Goal: Task Accomplishment & Management: Manage account settings

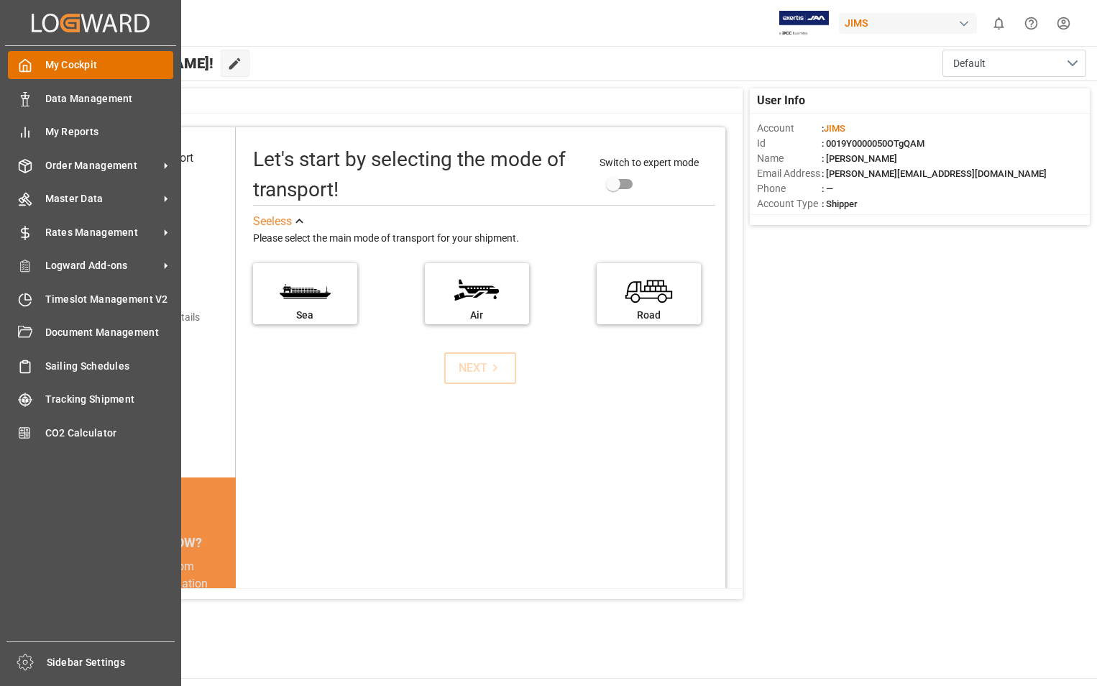
click at [72, 62] on span "My Cockpit" at bounding box center [109, 65] width 129 height 15
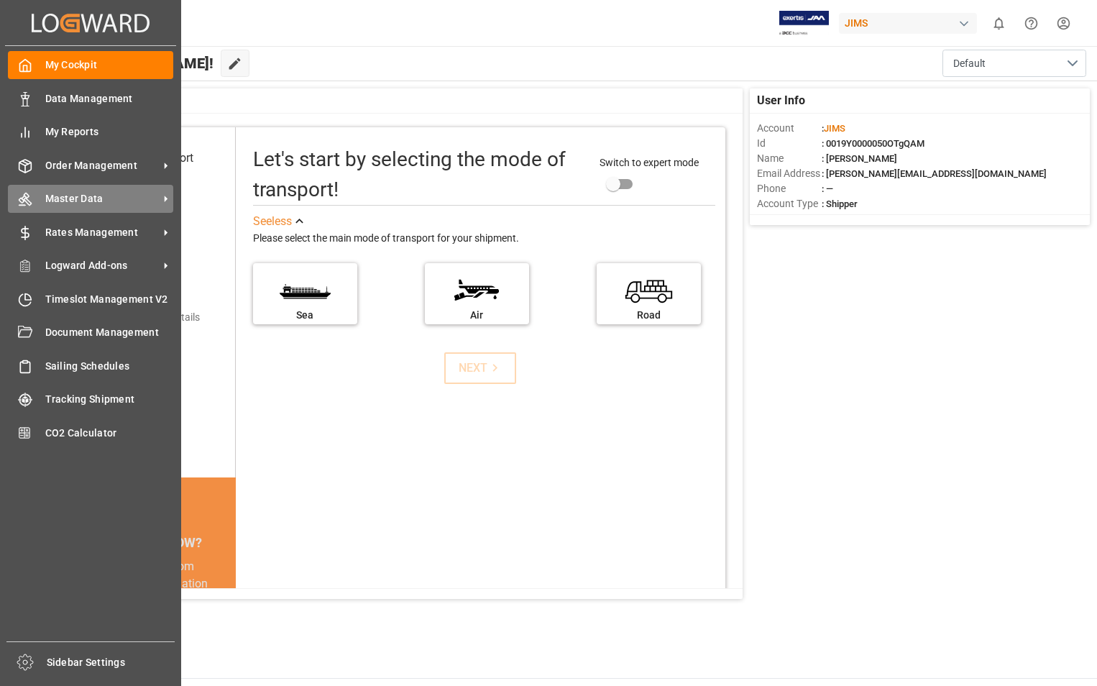
click at [93, 194] on span "Master Data" at bounding box center [102, 198] width 114 height 15
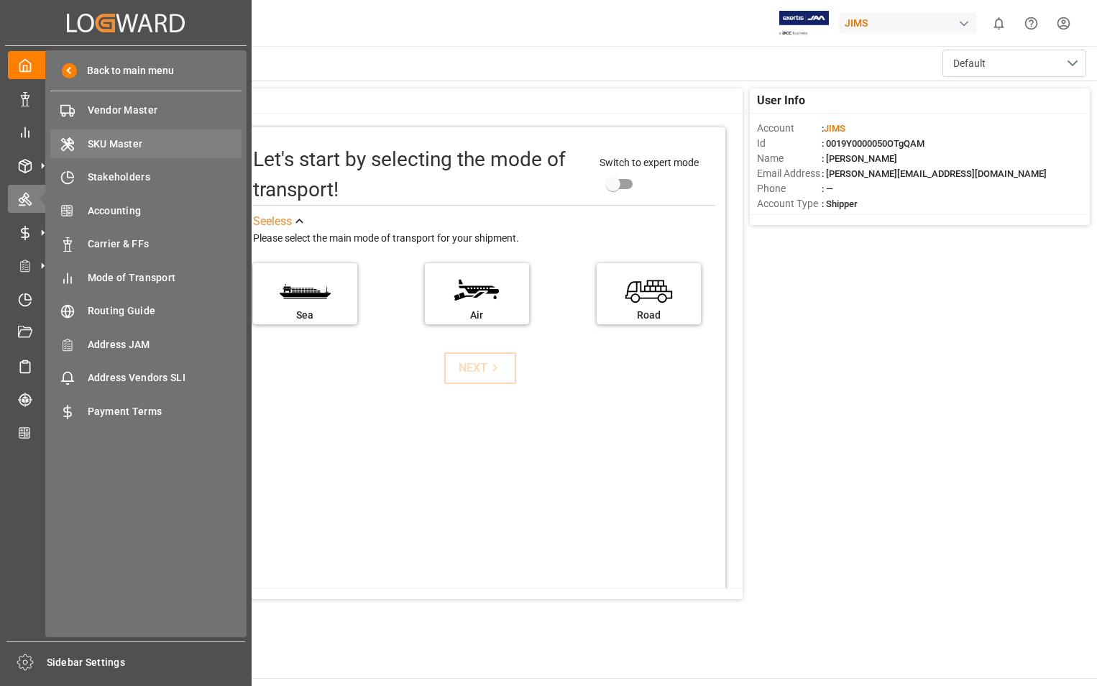
click at [122, 145] on span "SKU Master" at bounding box center [165, 144] width 155 height 15
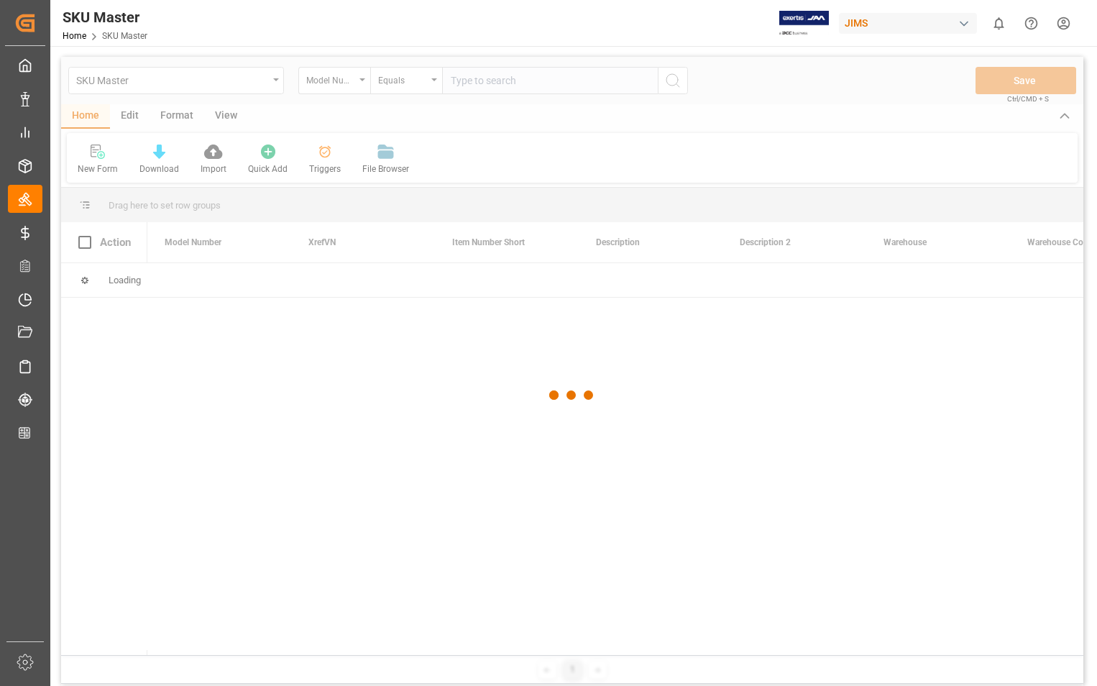
click at [364, 83] on div at bounding box center [572, 395] width 1023 height 677
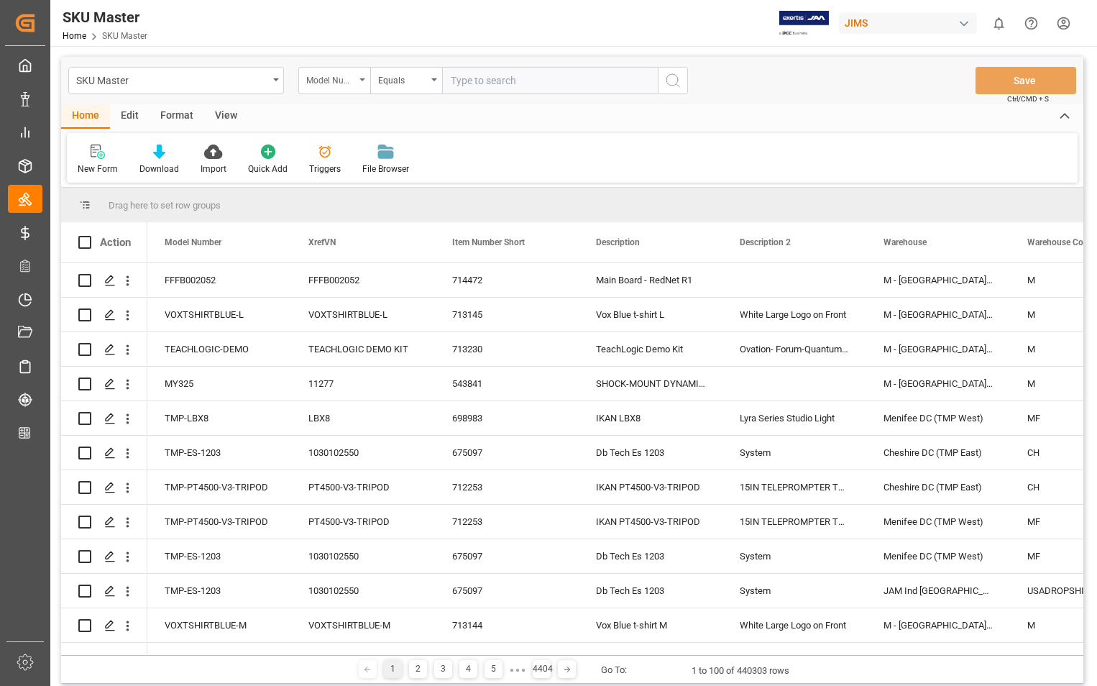
click at [366, 78] on div "Model Number" at bounding box center [334, 80] width 72 height 27
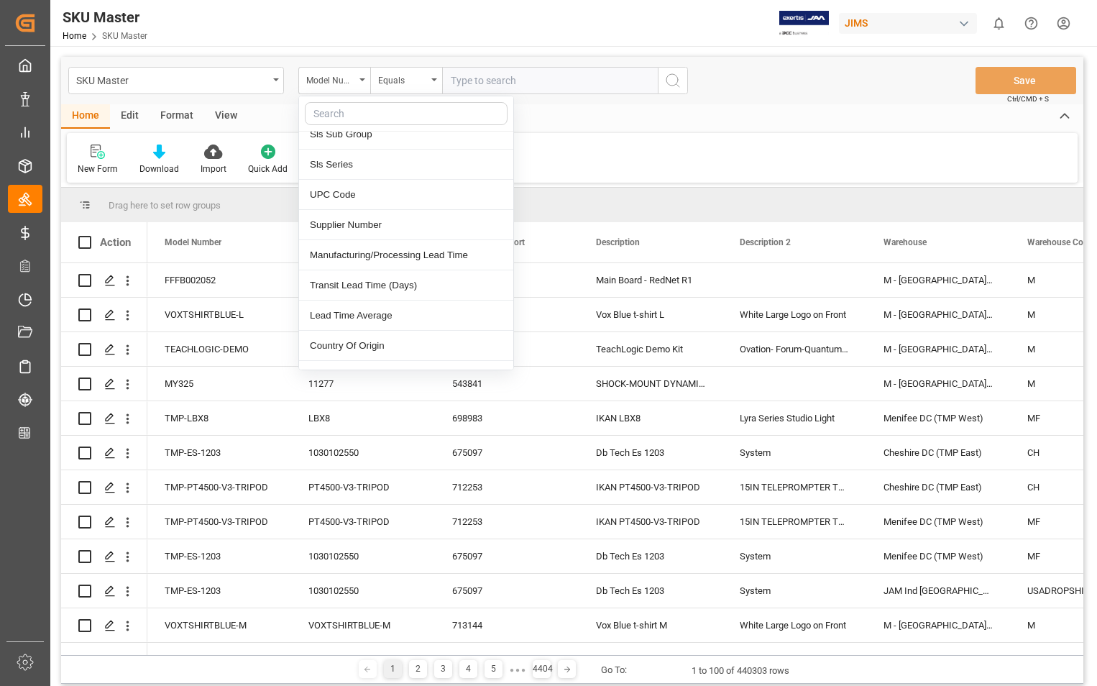
scroll to position [647, 0]
click at [389, 219] on div "Supplier Number" at bounding box center [406, 224] width 214 height 30
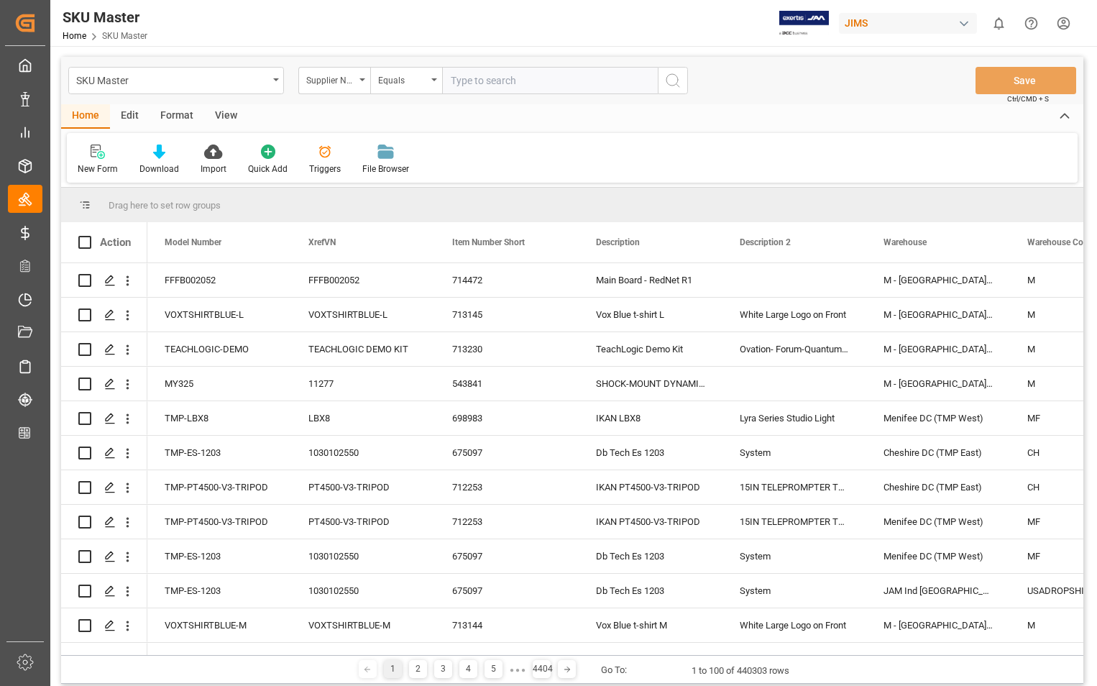
click at [221, 112] on div "View" at bounding box center [226, 116] width 44 height 24
click at [96, 168] on div "Default" at bounding box center [92, 169] width 28 height 13
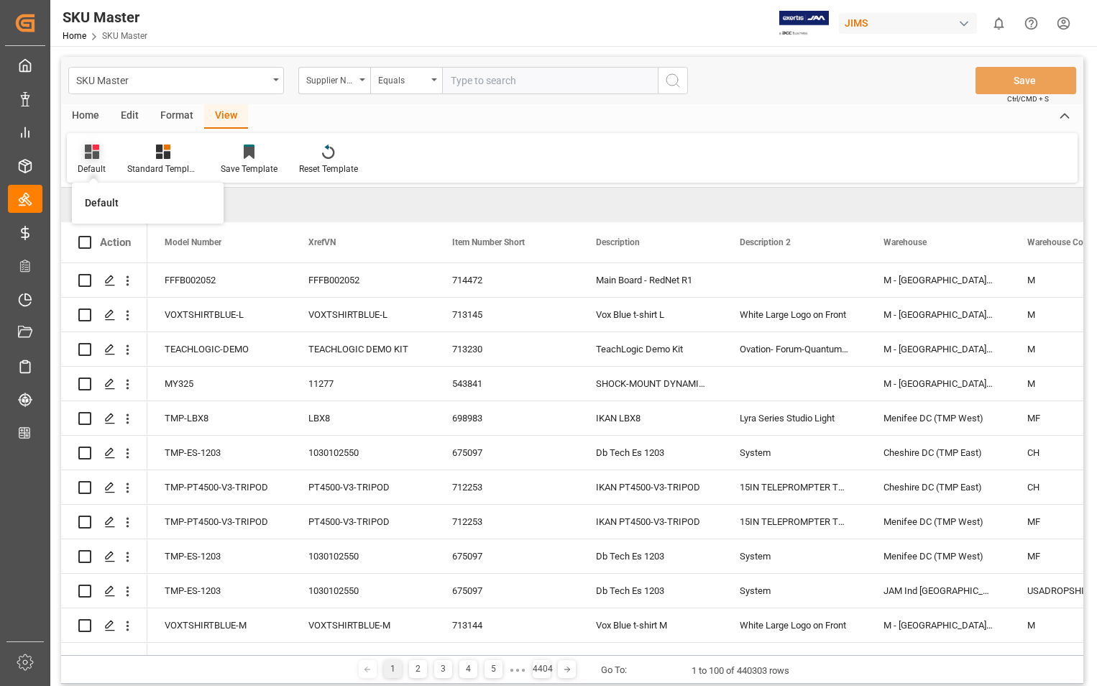
click at [92, 164] on div "Default" at bounding box center [92, 169] width 28 height 13
click at [499, 80] on input "text" at bounding box center [550, 80] width 216 height 27
paste input "398672"
type input "398672"
click at [675, 77] on icon "search button" at bounding box center [672, 80] width 17 height 17
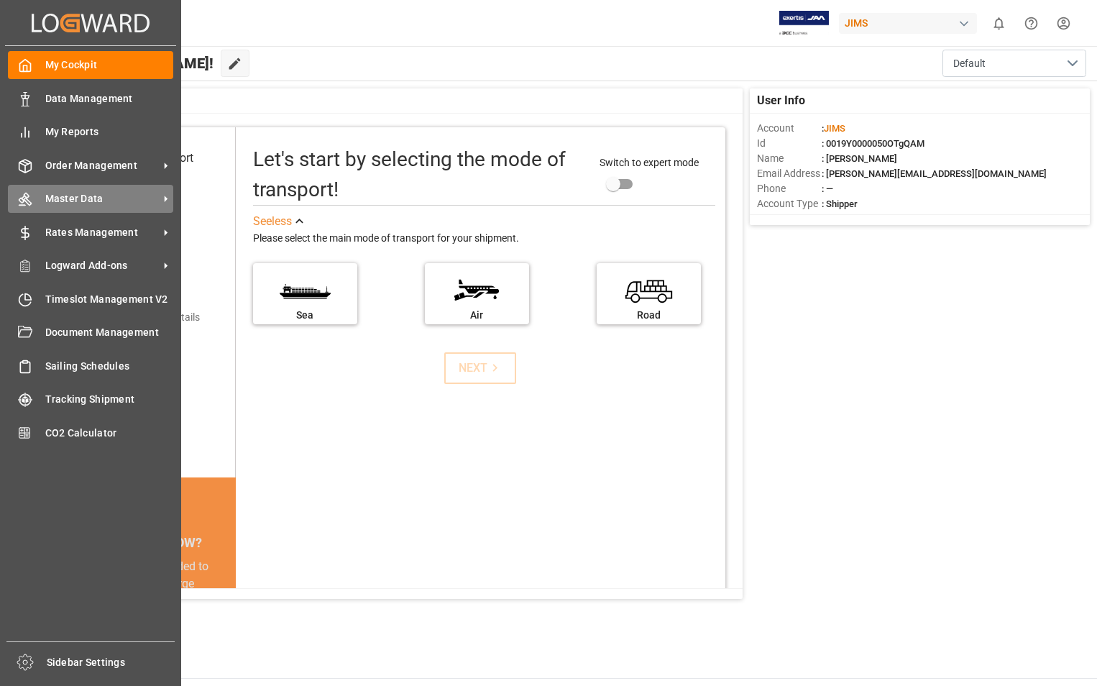
click at [70, 198] on span "Master Data" at bounding box center [102, 198] width 114 height 15
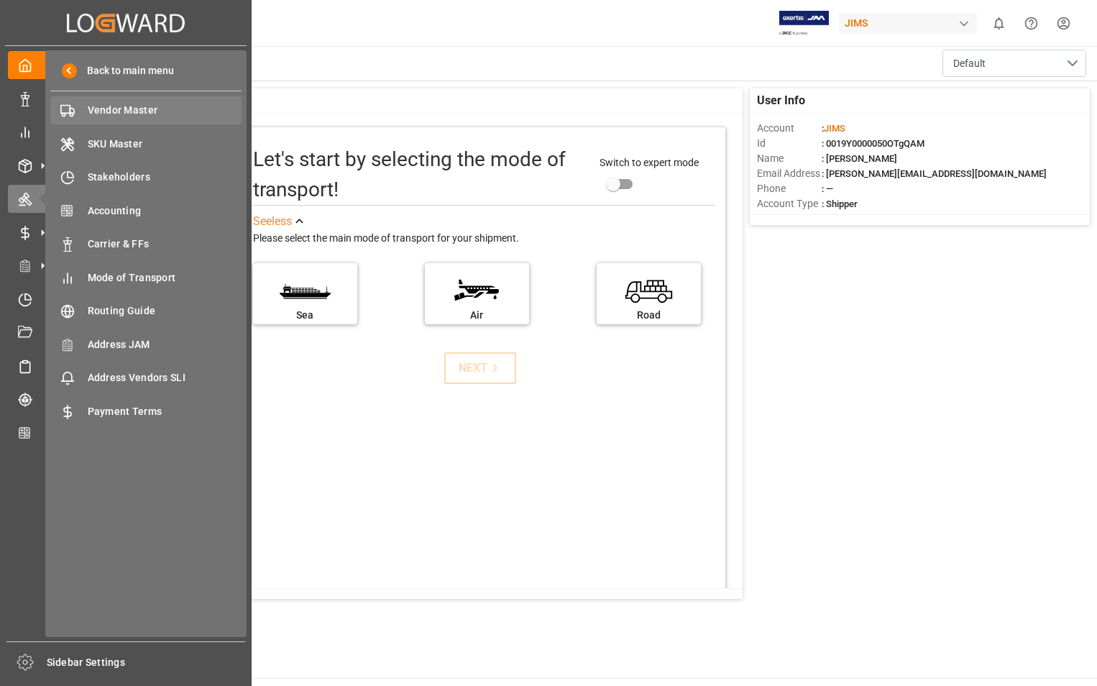
click at [139, 106] on span "Vendor Master" at bounding box center [165, 110] width 155 height 15
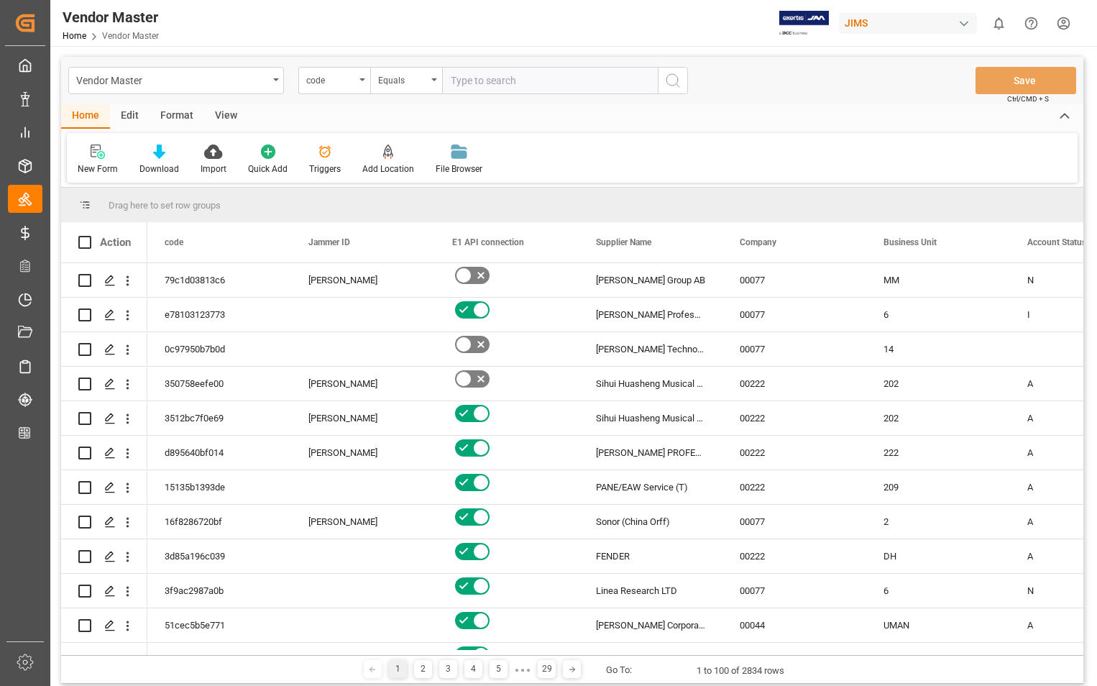
click at [218, 113] on div "View" at bounding box center [226, 116] width 44 height 24
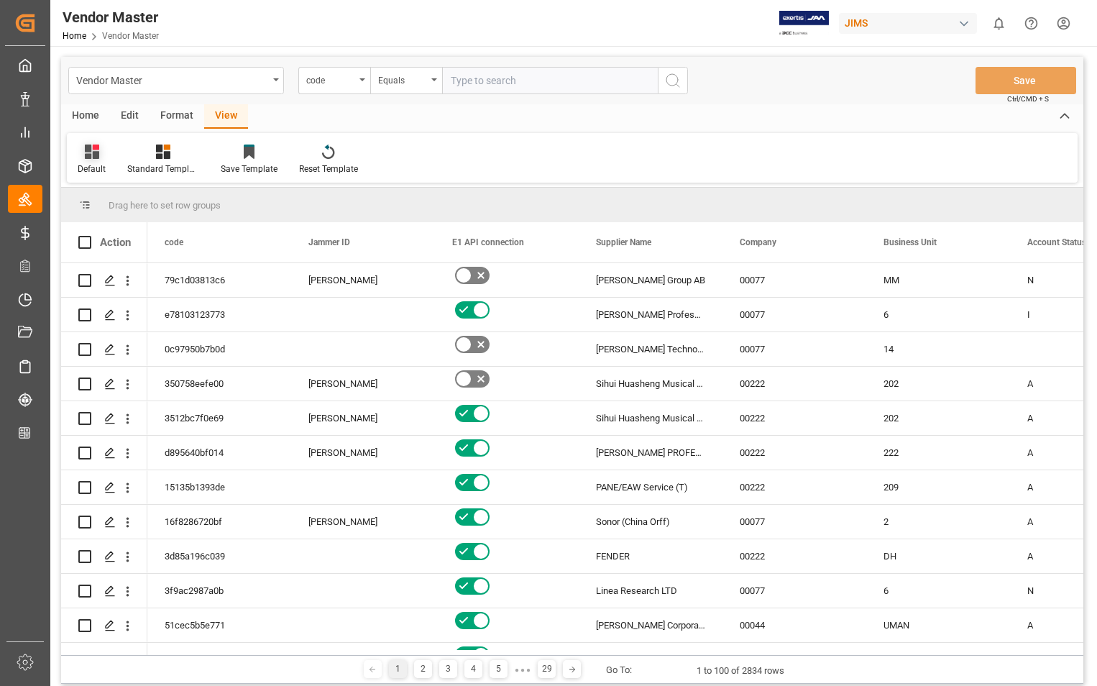
click at [96, 164] on div "Default" at bounding box center [92, 169] width 28 height 13
click at [111, 232] on div "Sophia setting" at bounding box center [148, 232] width 126 height 15
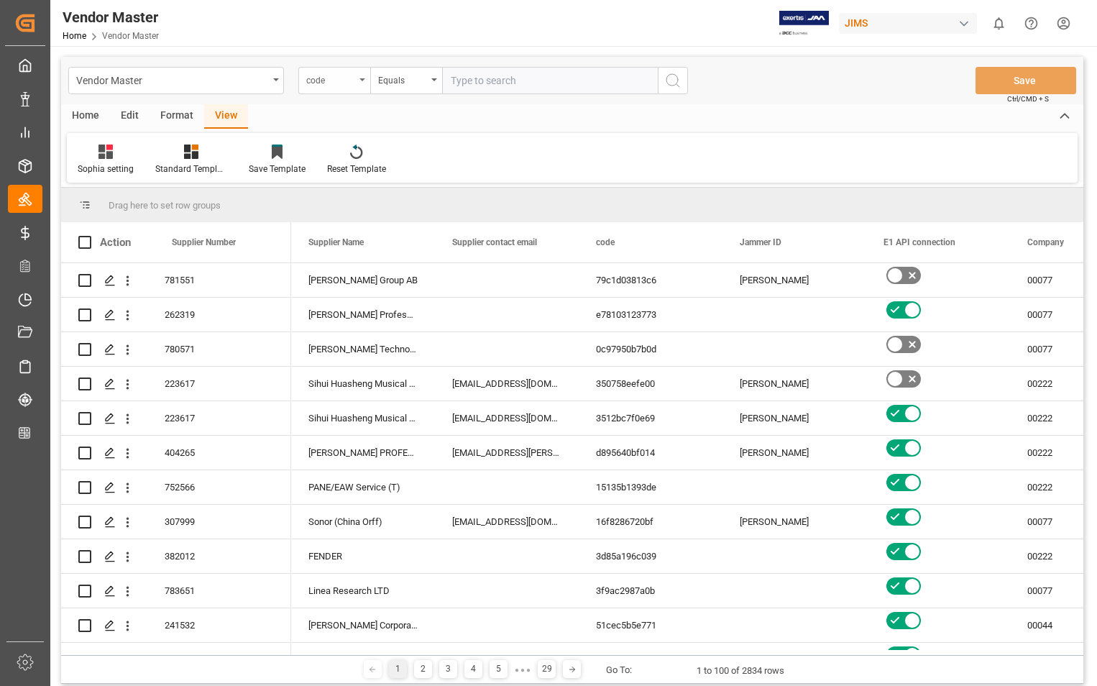
click at [365, 81] on div "code" at bounding box center [334, 80] width 72 height 27
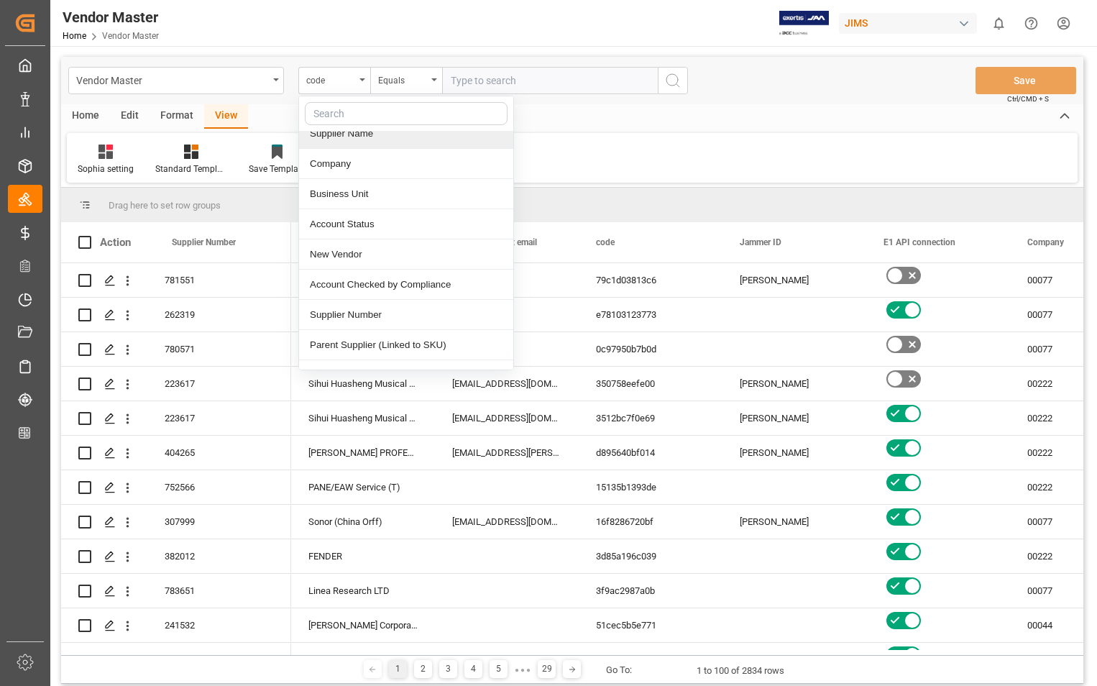
scroll to position [144, 0]
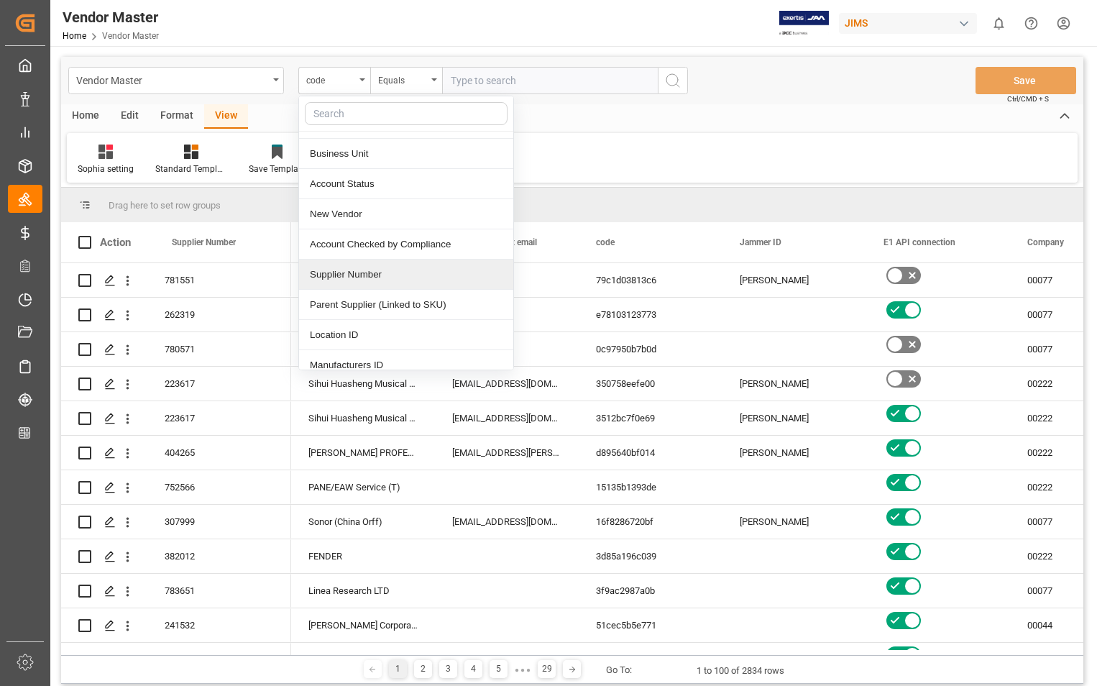
click at [361, 280] on div "Supplier Number" at bounding box center [406, 275] width 214 height 30
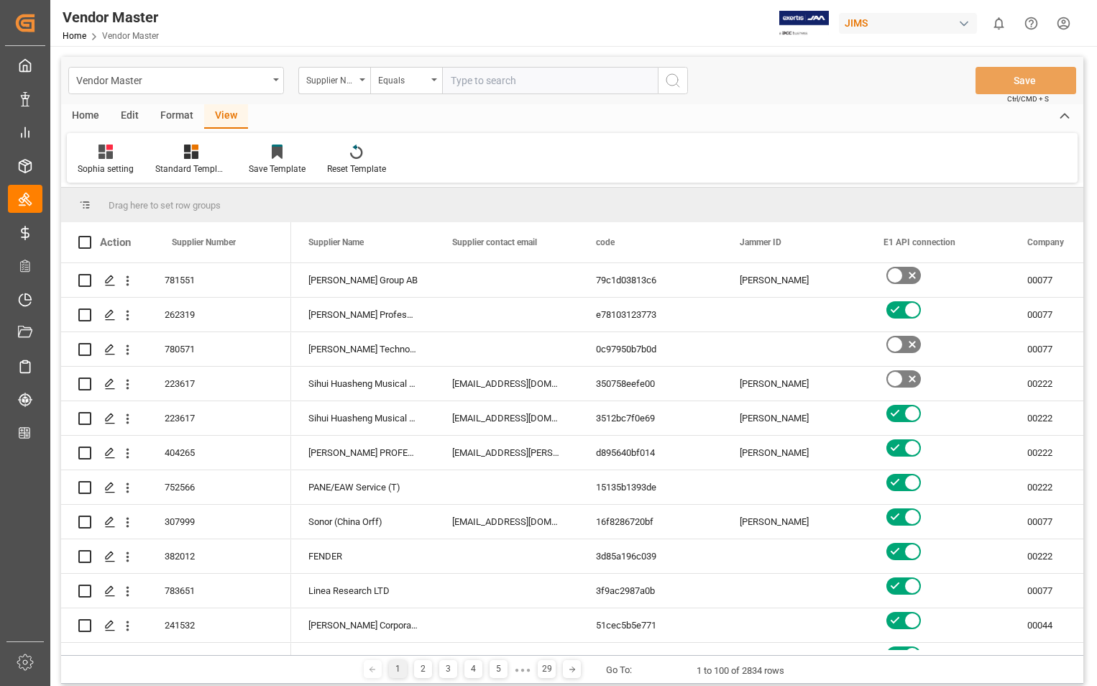
click at [552, 73] on input "text" at bounding box center [550, 80] width 216 height 27
paste input "398672"
type input "398672"
click at [676, 79] on icon "search button" at bounding box center [672, 80] width 17 height 17
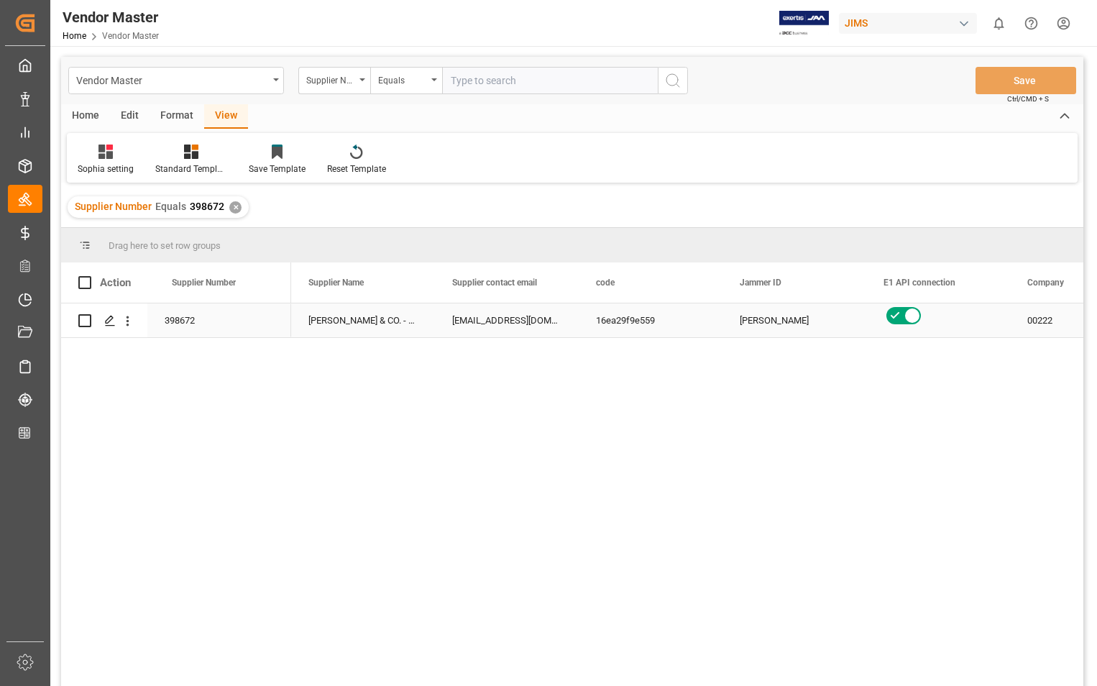
click at [507, 325] on div "crinaldi@martinguitar.com;shock@martinguitar.com; devans@martinguitar.com" at bounding box center [507, 320] width 144 height 34
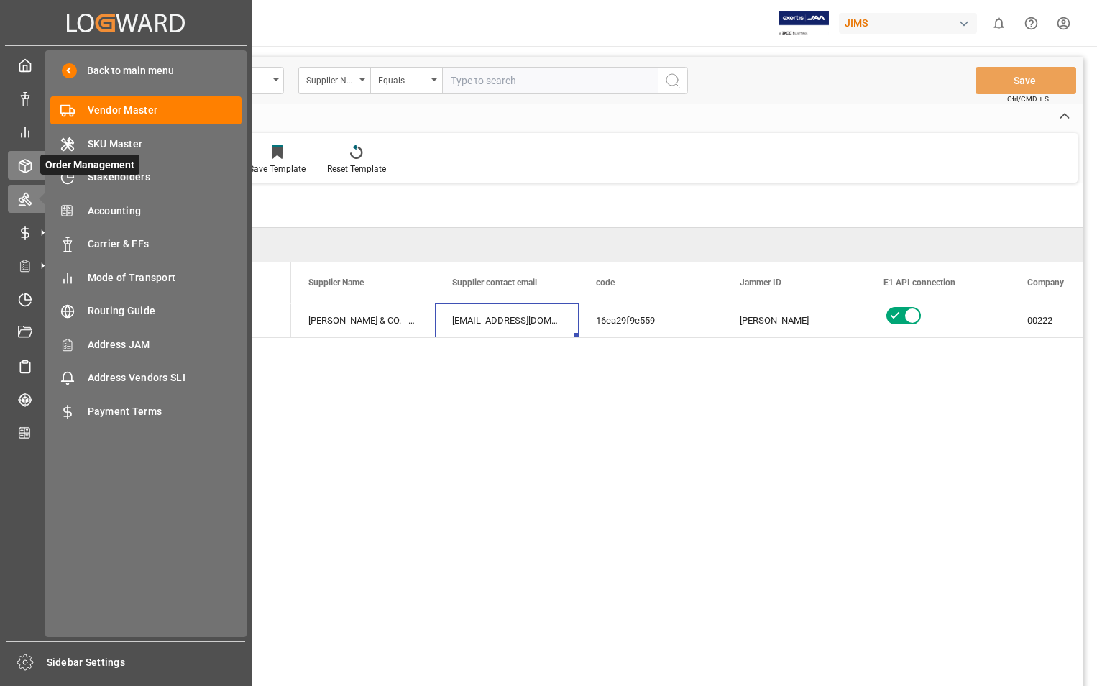
click at [24, 167] on icon at bounding box center [25, 166] width 14 height 14
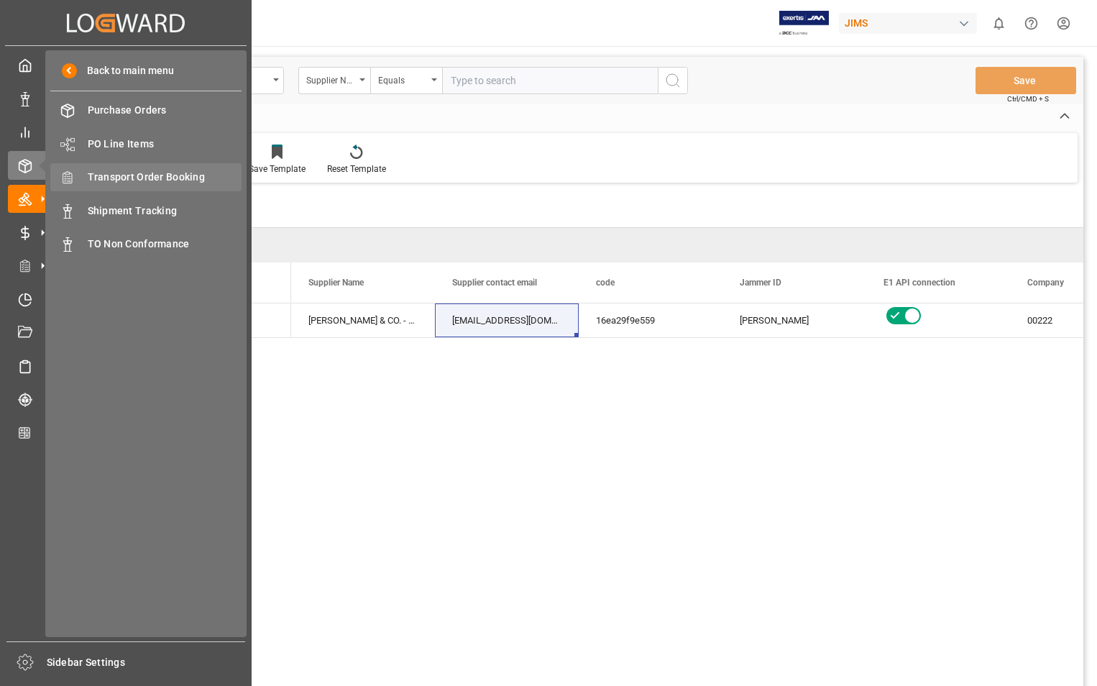
click at [169, 173] on span "Transport Order Booking" at bounding box center [165, 177] width 155 height 15
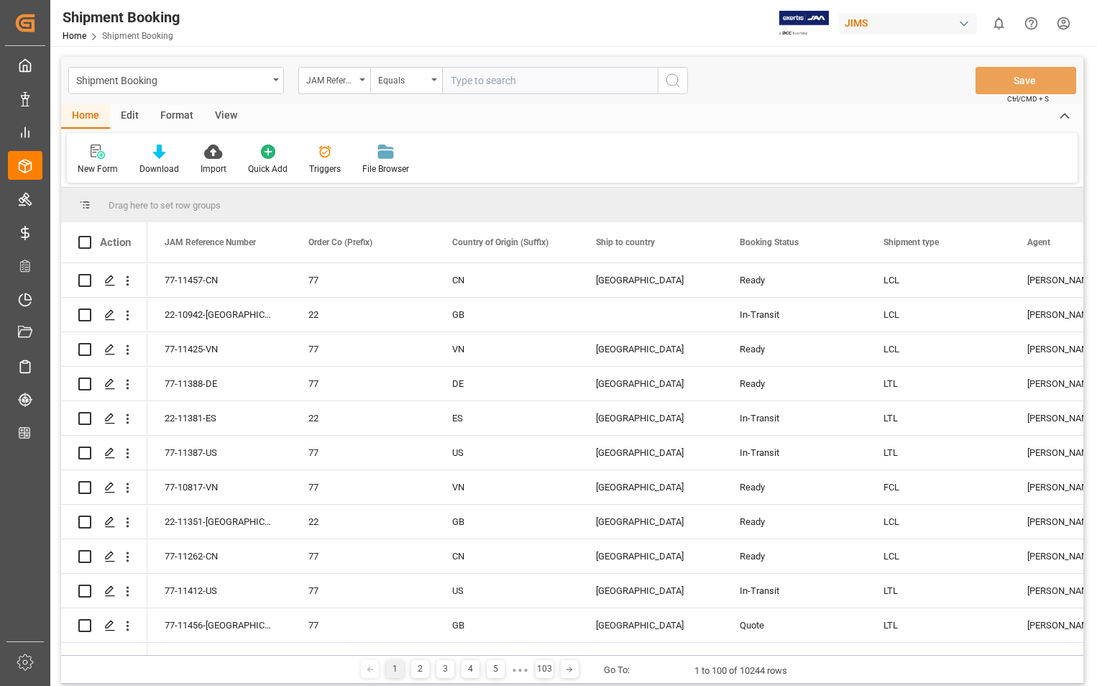
click at [505, 77] on input "text" at bounding box center [550, 80] width 216 height 27
paste input "22-11455-US"
type input "22-11455-US"
click at [669, 79] on icon "search button" at bounding box center [672, 80] width 17 height 17
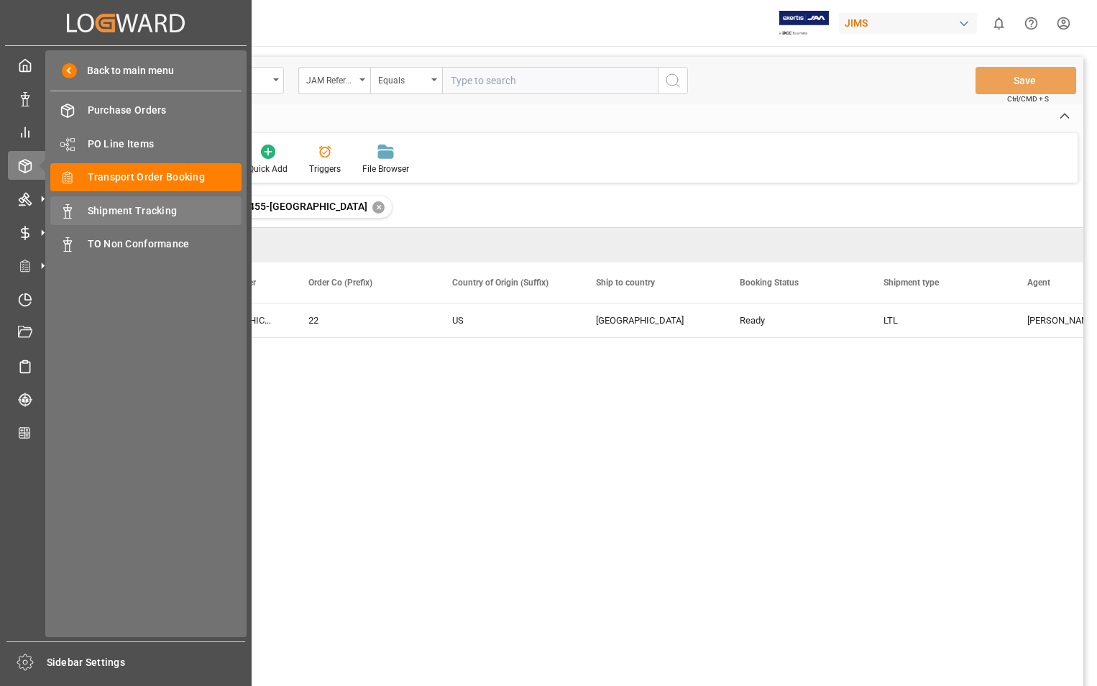
click at [125, 208] on span "Shipment Tracking" at bounding box center [165, 211] width 155 height 15
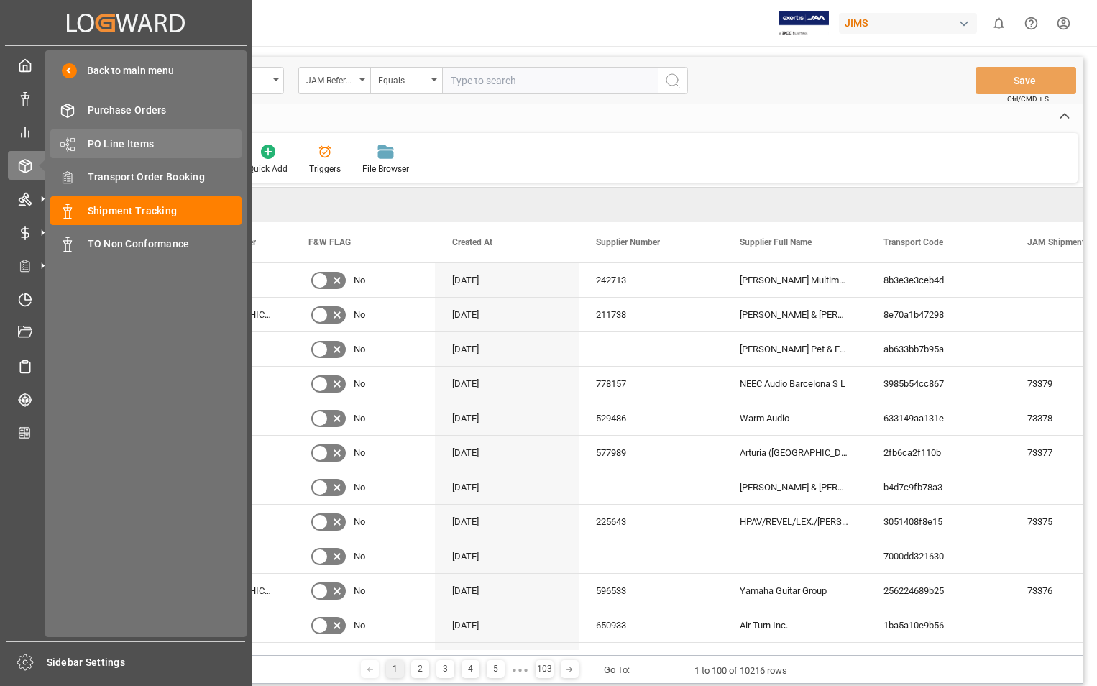
click at [134, 142] on span "PO Line Items" at bounding box center [165, 144] width 155 height 15
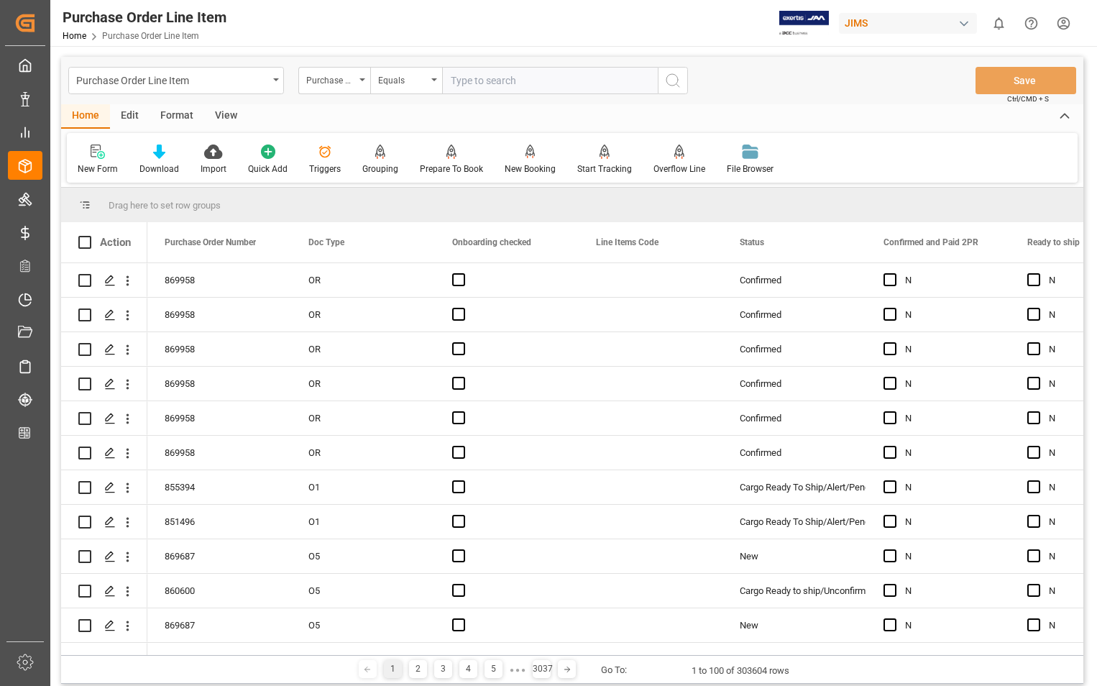
click at [498, 79] on input "text" at bounding box center [550, 80] width 216 height 27
type input "870105"
click at [672, 76] on icon "search button" at bounding box center [672, 80] width 17 height 17
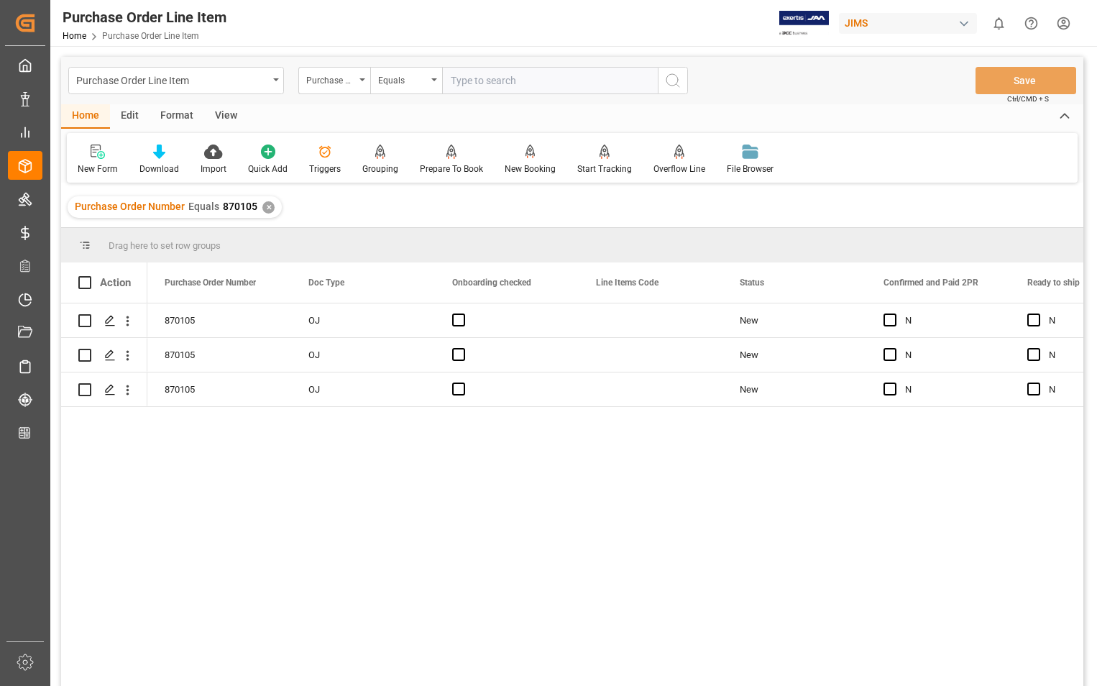
click at [92, 117] on div "Home" at bounding box center [85, 116] width 49 height 24
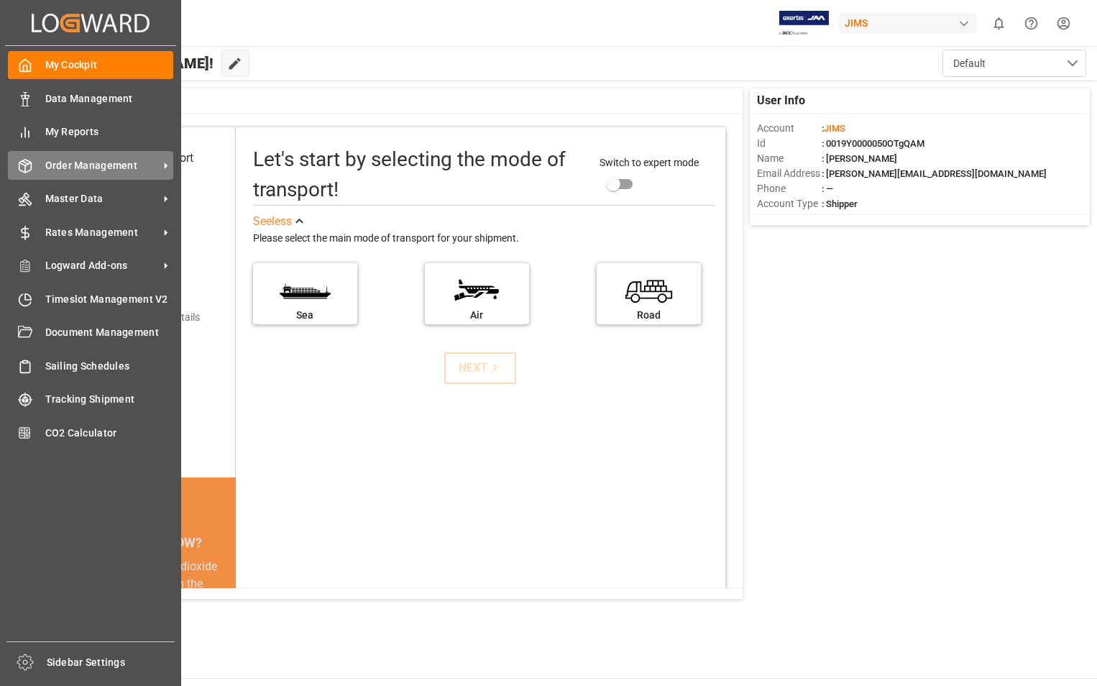
click at [100, 161] on span "Order Management" at bounding box center [102, 165] width 114 height 15
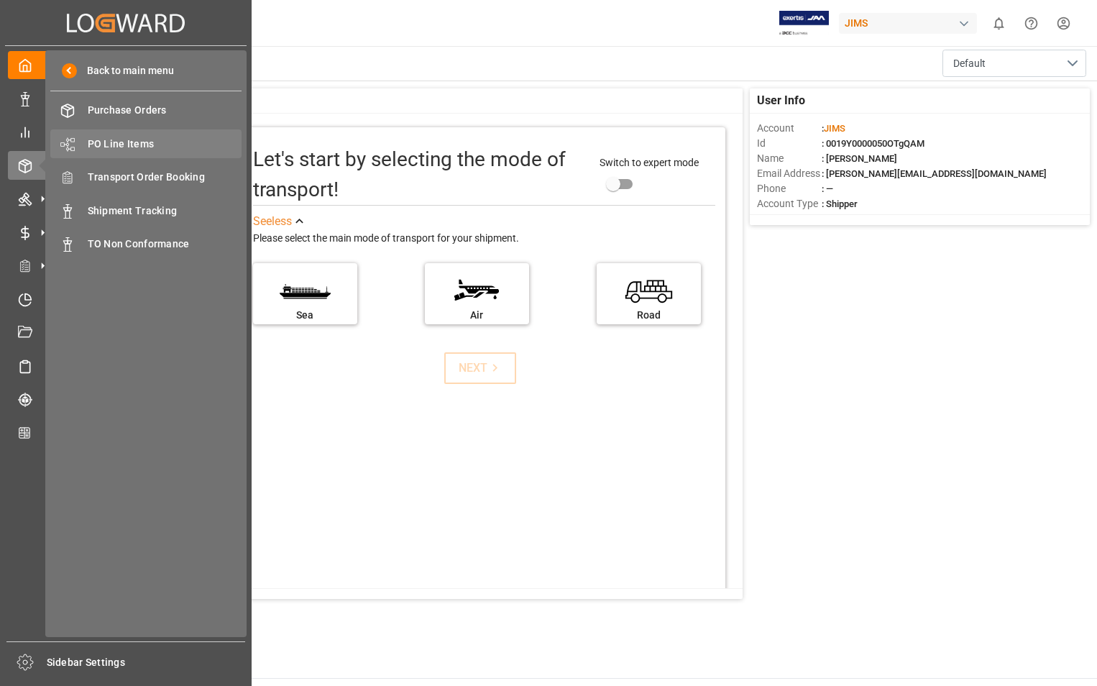
click at [122, 146] on span "PO Line Items" at bounding box center [165, 144] width 155 height 15
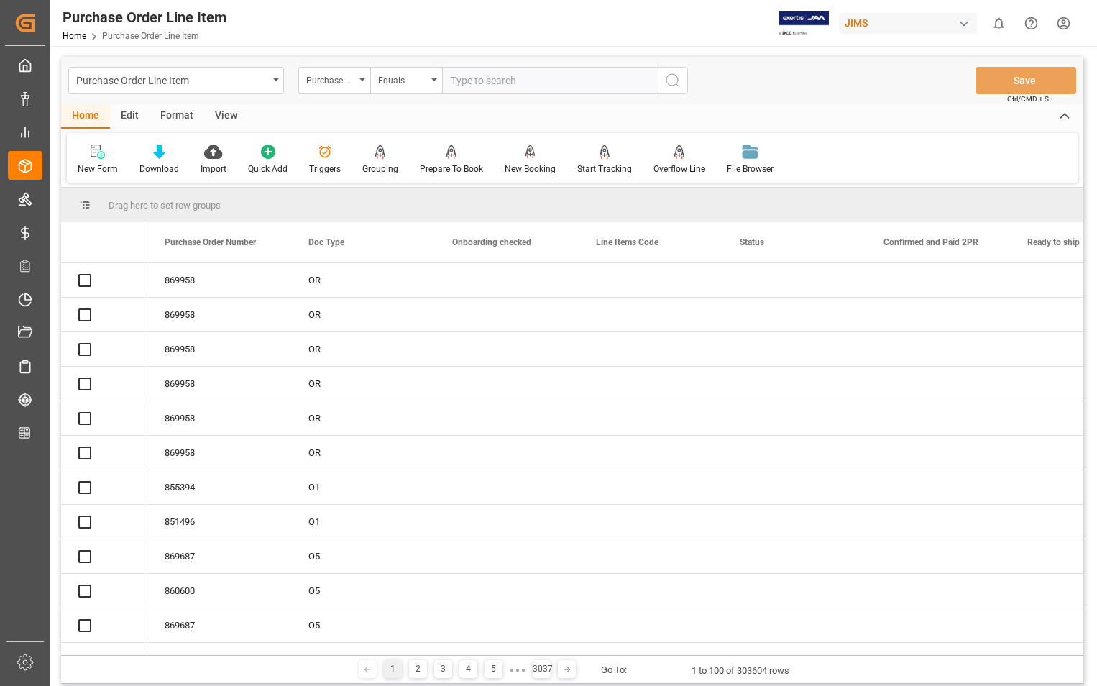
click at [531, 77] on input "text" at bounding box center [550, 80] width 216 height 27
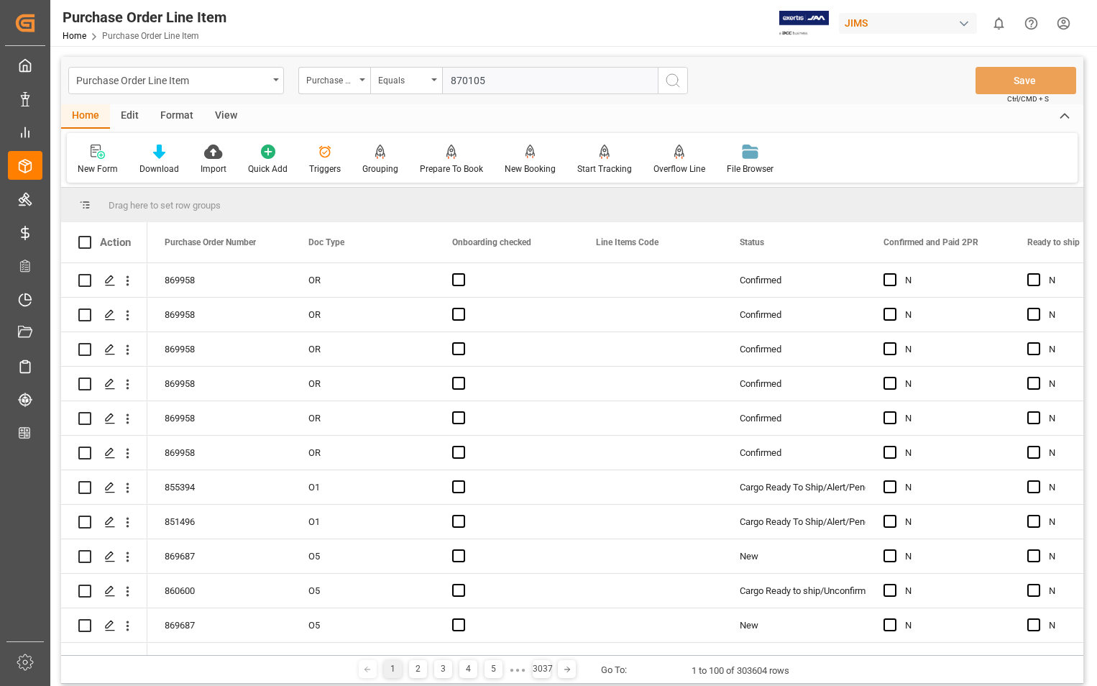
type input "870105"
click at [671, 79] on icon "search button" at bounding box center [672, 80] width 17 height 17
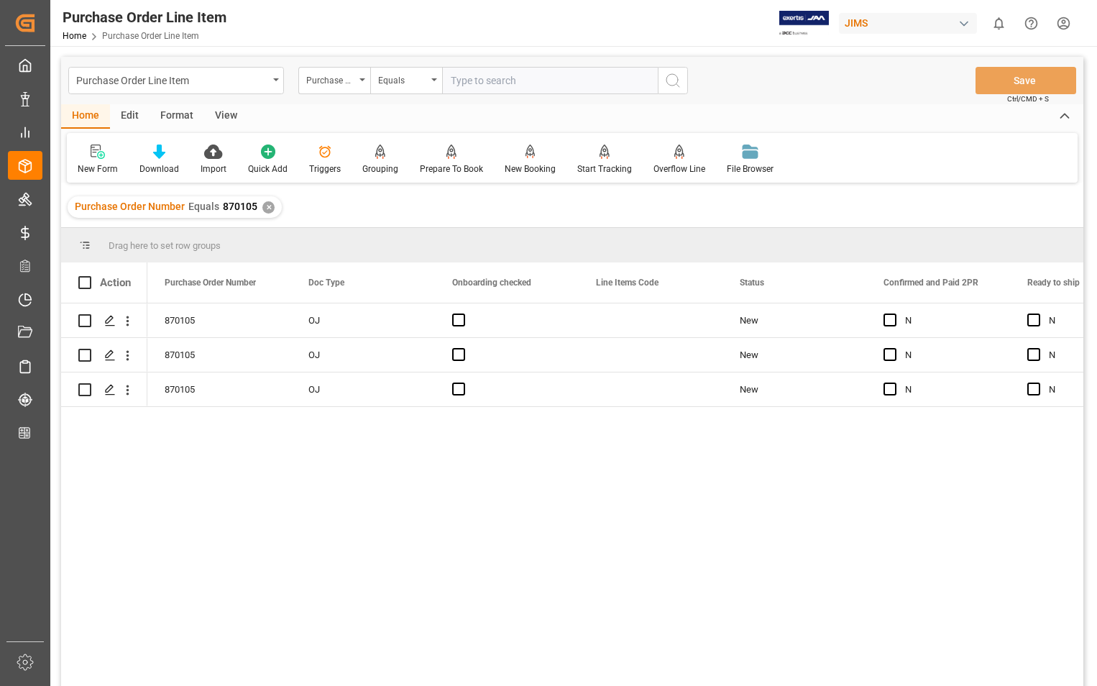
click at [222, 114] on div "View" at bounding box center [226, 116] width 44 height 24
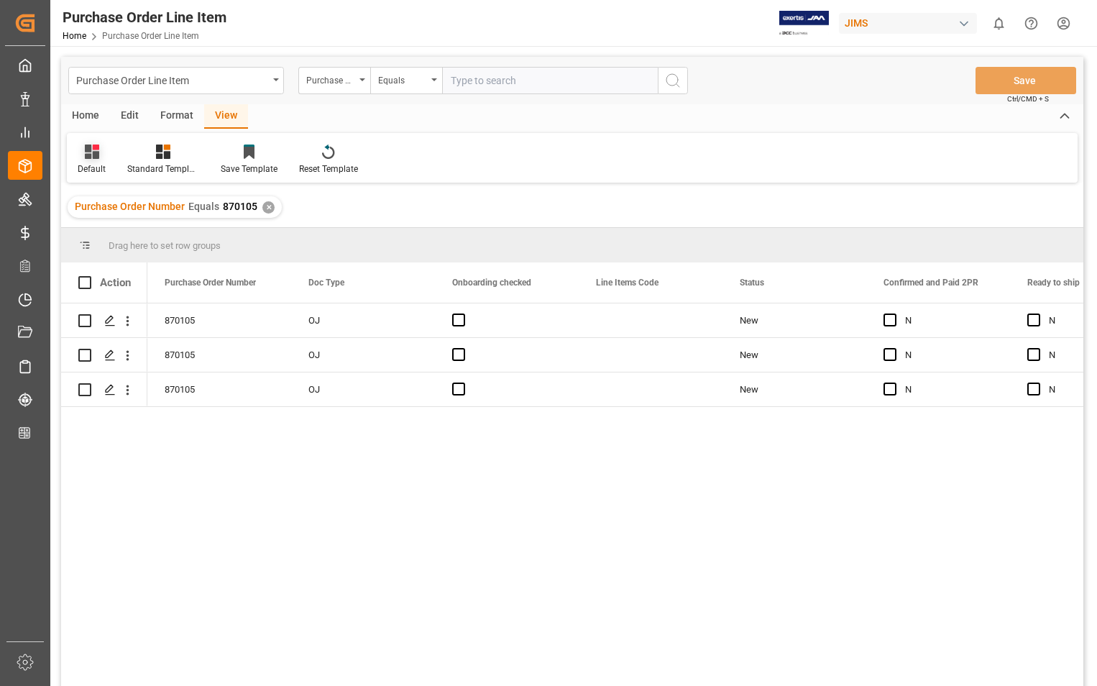
click at [90, 149] on icon at bounding box center [92, 152] width 14 height 14
click at [99, 230] on div "Sophia setting." at bounding box center [148, 232] width 126 height 15
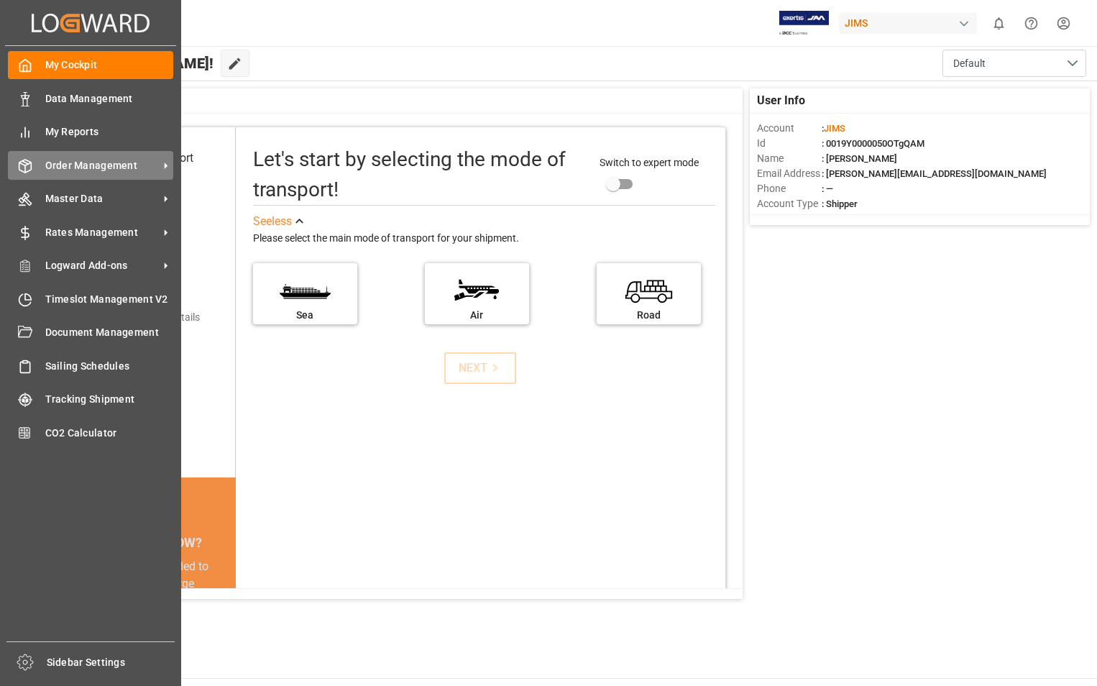
click at [94, 173] on div "Order Management Order Management" at bounding box center [90, 165] width 165 height 28
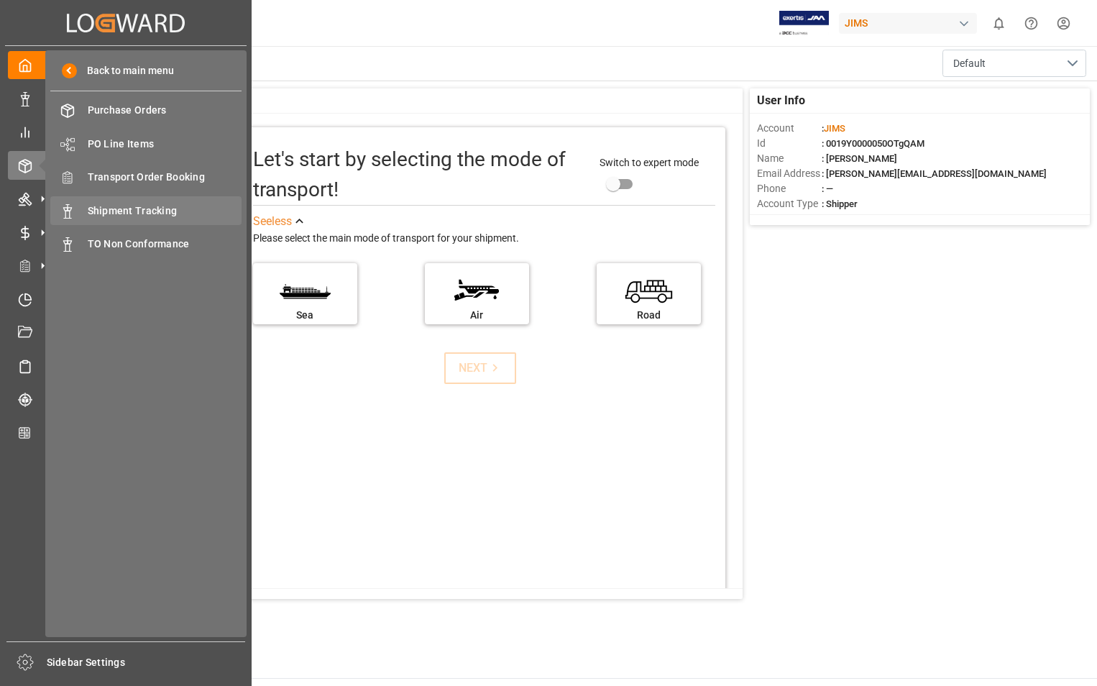
click at [134, 210] on span "Shipment Tracking" at bounding box center [165, 211] width 155 height 15
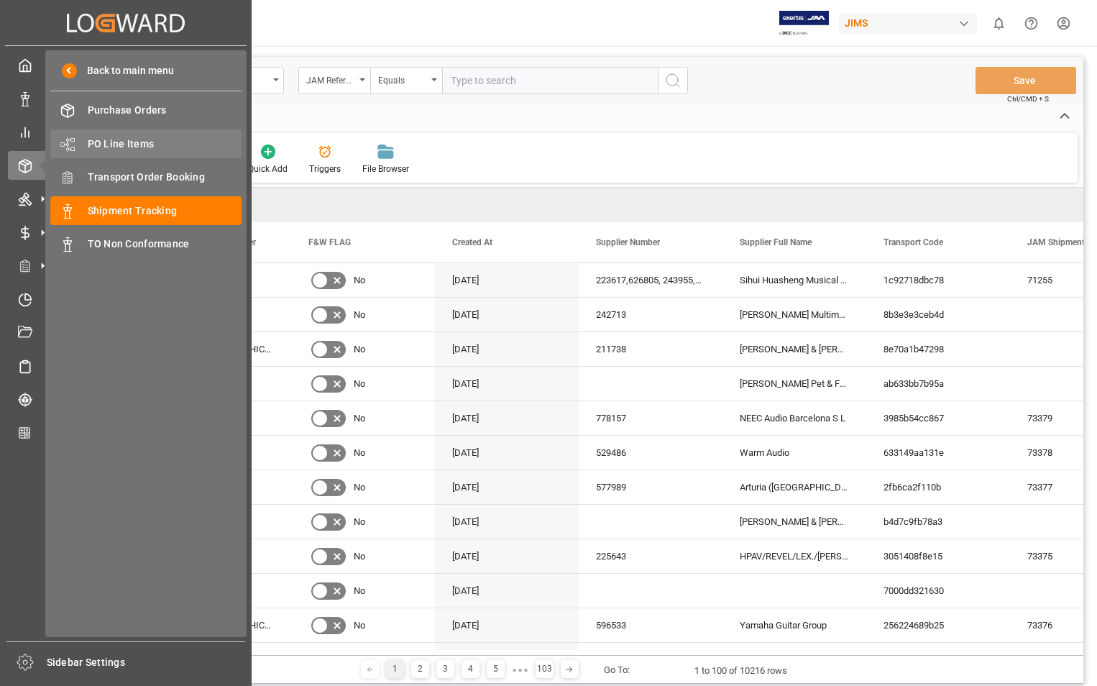
click at [127, 143] on span "PO Line Items" at bounding box center [165, 144] width 155 height 15
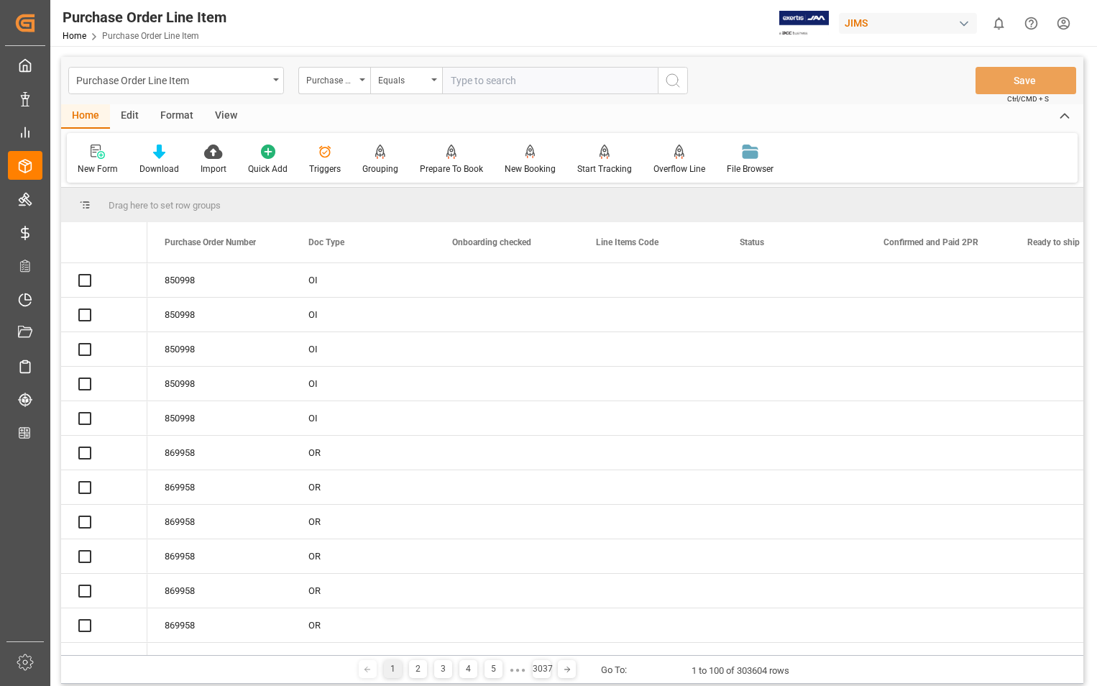
click at [540, 80] on input "text" at bounding box center [550, 80] width 216 height 27
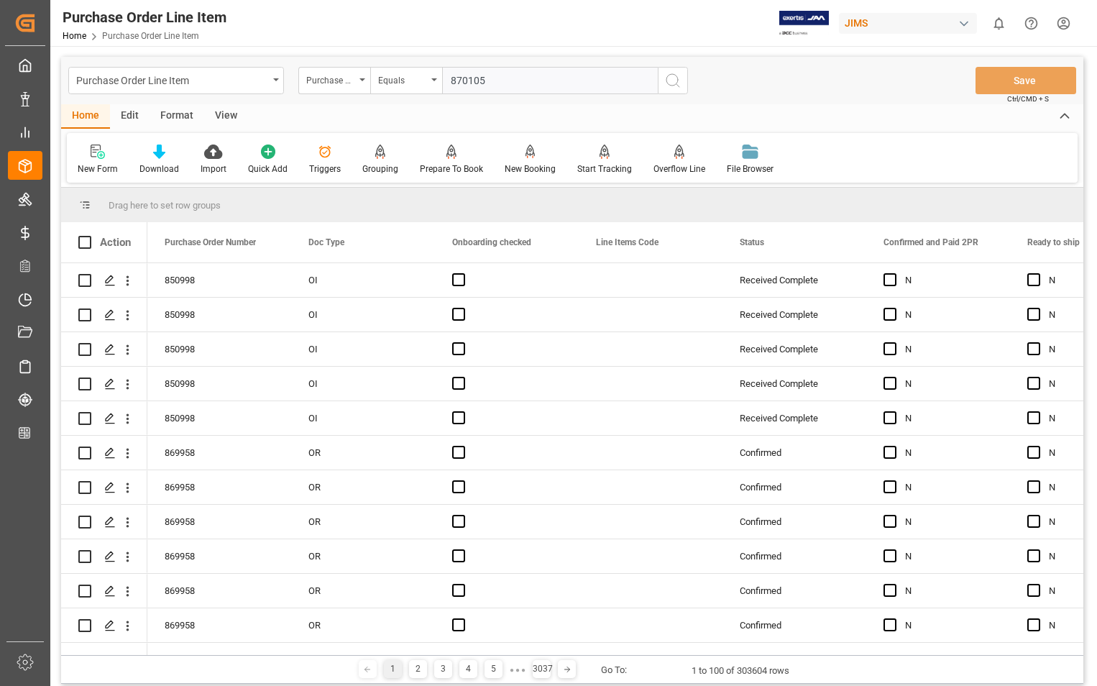
type input "870105"
click at [672, 82] on icon "search button" at bounding box center [672, 80] width 17 height 17
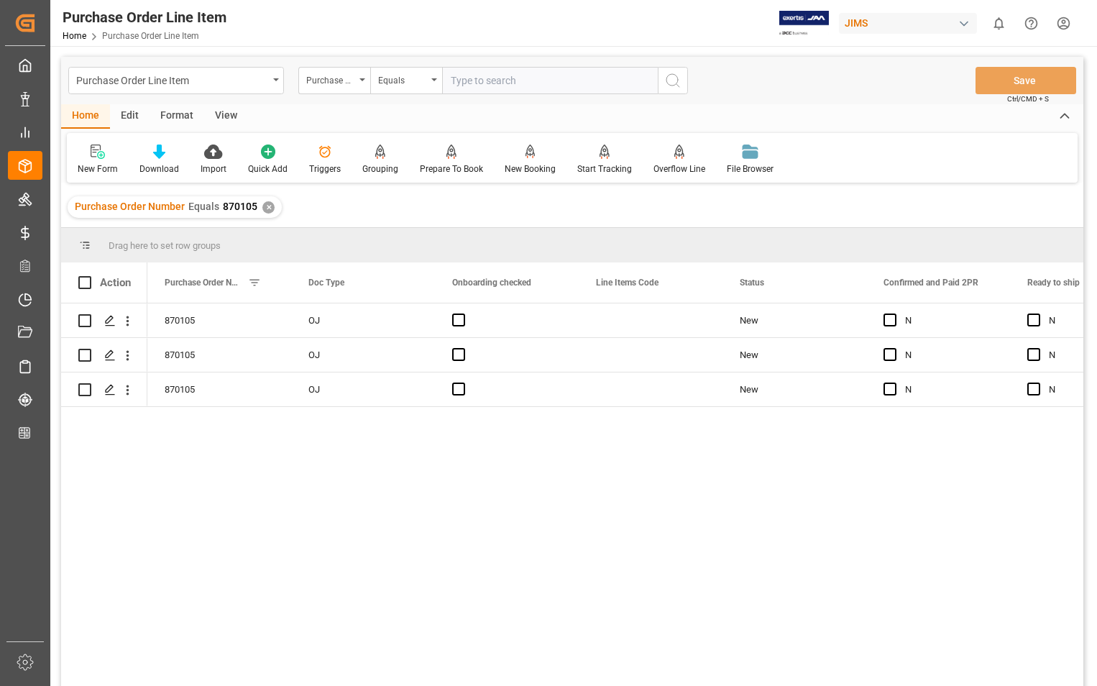
click at [223, 111] on div "View" at bounding box center [226, 116] width 44 height 24
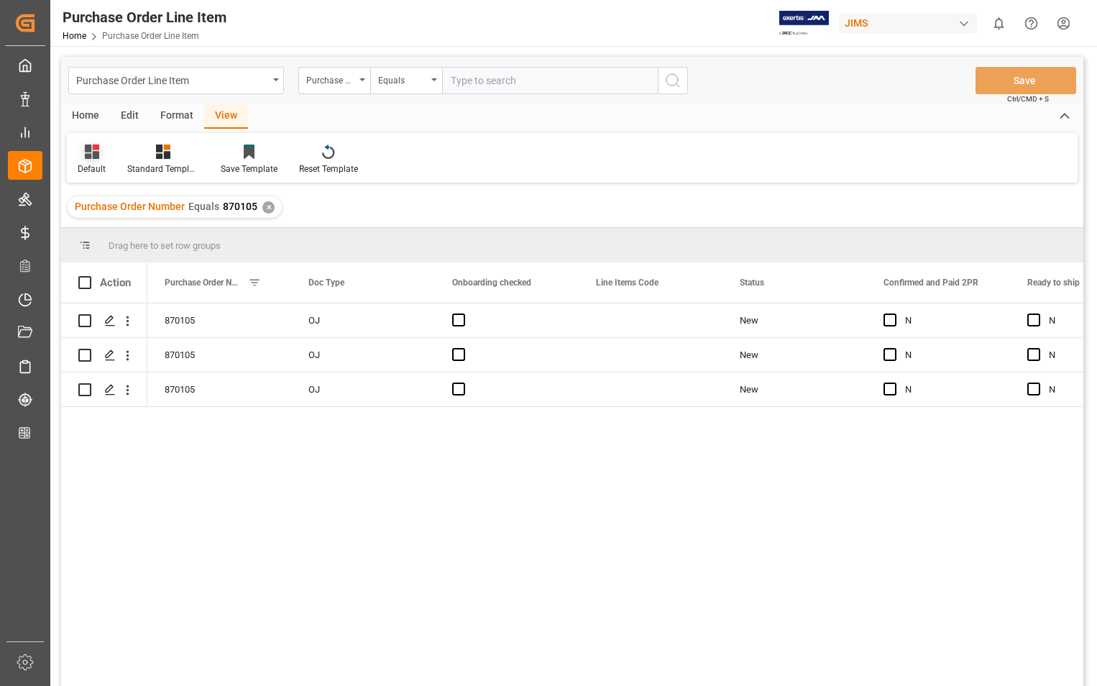
click at [85, 156] on icon at bounding box center [92, 152] width 14 height 14
click at [109, 224] on div "Sophia setting." at bounding box center [156, 232] width 157 height 29
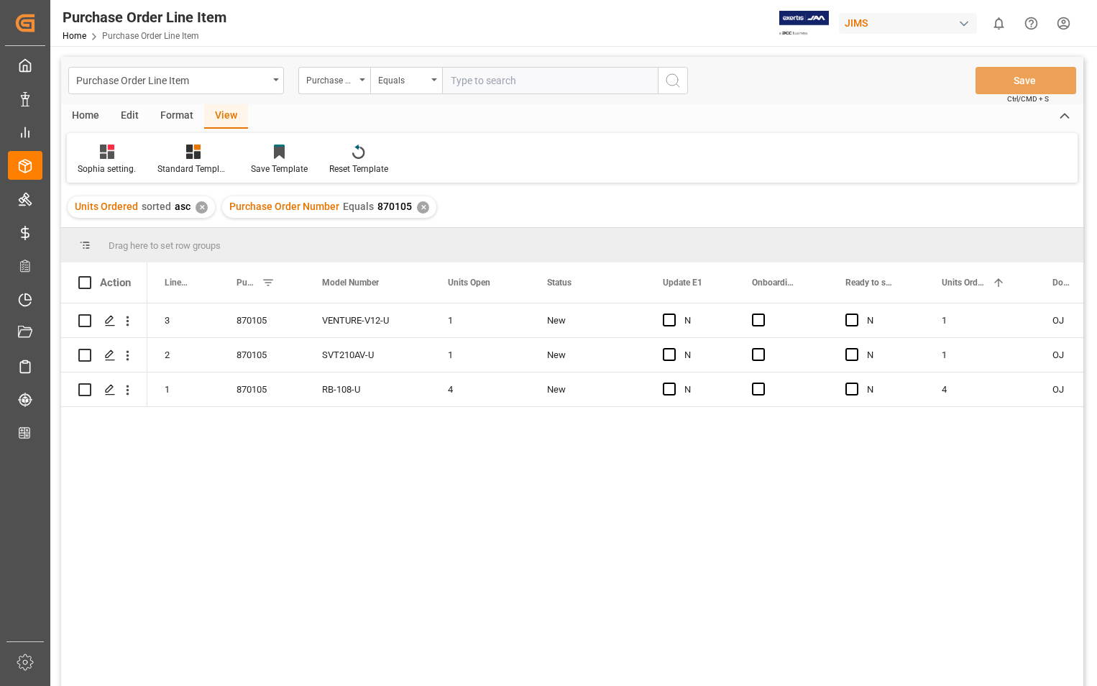
scroll to position [72, 0]
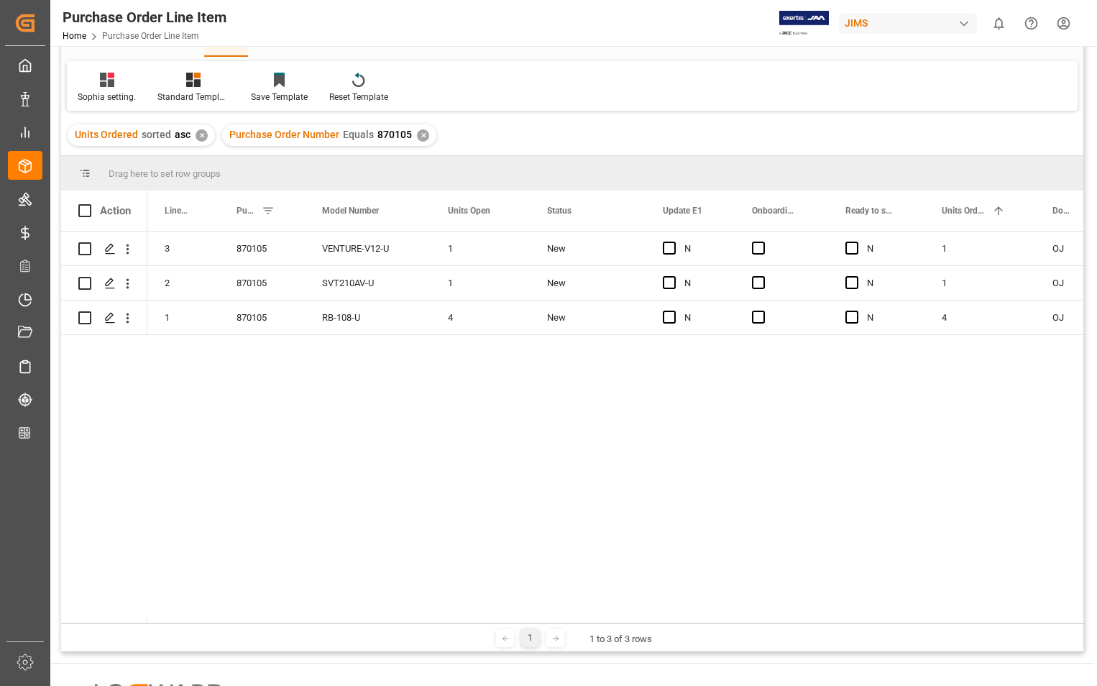
drag, startPoint x: 198, startPoint y: 623, endPoint x: 304, endPoint y: 617, distance: 105.9
click at [304, 617] on div "Drag here to set row groups Drag here to set column labels Action Line Number P…" at bounding box center [572, 404] width 1023 height 496
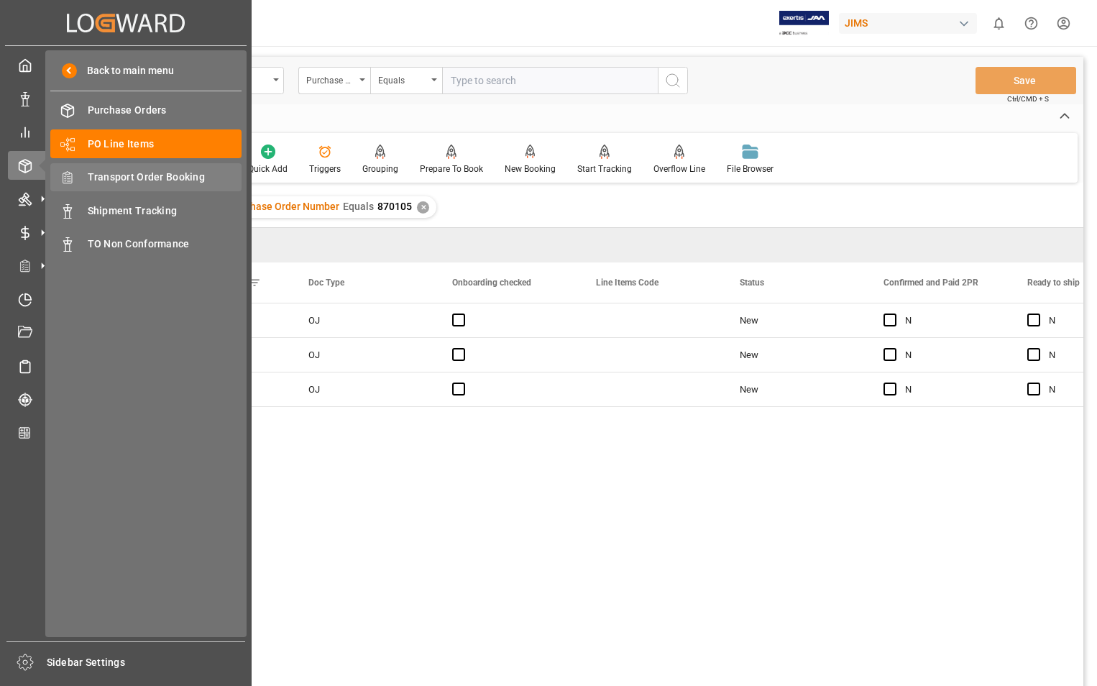
click at [149, 173] on span "Transport Order Booking" at bounding box center [165, 177] width 155 height 15
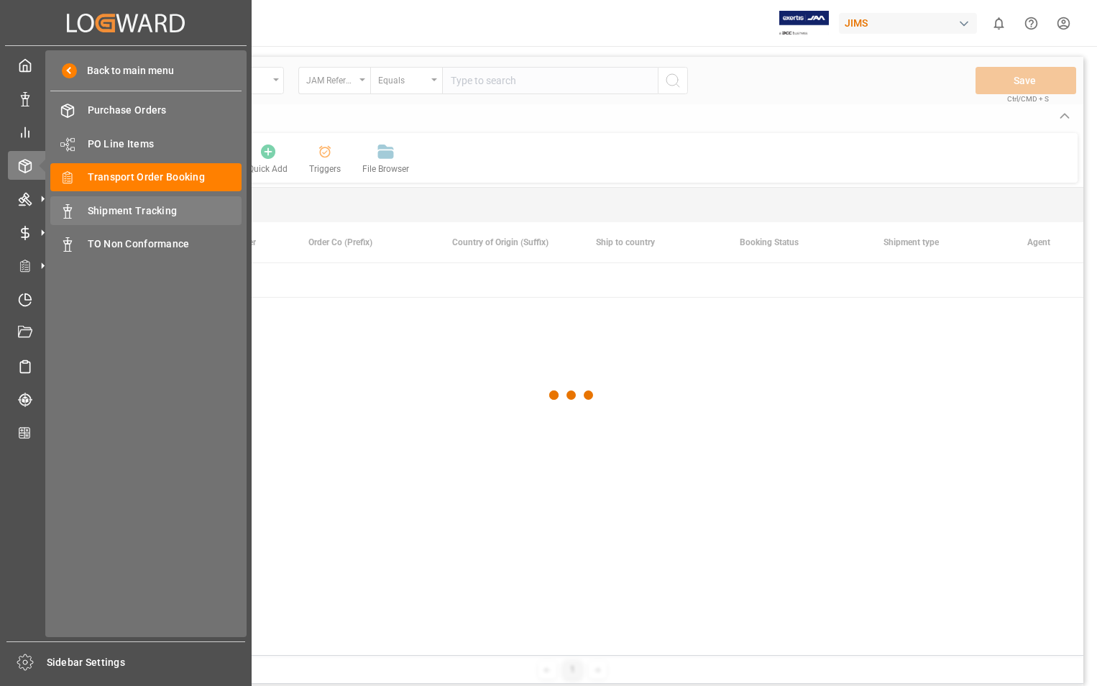
click at [152, 207] on span "Shipment Tracking" at bounding box center [165, 211] width 155 height 15
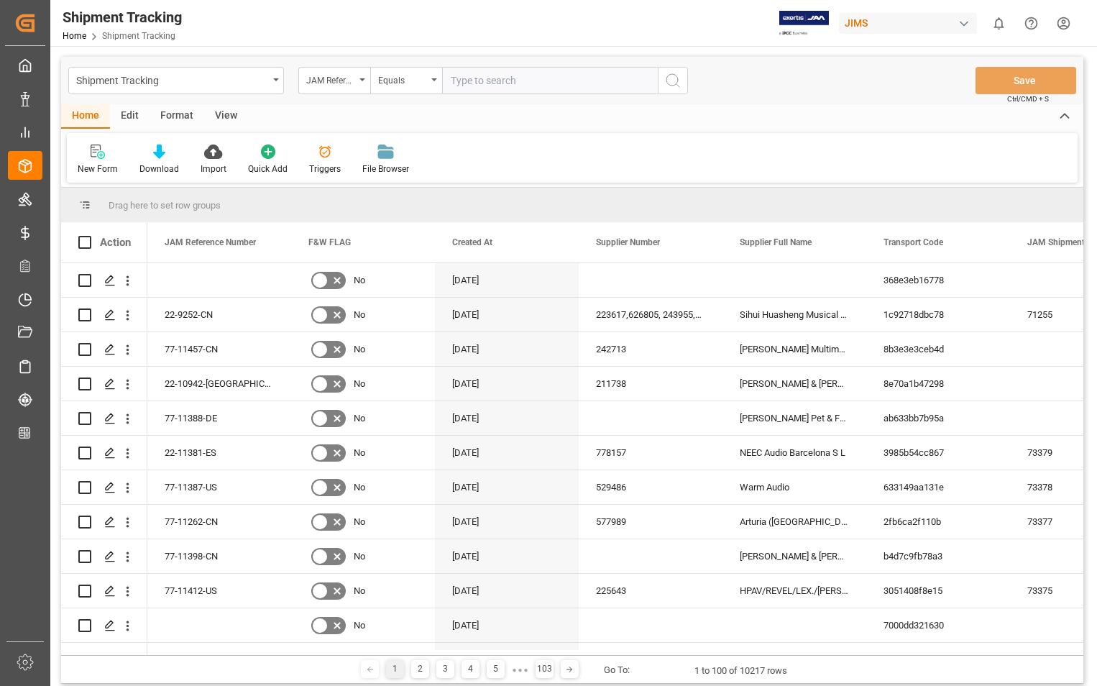
click at [541, 79] on input "text" at bounding box center [550, 80] width 216 height 27
paste input "22-11455-[GEOGRAPHIC_DATA]"
type input "22-11455-[GEOGRAPHIC_DATA]"
click at [680, 82] on icon "search button" at bounding box center [672, 80] width 17 height 17
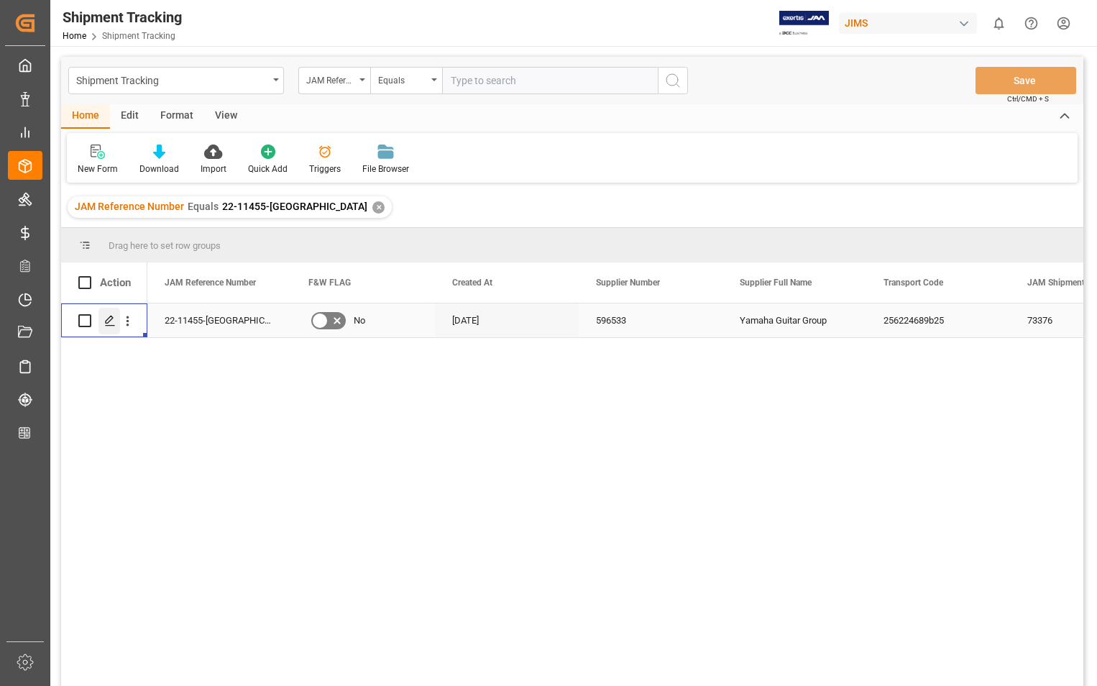
click at [104, 319] on icon "Press SPACE to select this row." at bounding box center [110, 321] width 12 height 12
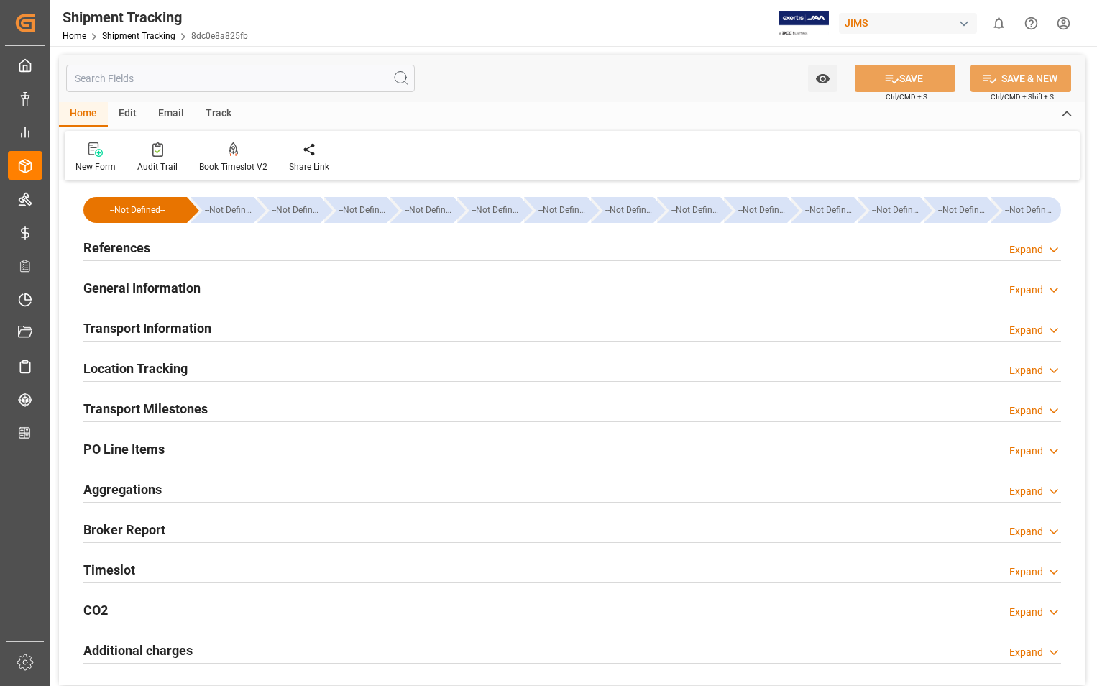
click at [111, 250] on h2 "References" at bounding box center [116, 247] width 67 height 19
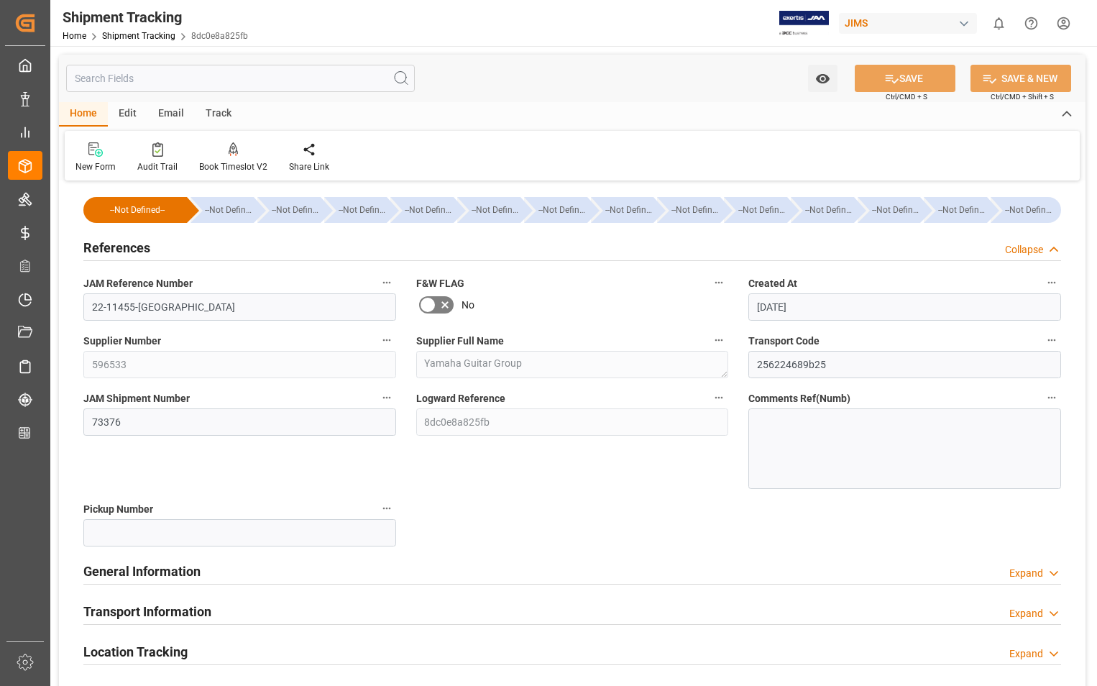
click at [111, 250] on h2 "References" at bounding box center [116, 247] width 67 height 19
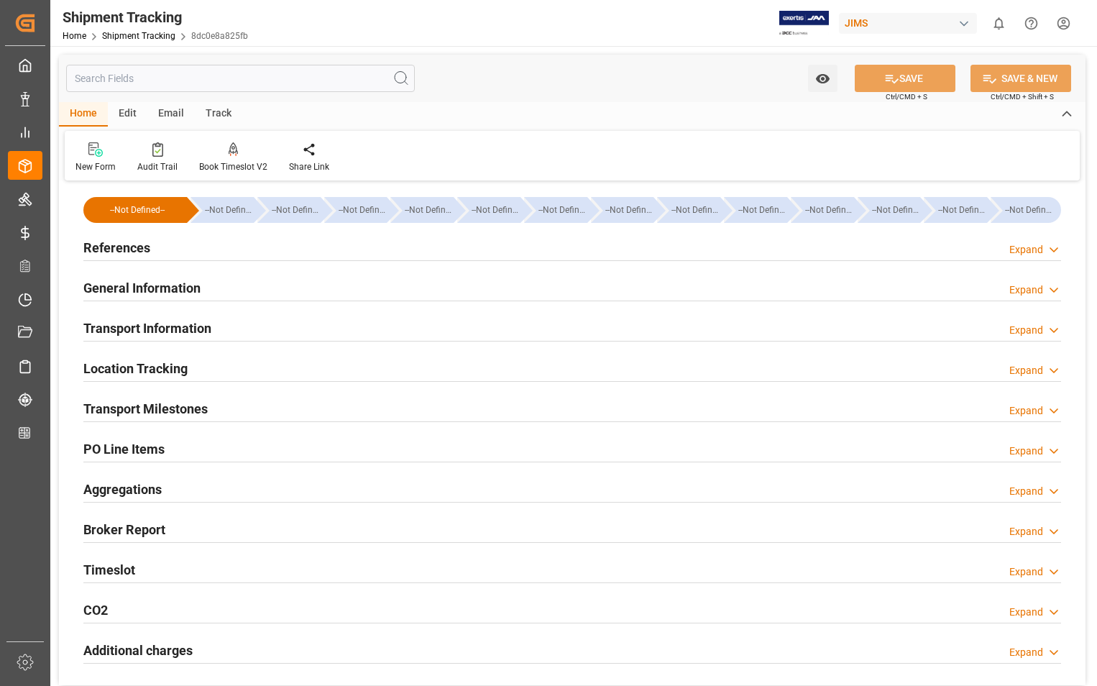
click at [171, 332] on h2 "Transport Information" at bounding box center [147, 328] width 128 height 19
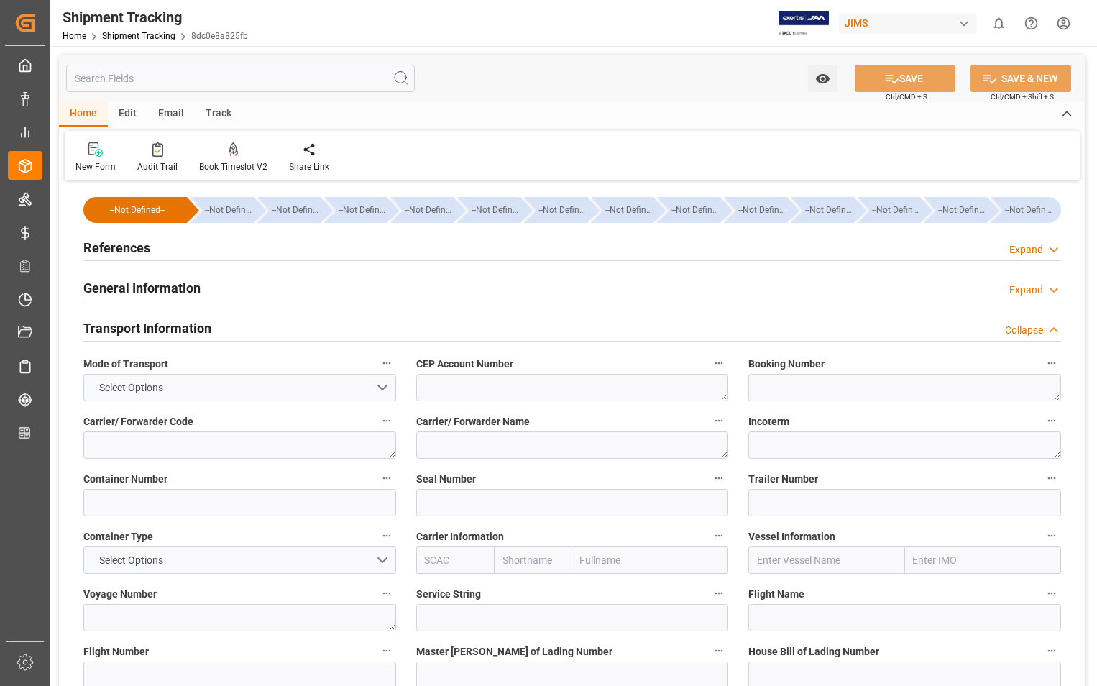
scroll to position [72, 0]
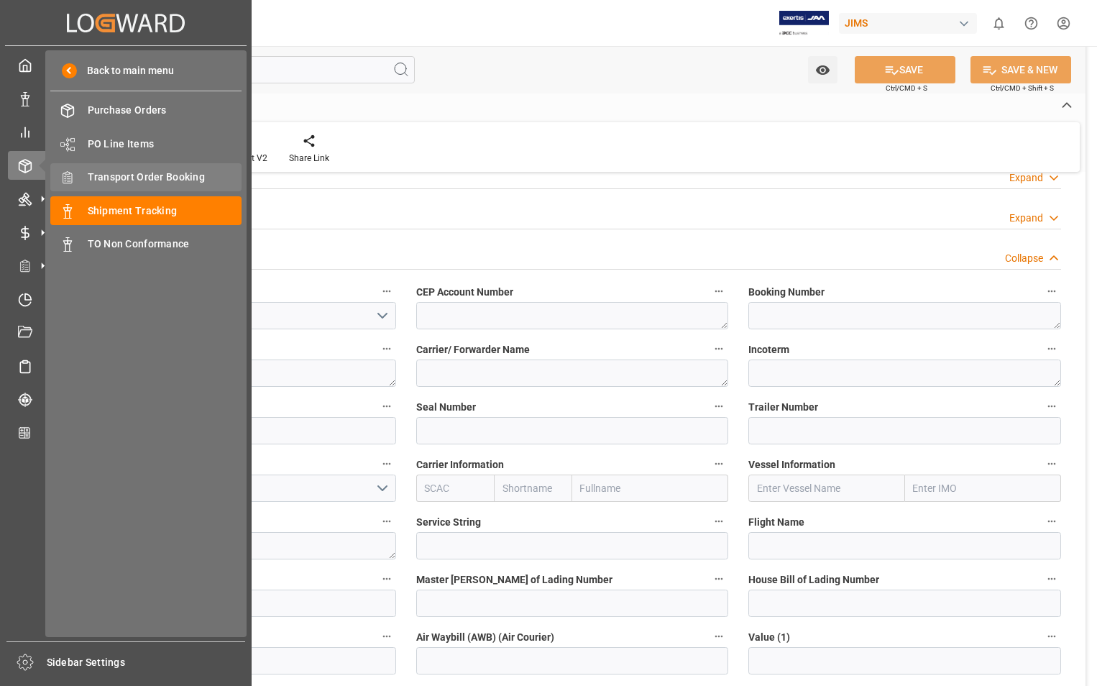
click at [175, 175] on span "Transport Order Booking" at bounding box center [165, 177] width 155 height 15
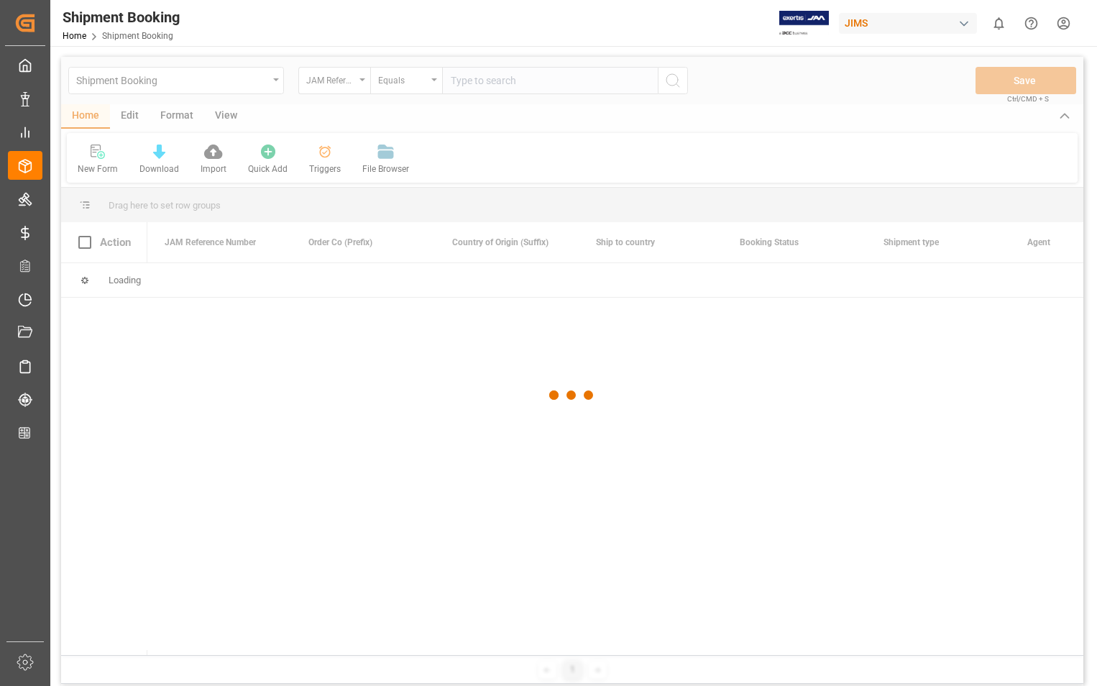
click at [570, 75] on div at bounding box center [572, 395] width 1023 height 677
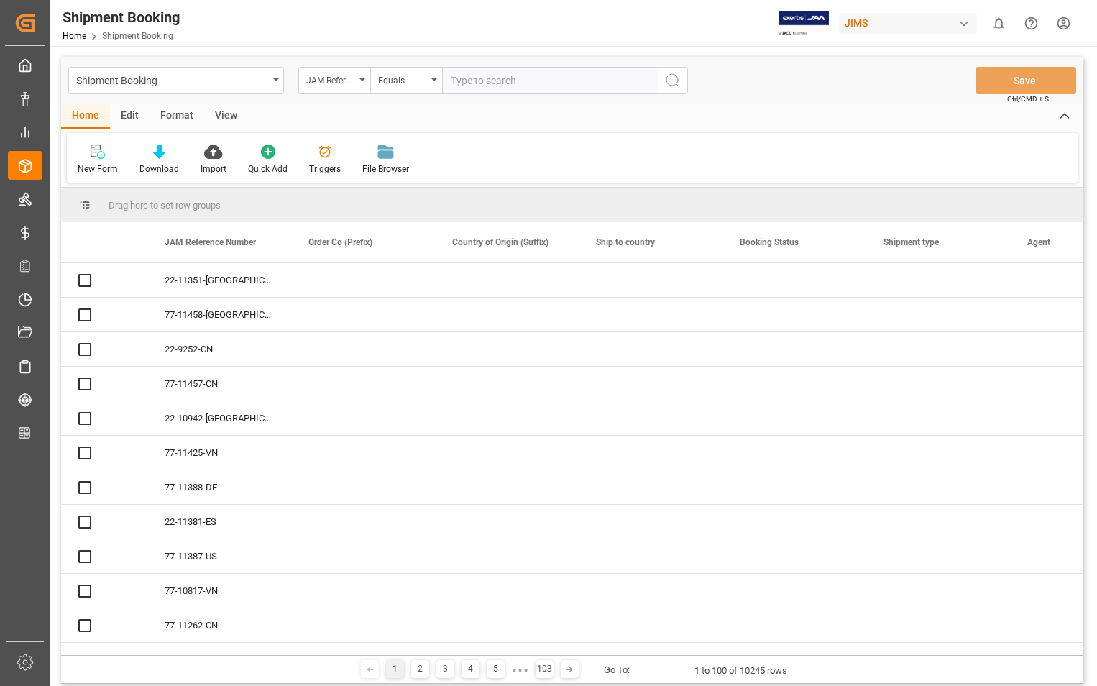
click at [539, 81] on input "text" at bounding box center [550, 80] width 216 height 27
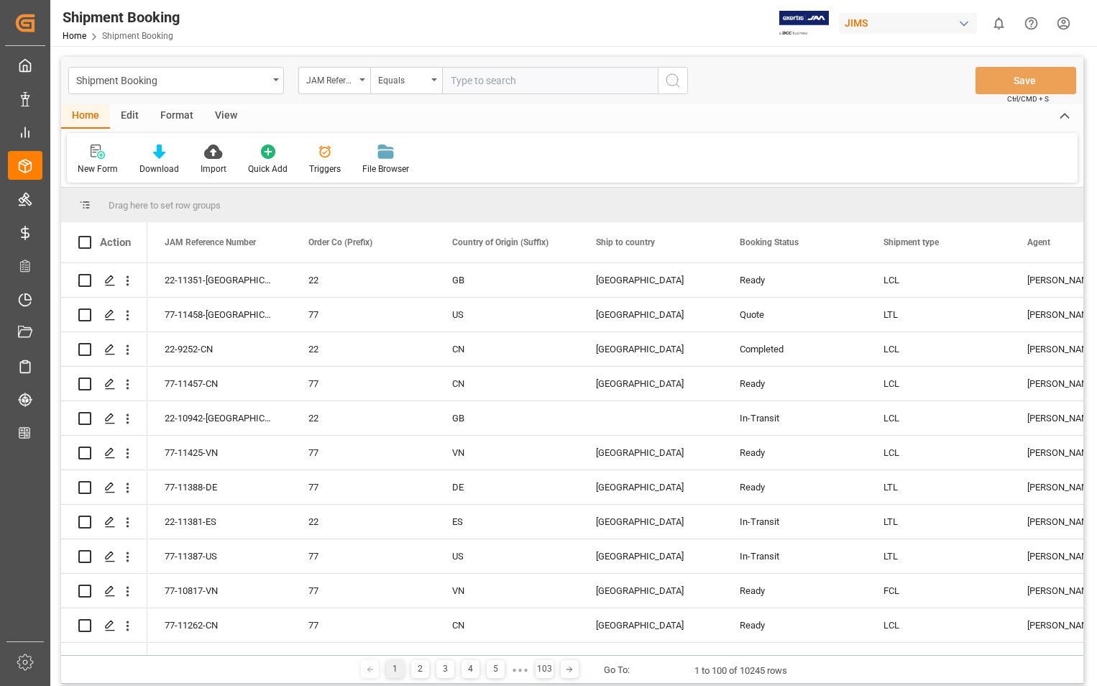
click at [539, 81] on input "text" at bounding box center [550, 80] width 216 height 27
paste input "22-11455-[GEOGRAPHIC_DATA]"
type input "22-11455-[GEOGRAPHIC_DATA]"
click at [672, 81] on icon "search button" at bounding box center [672, 80] width 17 height 17
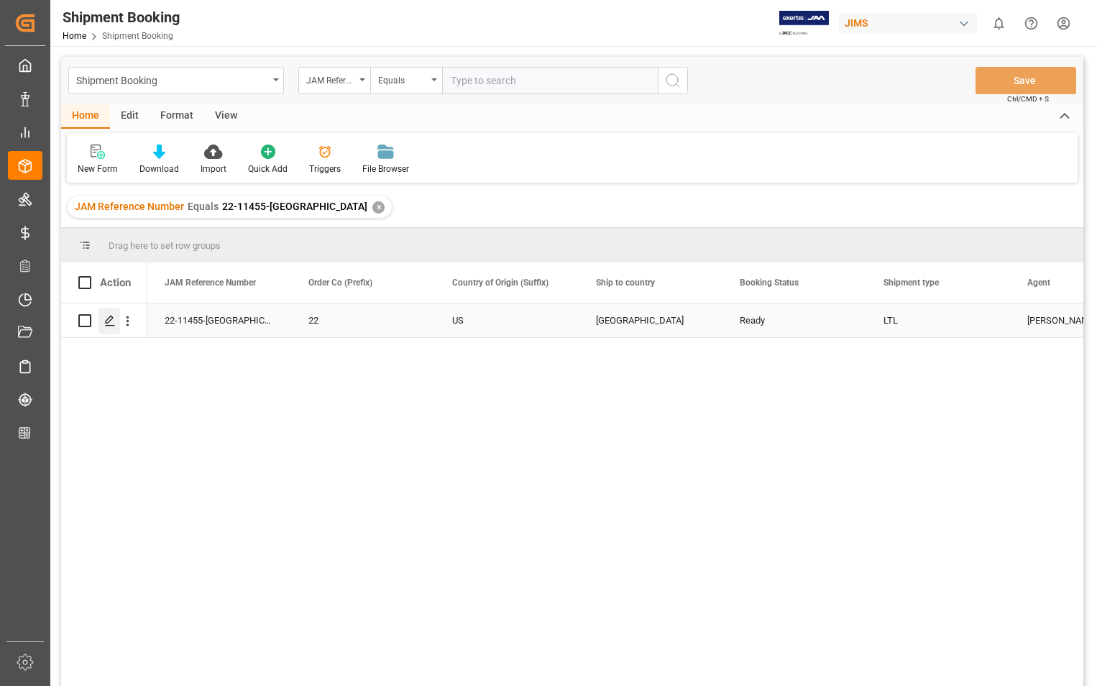
click at [112, 325] on icon "Press SPACE to select this row." at bounding box center [110, 321] width 12 height 12
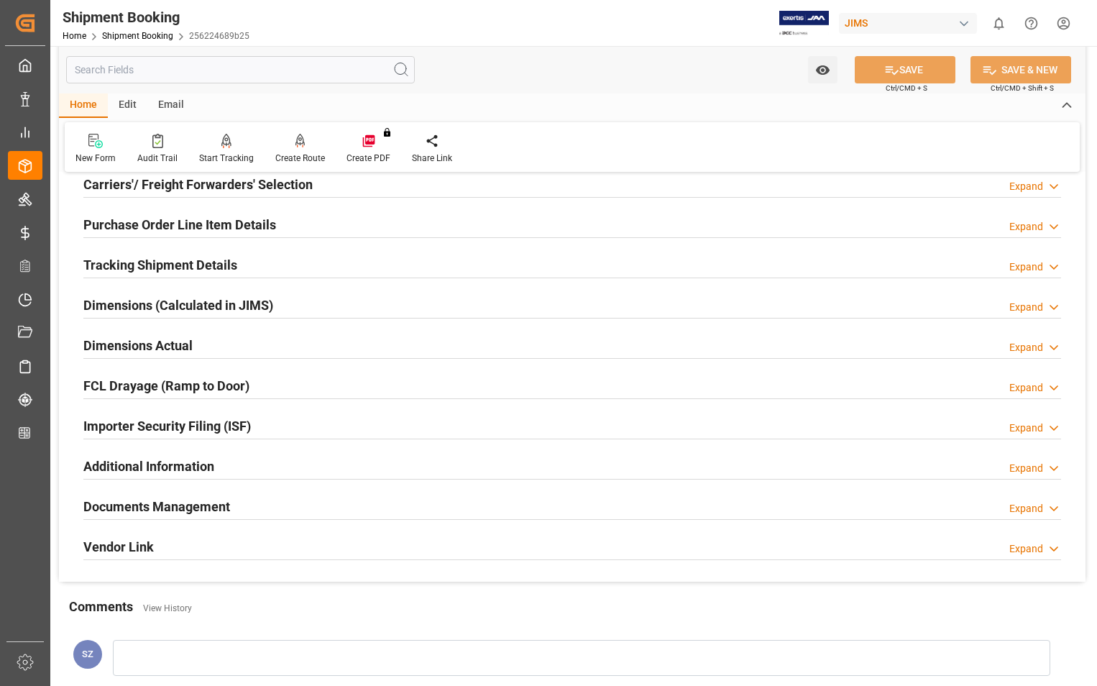
scroll to position [216, 0]
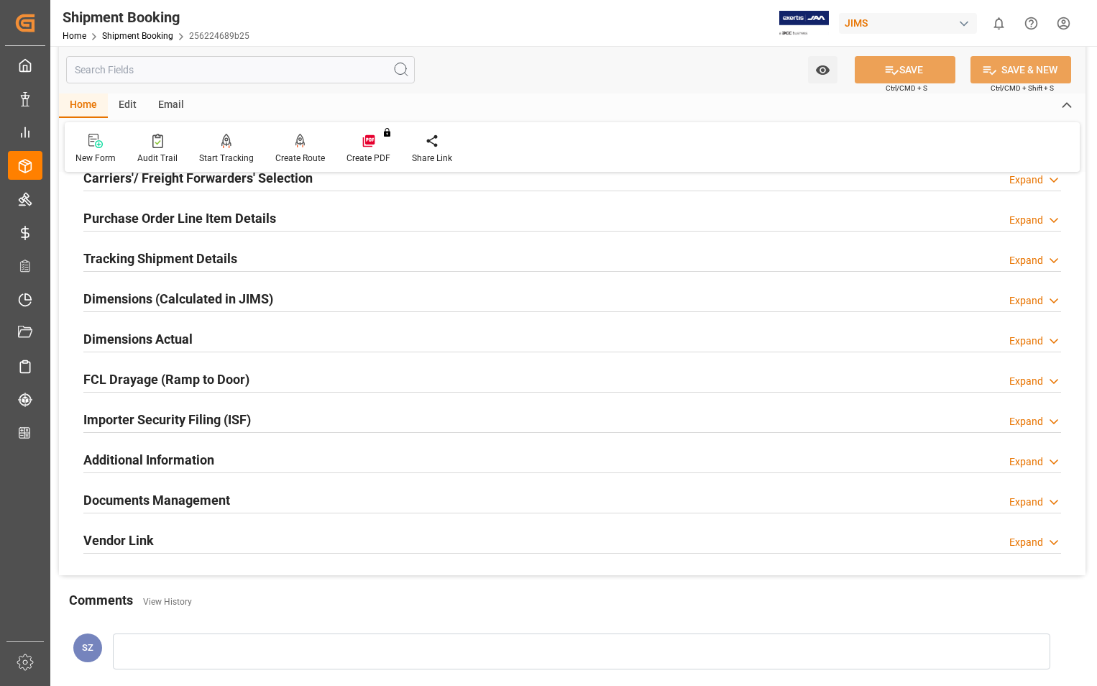
click at [230, 498] on div "Documents Management Expand" at bounding box center [572, 498] width 978 height 27
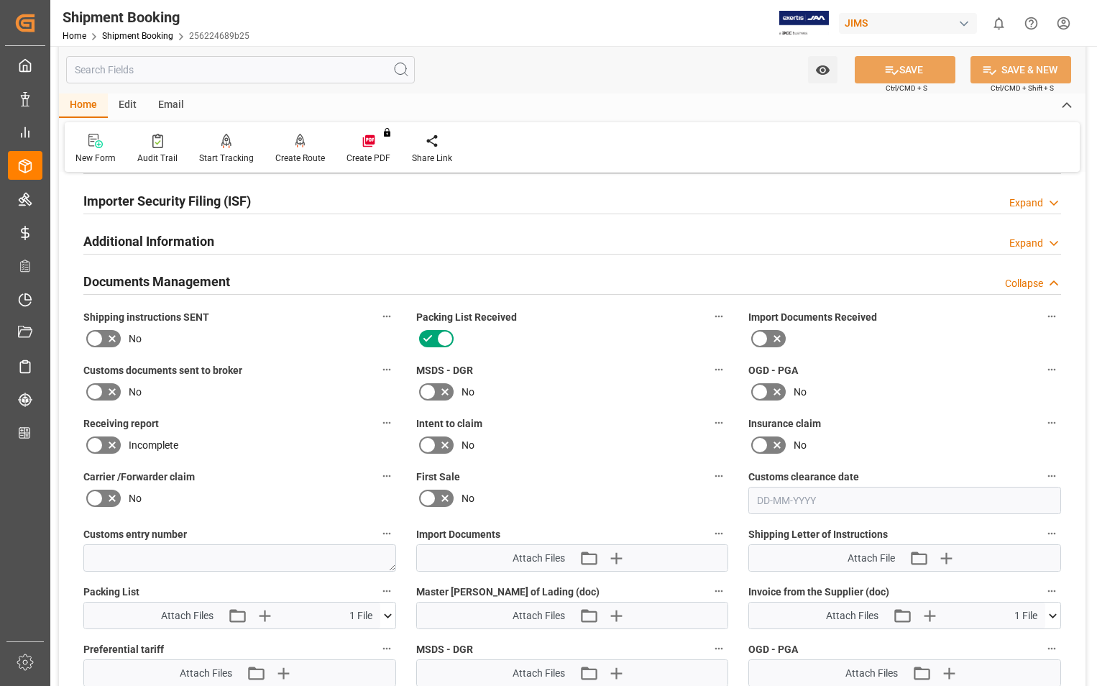
scroll to position [503, 0]
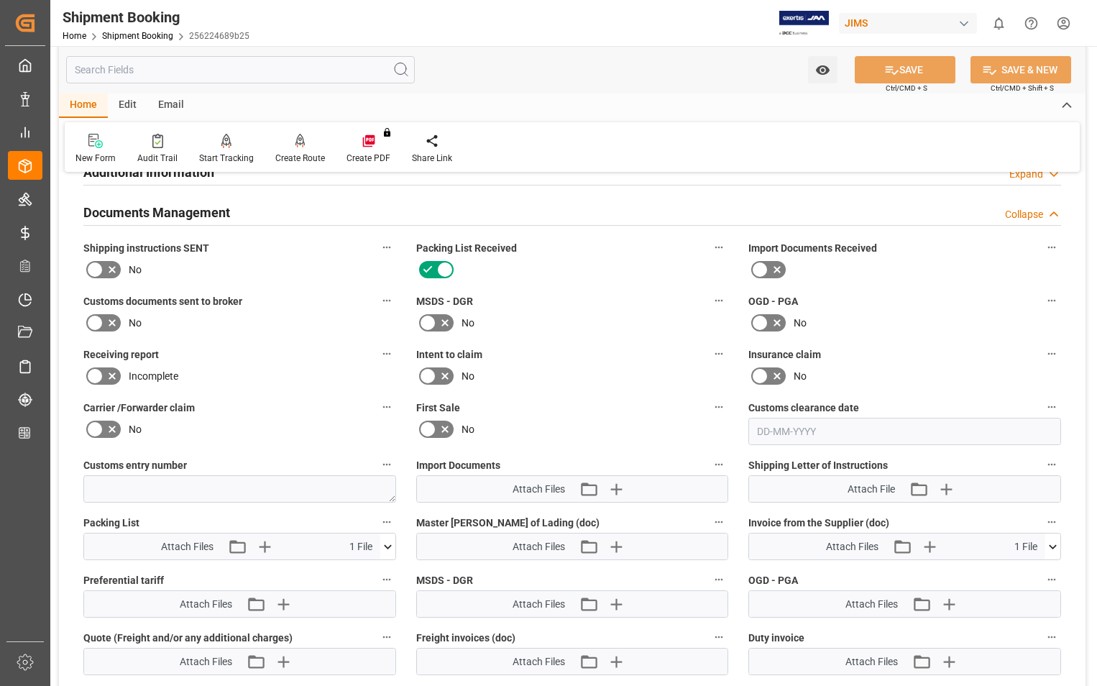
click at [1056, 550] on icon at bounding box center [1053, 546] width 15 height 15
click at [1038, 567] on icon at bounding box center [1045, 573] width 15 height 15
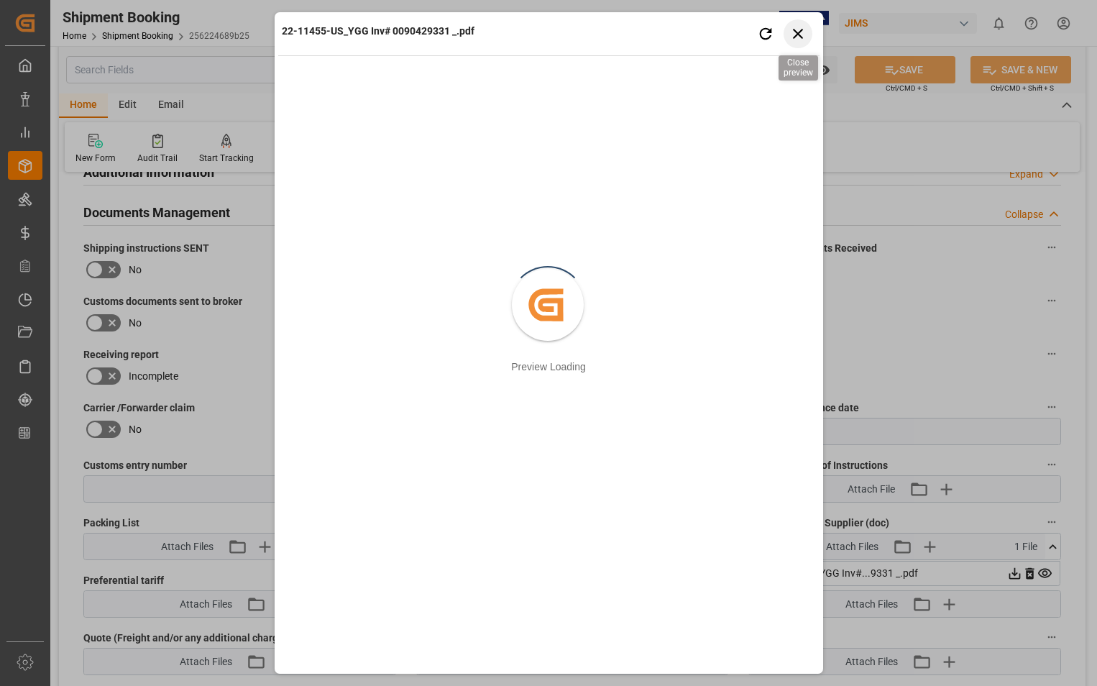
click at [801, 36] on icon "button" at bounding box center [798, 34] width 10 height 10
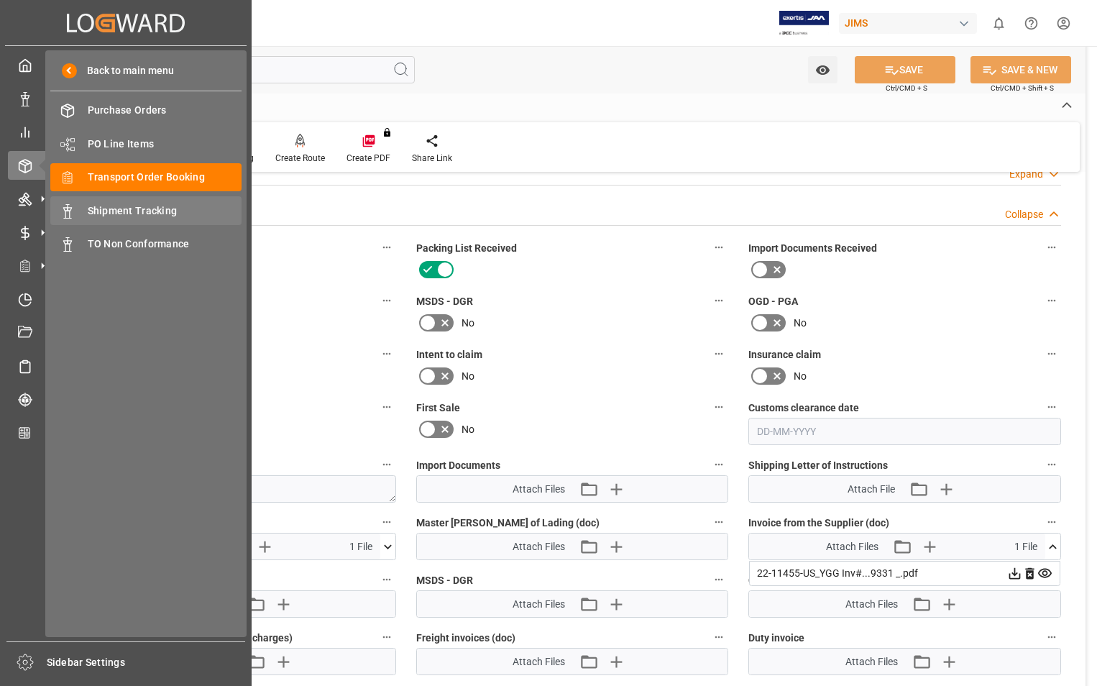
click at [157, 209] on span "Shipment Tracking" at bounding box center [165, 211] width 155 height 15
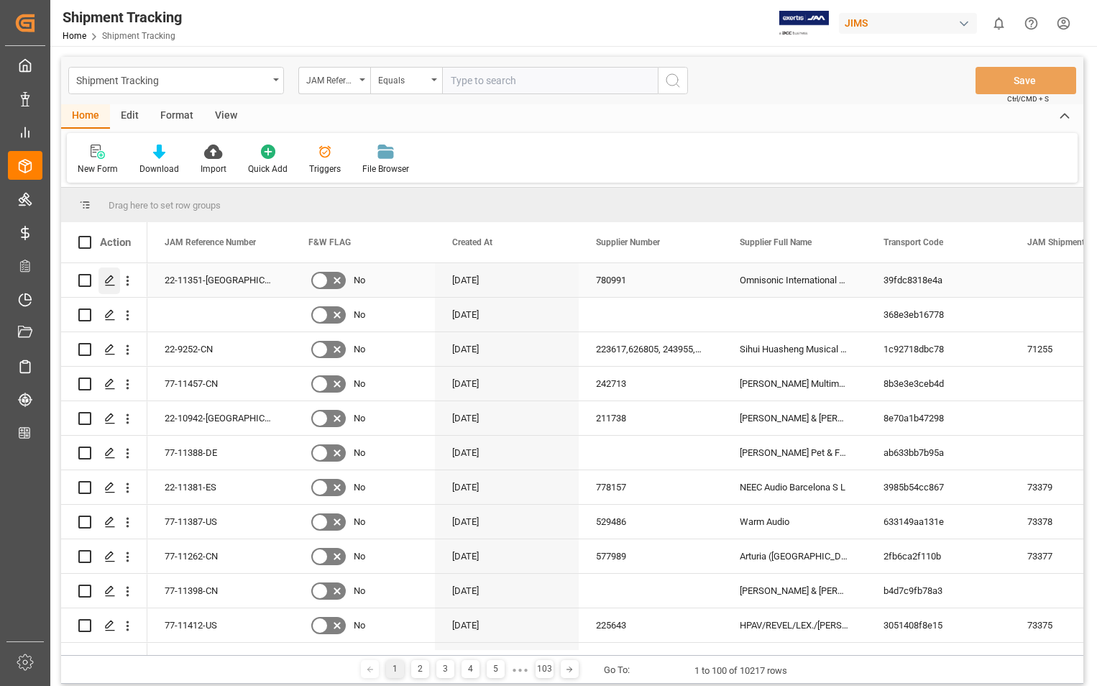
click at [111, 281] on icon "Press SPACE to select this row." at bounding box center [110, 281] width 12 height 12
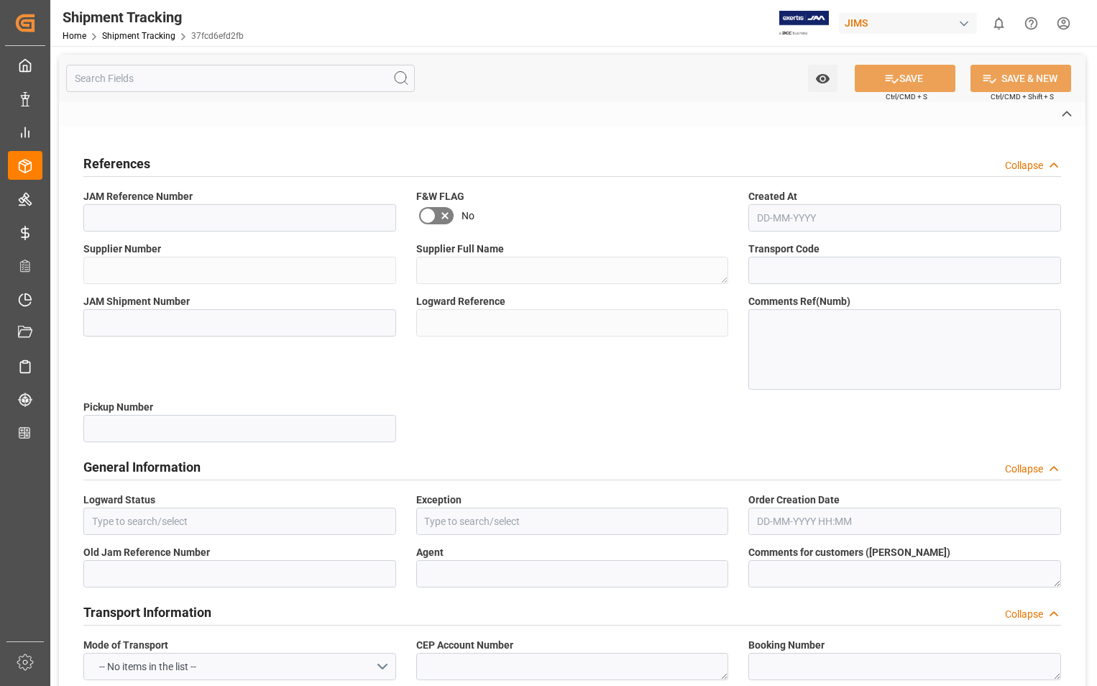
type input "22-11351-[GEOGRAPHIC_DATA]"
type input "780991"
type textarea "Omnisonic International Limited"
type input "39fdc8318e4a"
type input "37fcd6efd2fb"
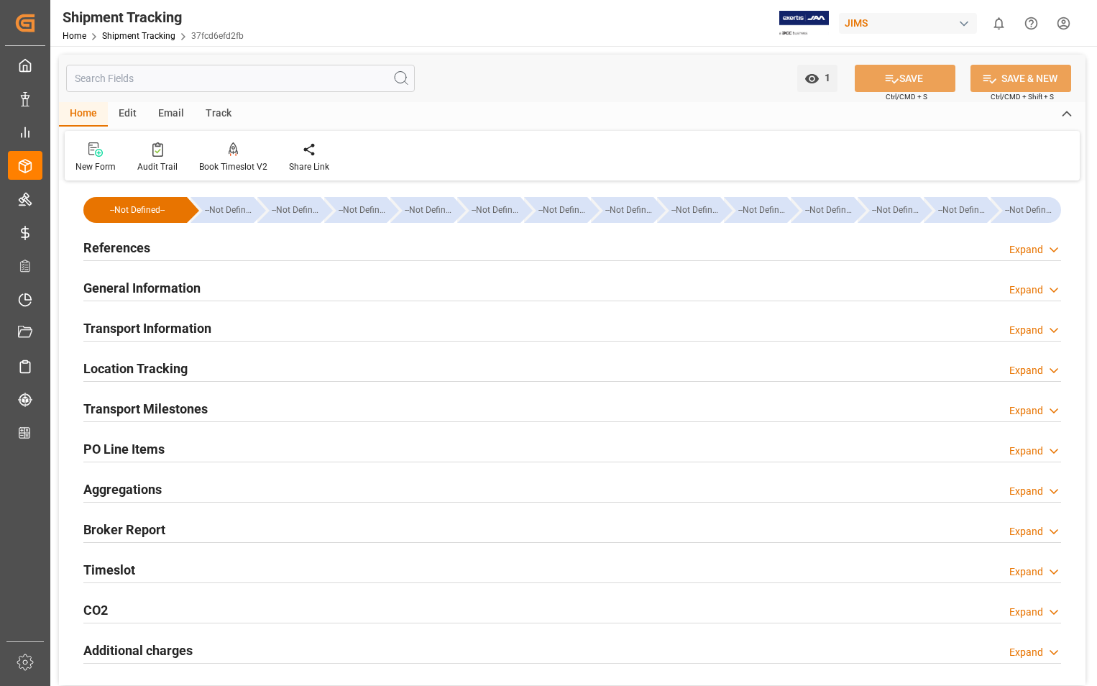
type input "[DATE]"
click at [128, 244] on h2 "References" at bounding box center [116, 247] width 67 height 19
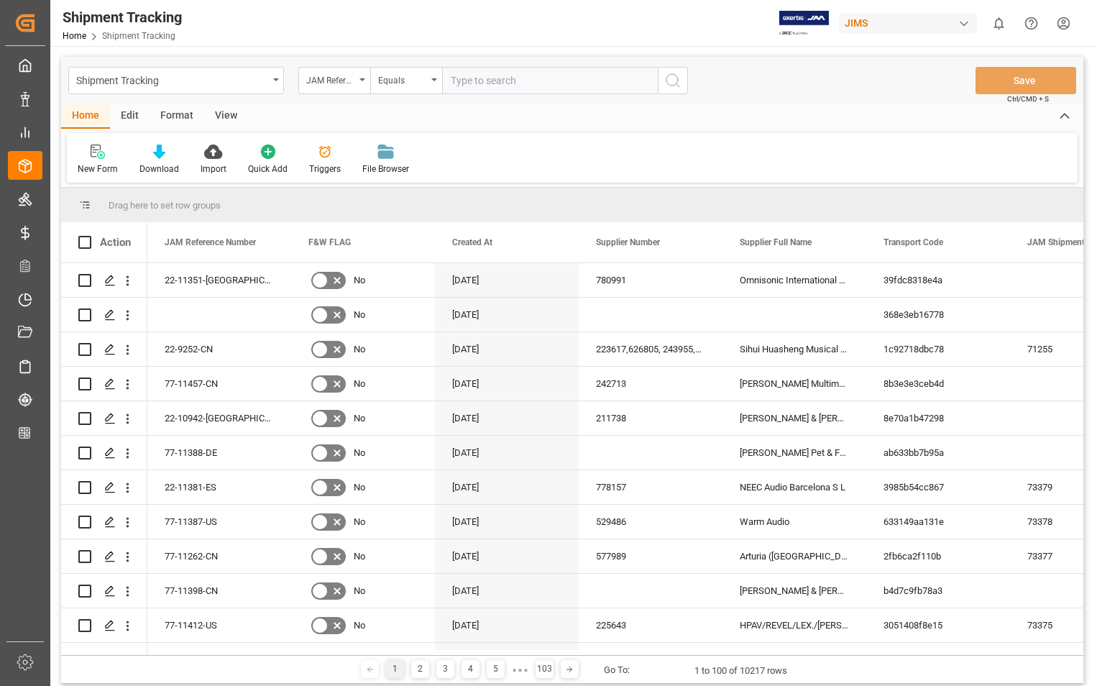
click at [527, 69] on input "text" at bounding box center [550, 80] width 216 height 27
click at [523, 78] on input "text" at bounding box center [550, 80] width 216 height 27
type input "22-11455-[GEOGRAPHIC_DATA]"
click at [670, 81] on icon "search button" at bounding box center [672, 80] width 17 height 17
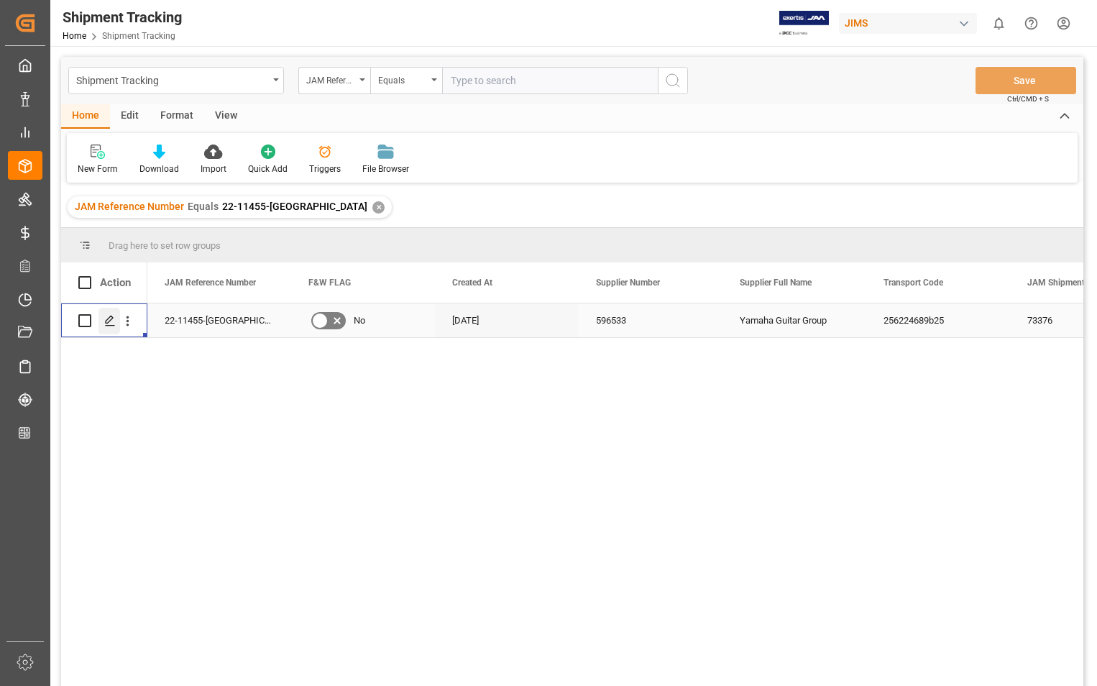
click at [111, 326] on line "Press SPACE to select this row." at bounding box center [110, 326] width 9 height 0
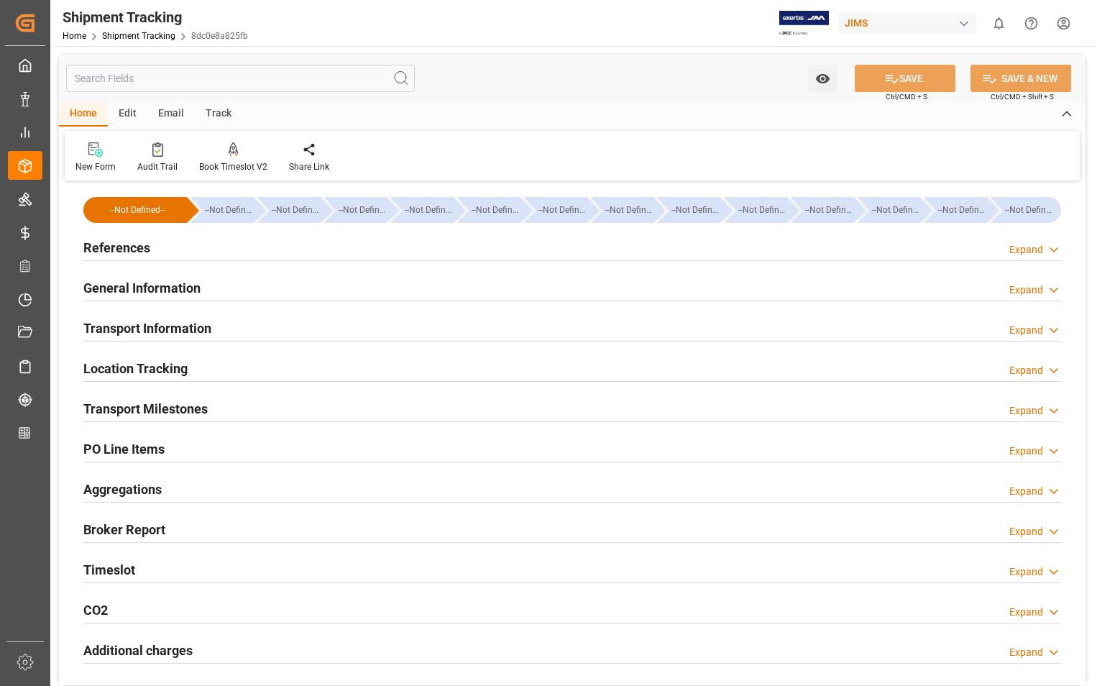
click at [151, 326] on h2 "Transport Information" at bounding box center [147, 328] width 128 height 19
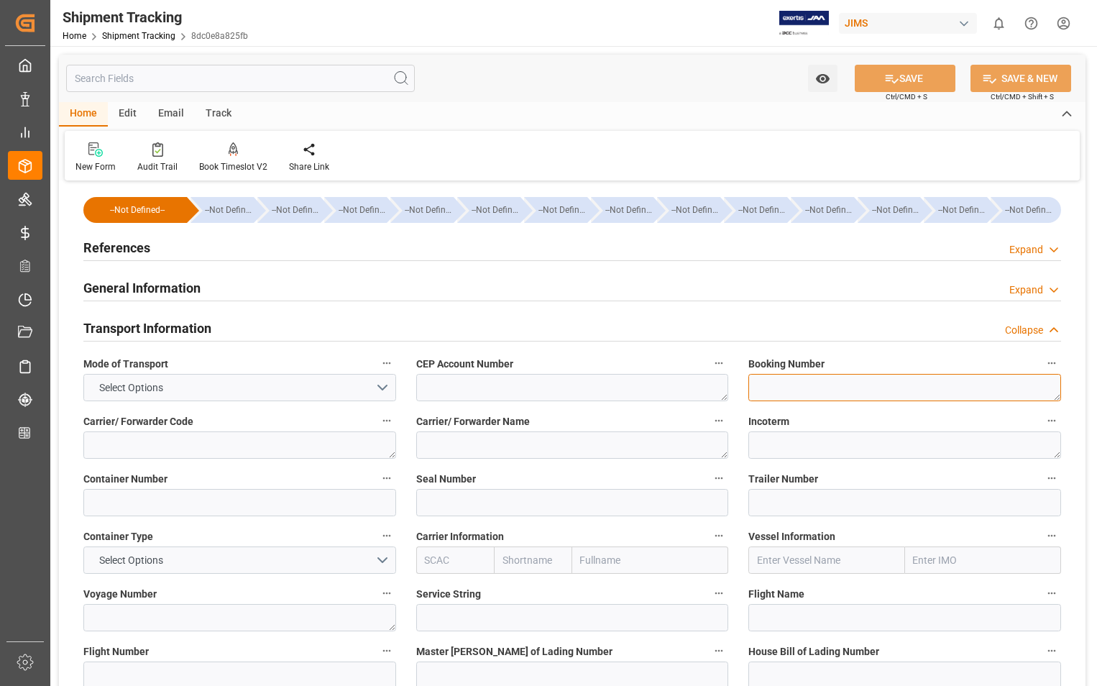
click at [785, 389] on textarea at bounding box center [905, 387] width 313 height 27
paste textarea "22-11455-[GEOGRAPHIC_DATA]"
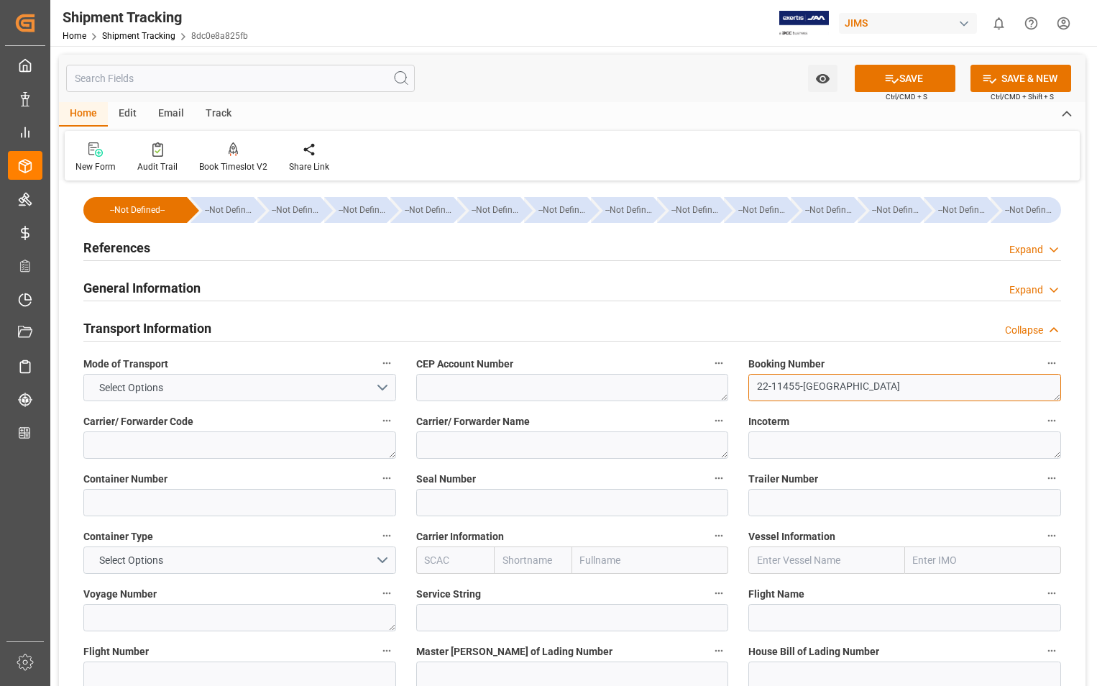
drag, startPoint x: 824, startPoint y: 381, endPoint x: 713, endPoint y: 376, distance: 111.6
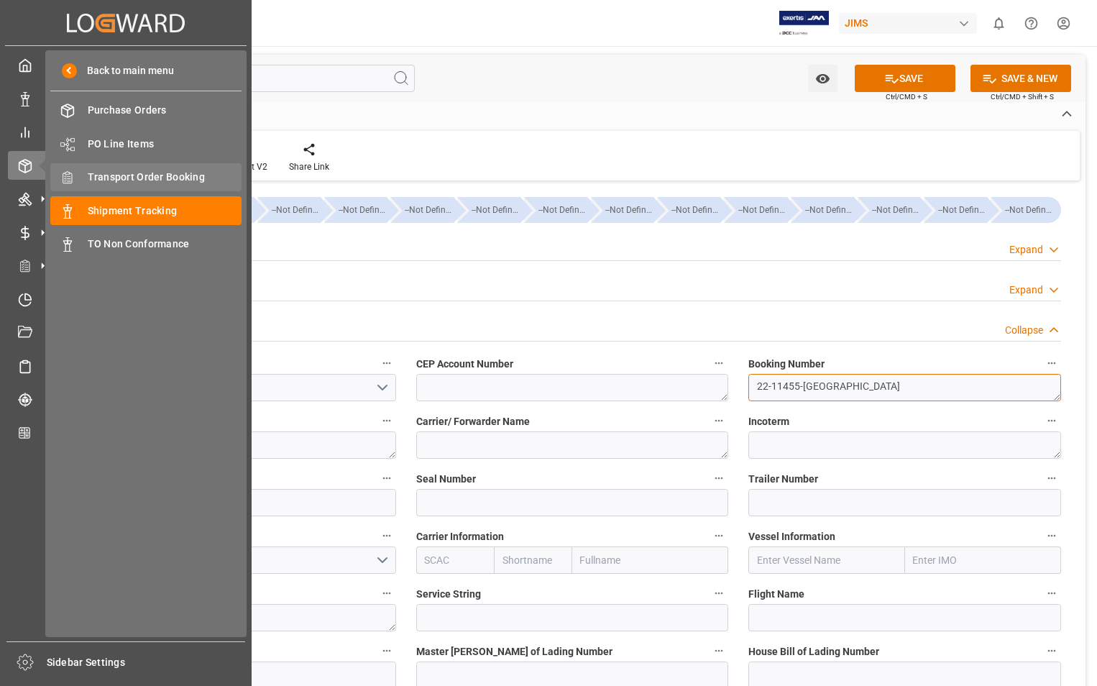
type textarea "22-11455-[GEOGRAPHIC_DATA]"
click at [182, 178] on span "Transport Order Booking" at bounding box center [165, 177] width 155 height 15
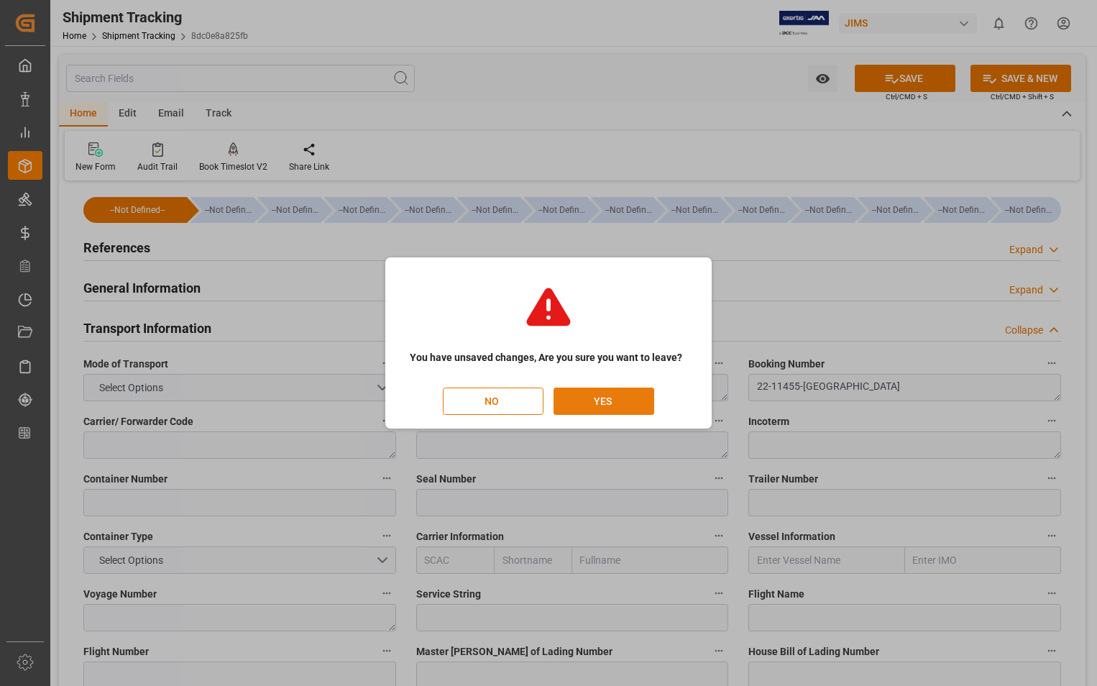
click at [598, 407] on button "YES" at bounding box center [604, 401] width 101 height 27
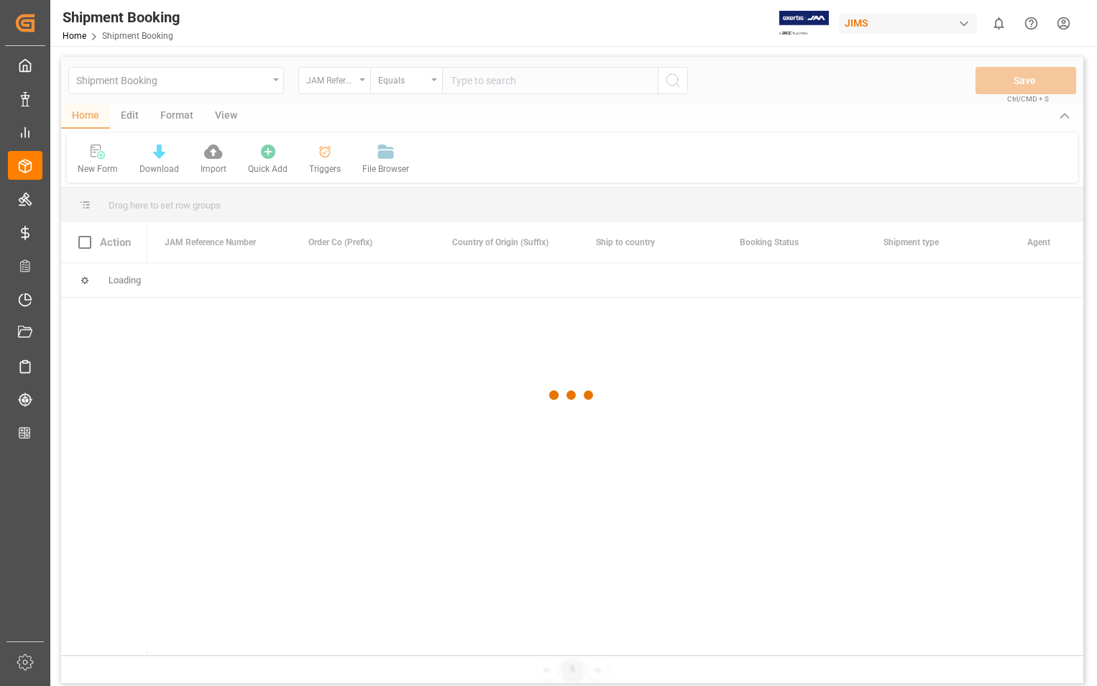
click at [552, 84] on div at bounding box center [572, 395] width 1023 height 677
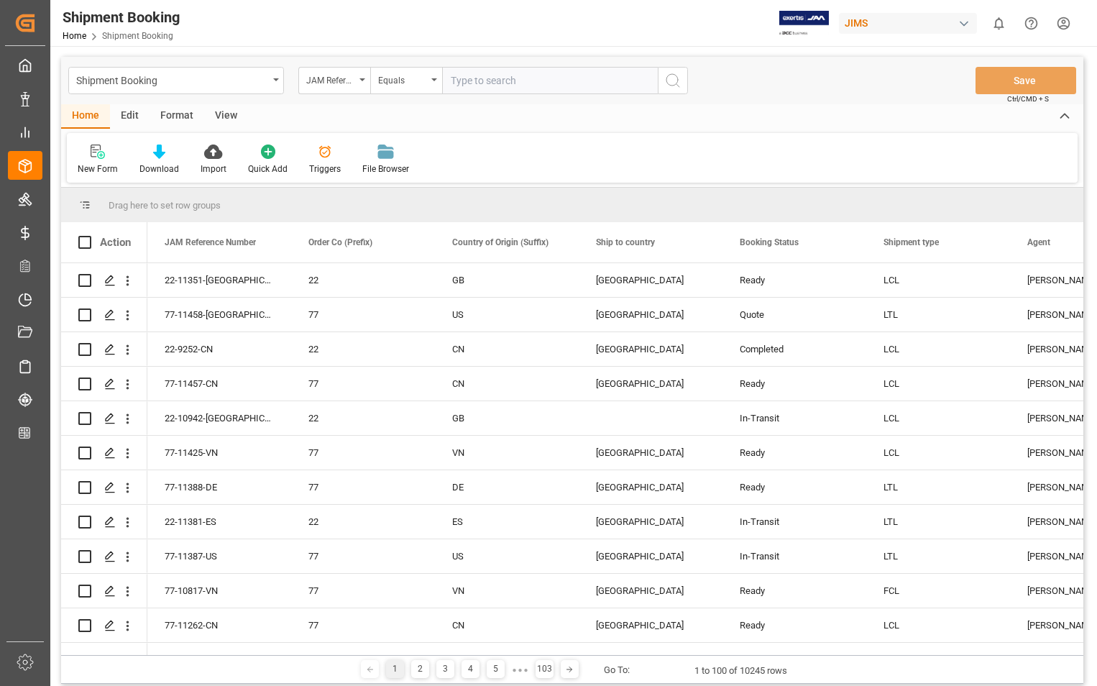
click at [552, 84] on input "text" at bounding box center [550, 80] width 216 height 27
paste input "22-11455-[GEOGRAPHIC_DATA]"
type input "22-11455-[GEOGRAPHIC_DATA]"
click at [670, 78] on icon "search button" at bounding box center [672, 80] width 17 height 17
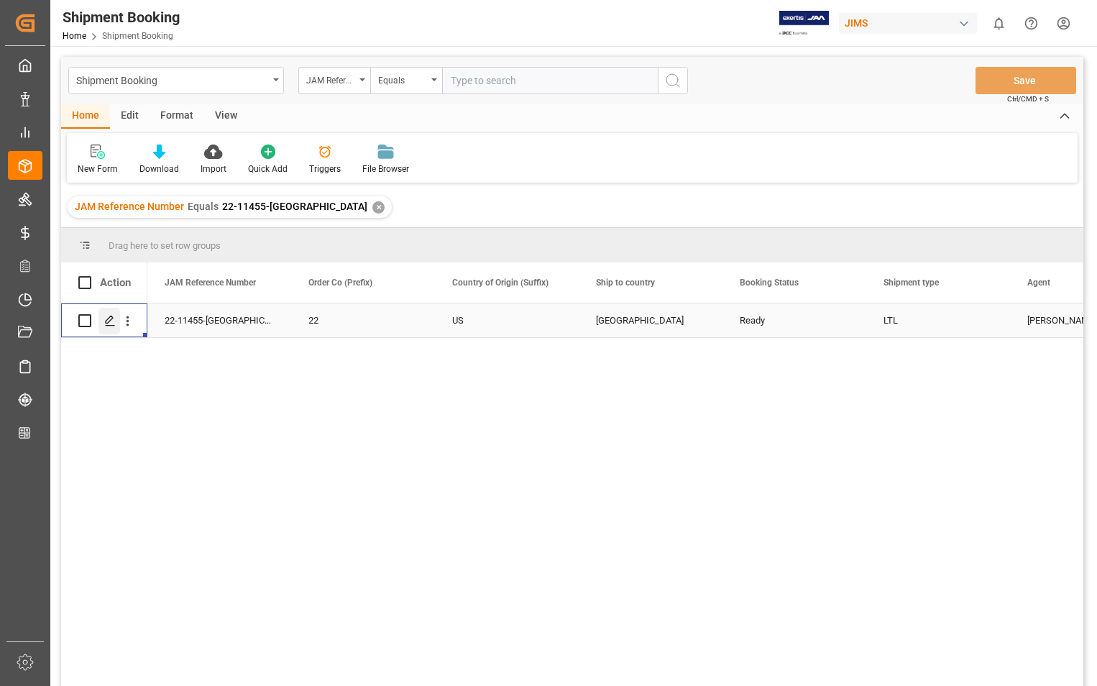
click at [113, 317] on icon "Press SPACE to select this row." at bounding box center [110, 321] width 12 height 12
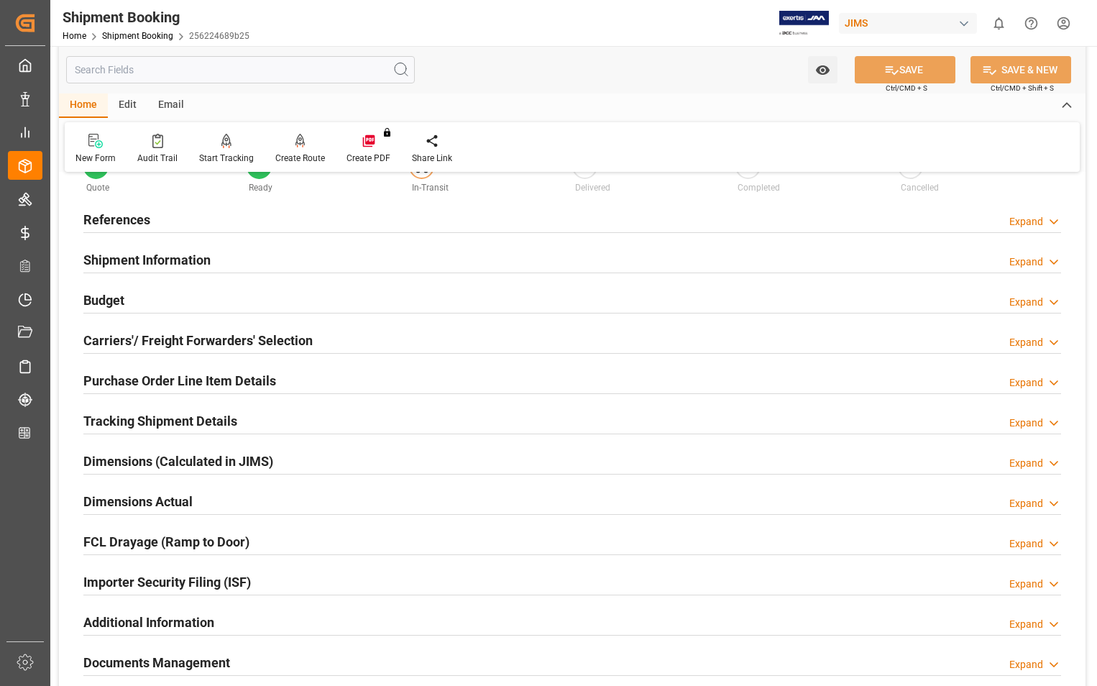
scroll to position [288, 0]
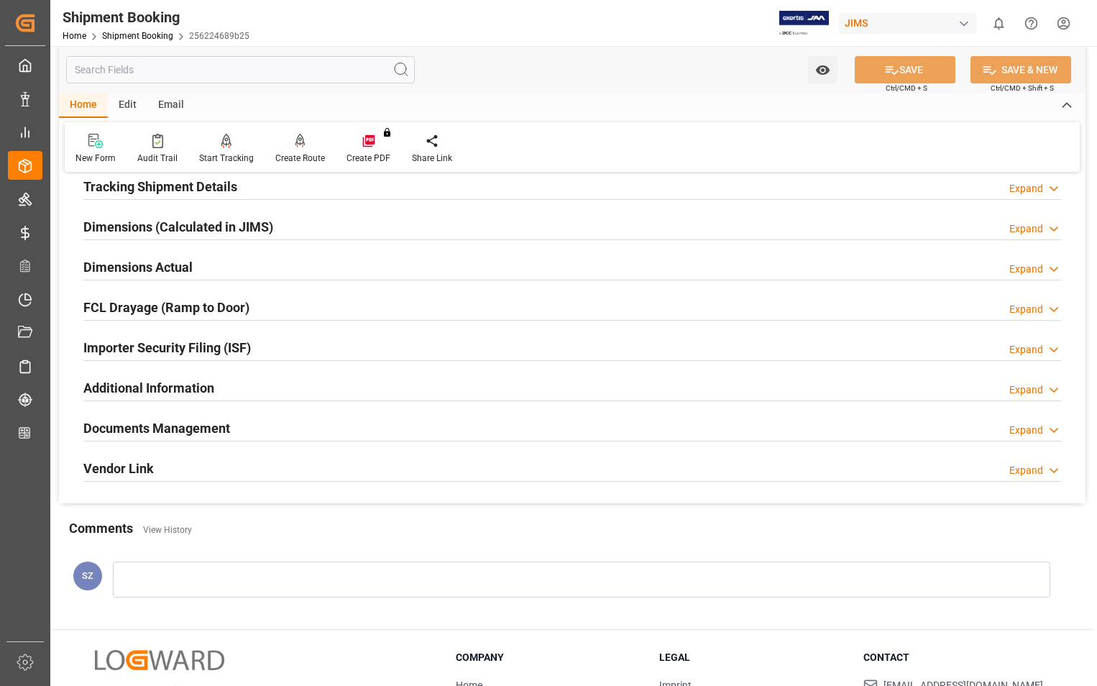
click at [194, 429] on h2 "Documents Management" at bounding box center [156, 428] width 147 height 19
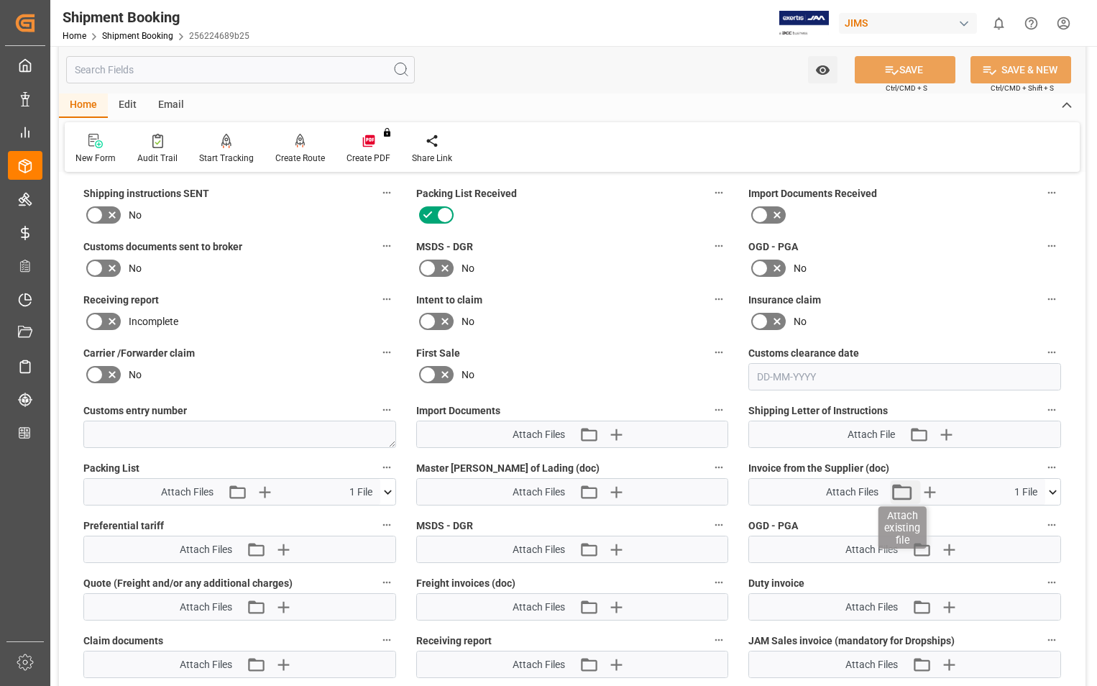
scroll to position [575, 0]
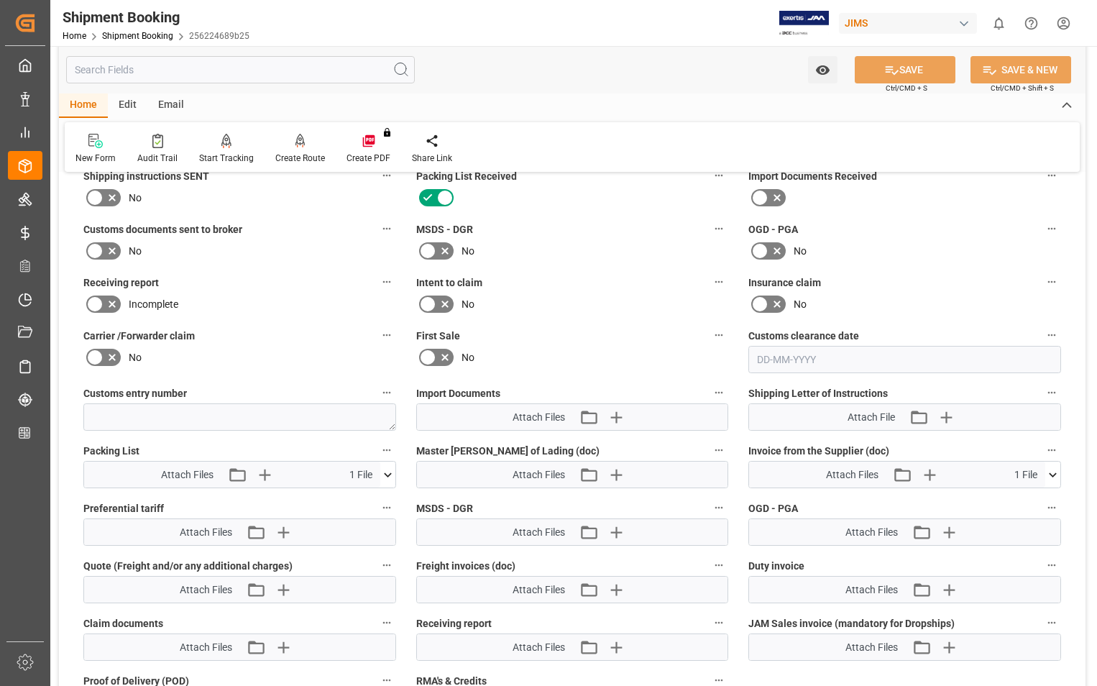
click at [1051, 476] on icon at bounding box center [1053, 474] width 15 height 15
click at [1051, 498] on icon at bounding box center [1045, 501] width 15 height 15
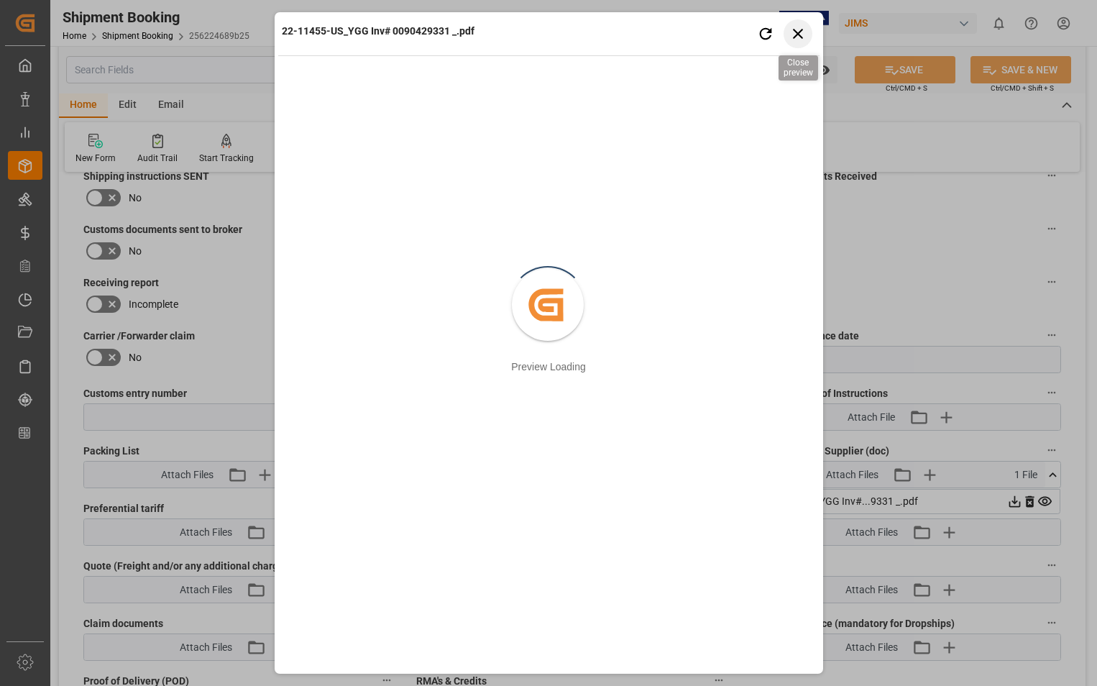
click at [790, 29] on icon "button" at bounding box center [798, 33] width 18 height 18
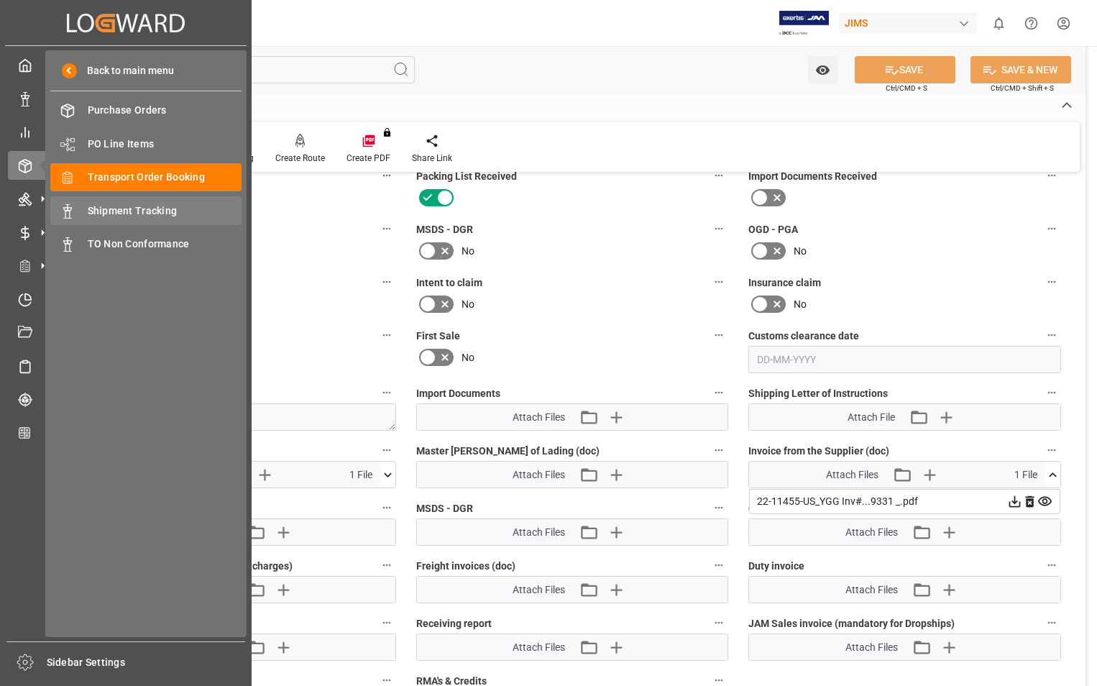
click at [137, 207] on span "Shipment Tracking" at bounding box center [165, 211] width 155 height 15
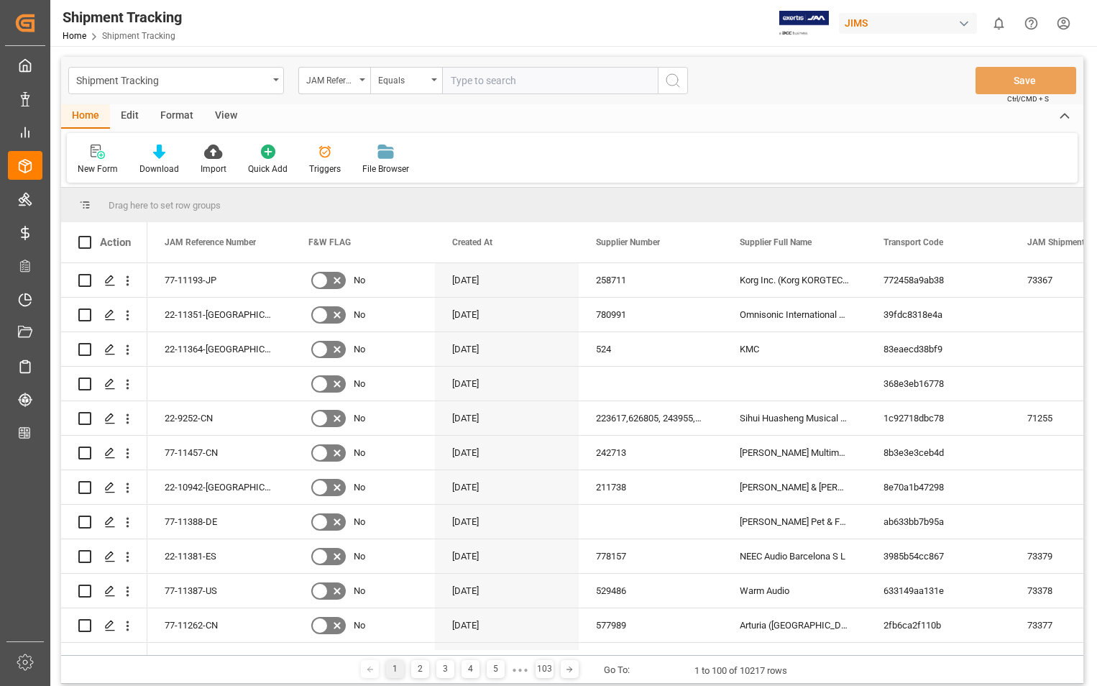
click at [567, 78] on input "text" at bounding box center [550, 80] width 216 height 27
type input "22-11455-us"
click at [672, 79] on icon "search button" at bounding box center [672, 80] width 17 height 17
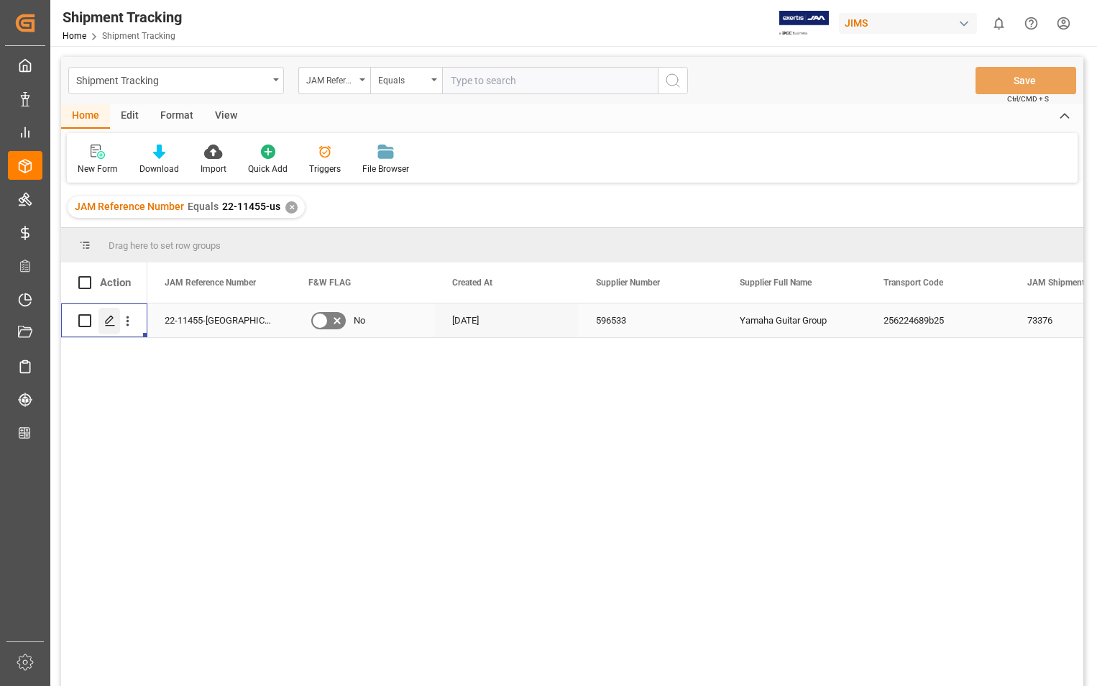
click at [111, 329] on div "Press SPACE to select this row." at bounding box center [110, 321] width 22 height 27
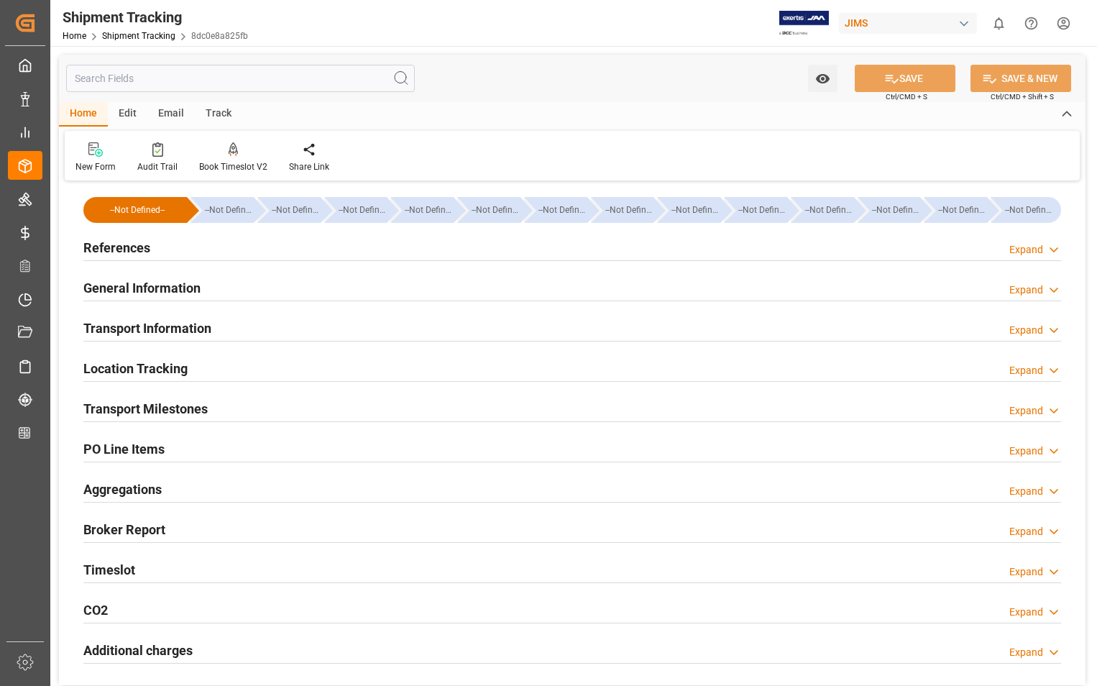
click at [169, 328] on h2 "Transport Information" at bounding box center [147, 328] width 128 height 19
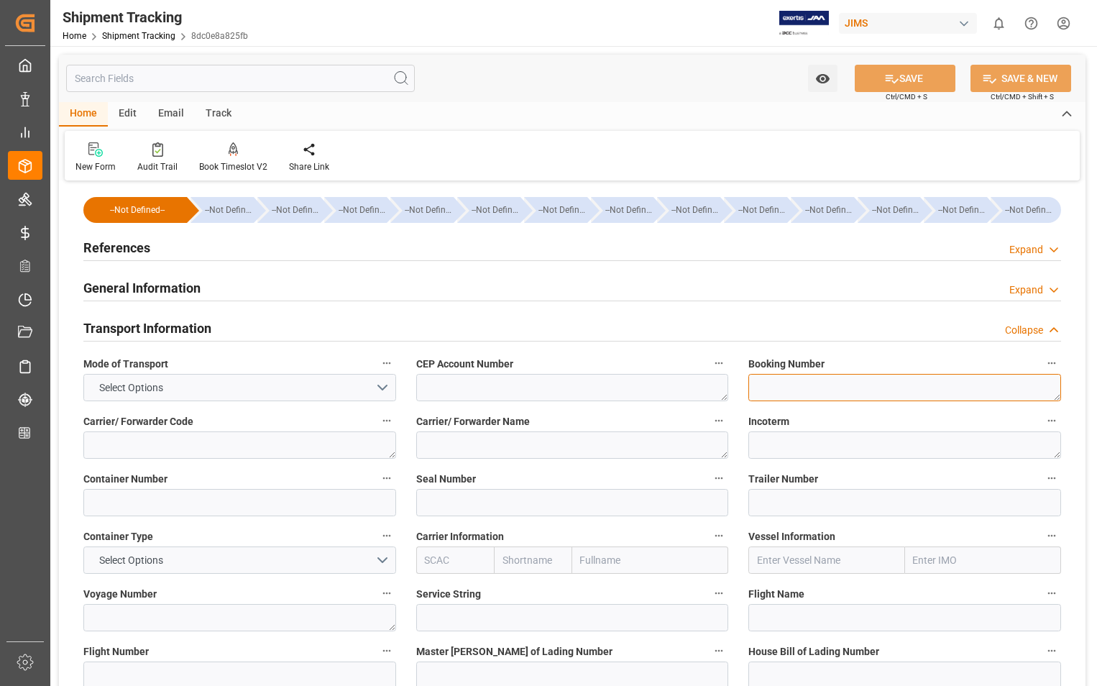
click at [753, 386] on textarea at bounding box center [905, 387] width 313 height 27
paste textarea "5557508644"
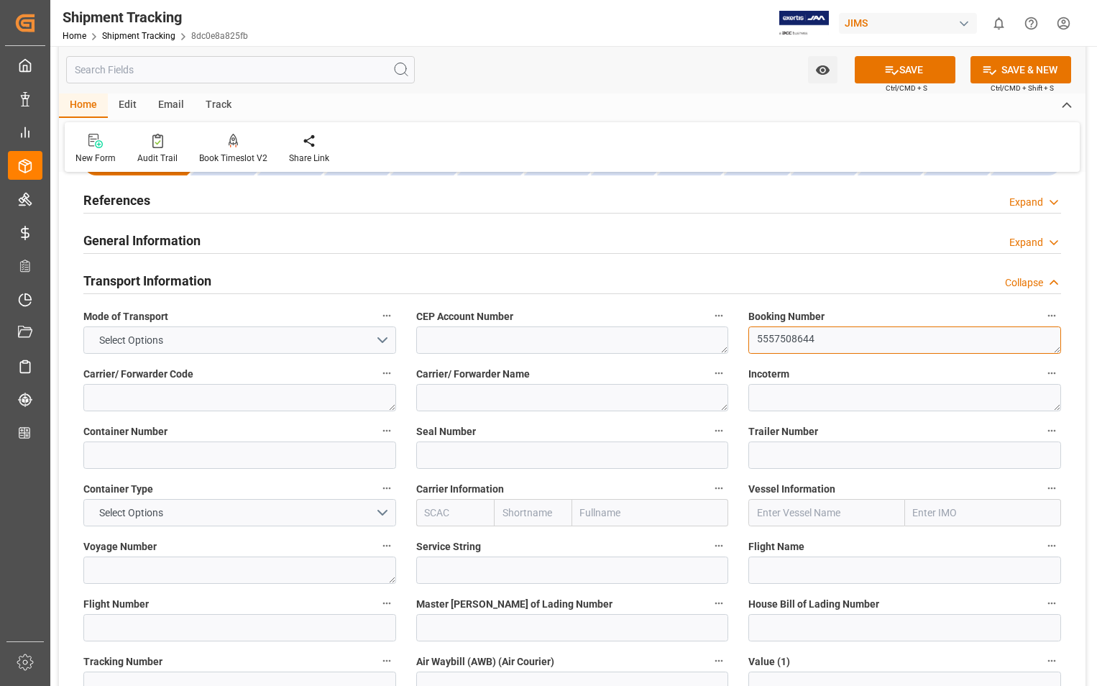
scroll to position [144, 0]
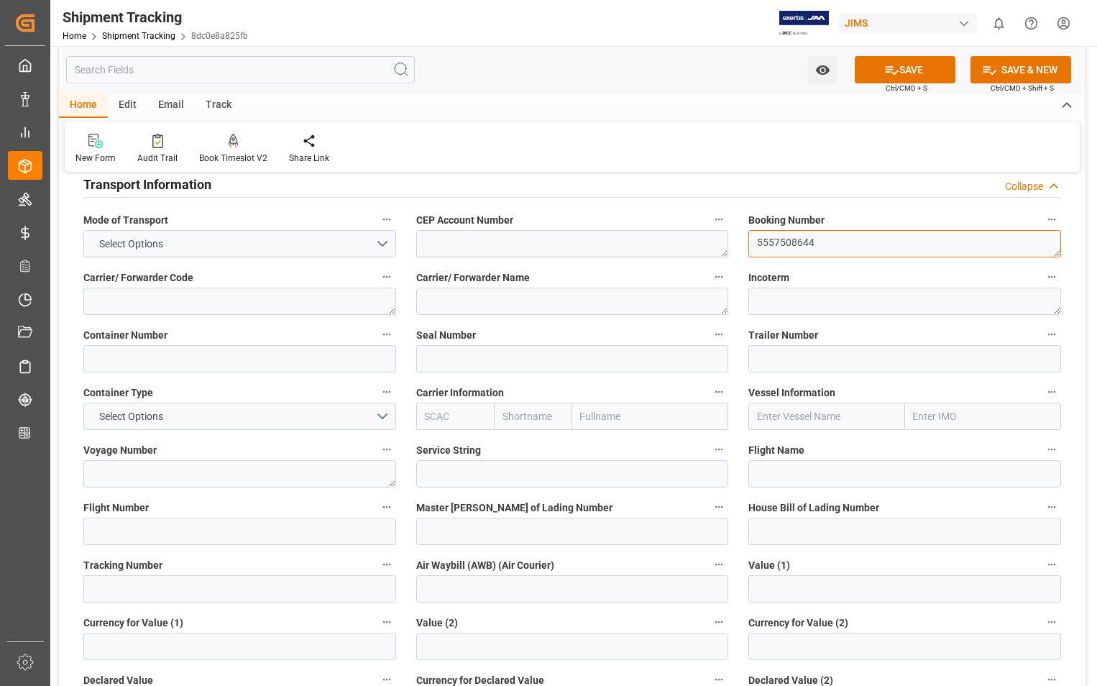
type textarea "5557508644"
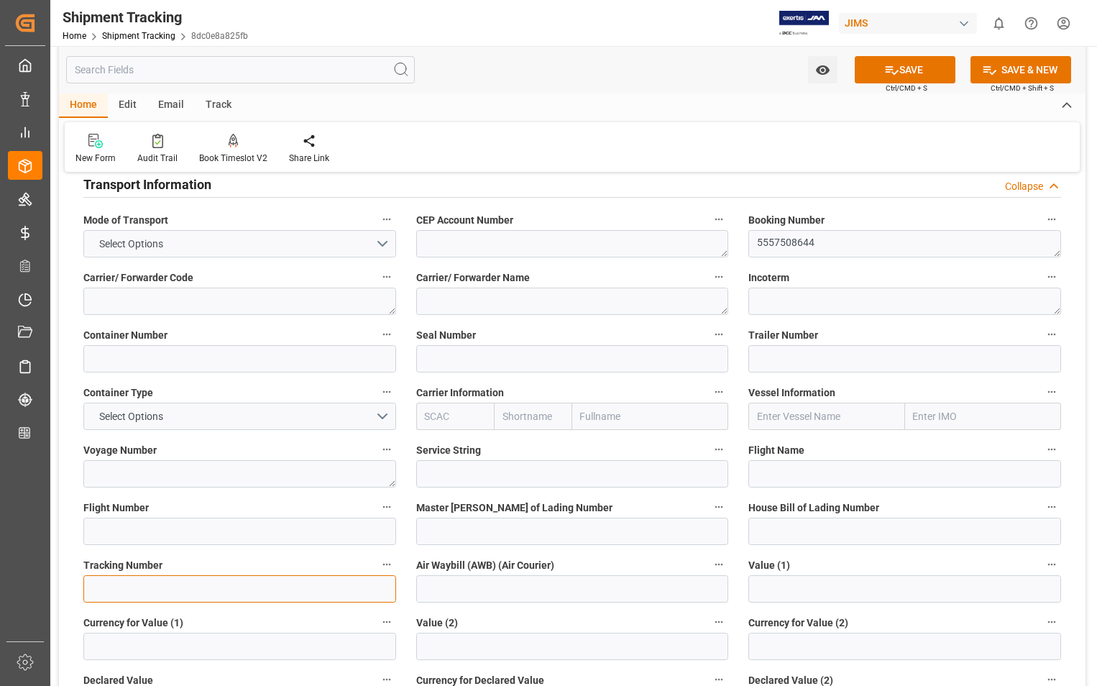
click at [116, 584] on input at bounding box center [239, 588] width 313 height 27
paste input "5557508644"
type input "5557508644"
click at [923, 67] on button "SAVE" at bounding box center [905, 69] width 101 height 27
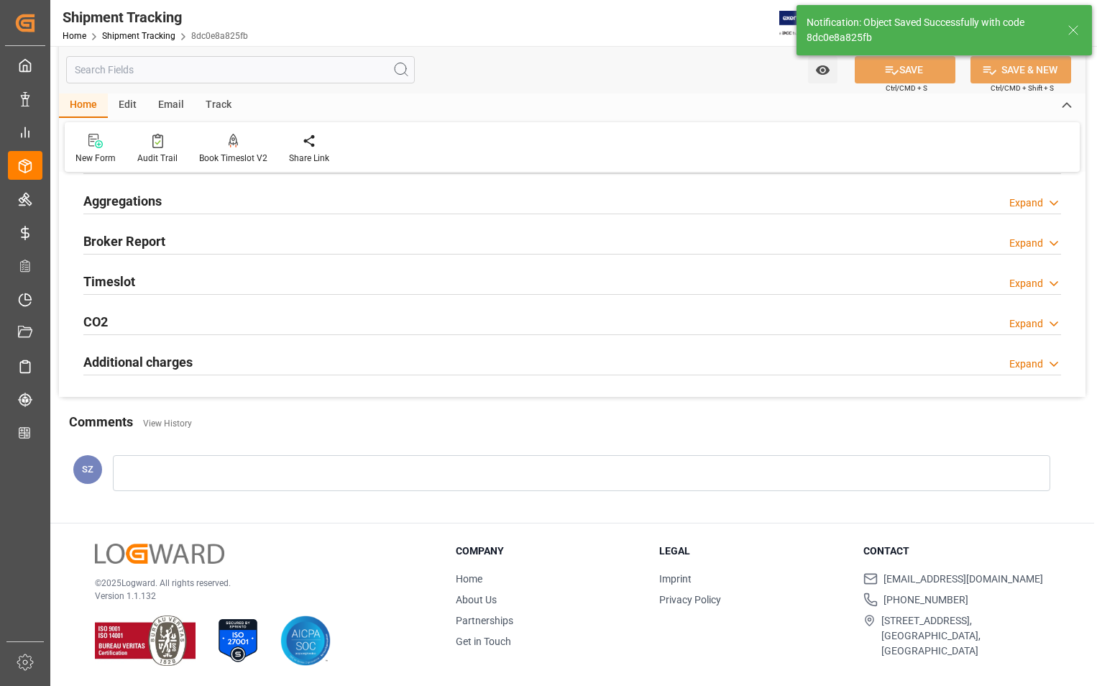
scroll to position [0, 0]
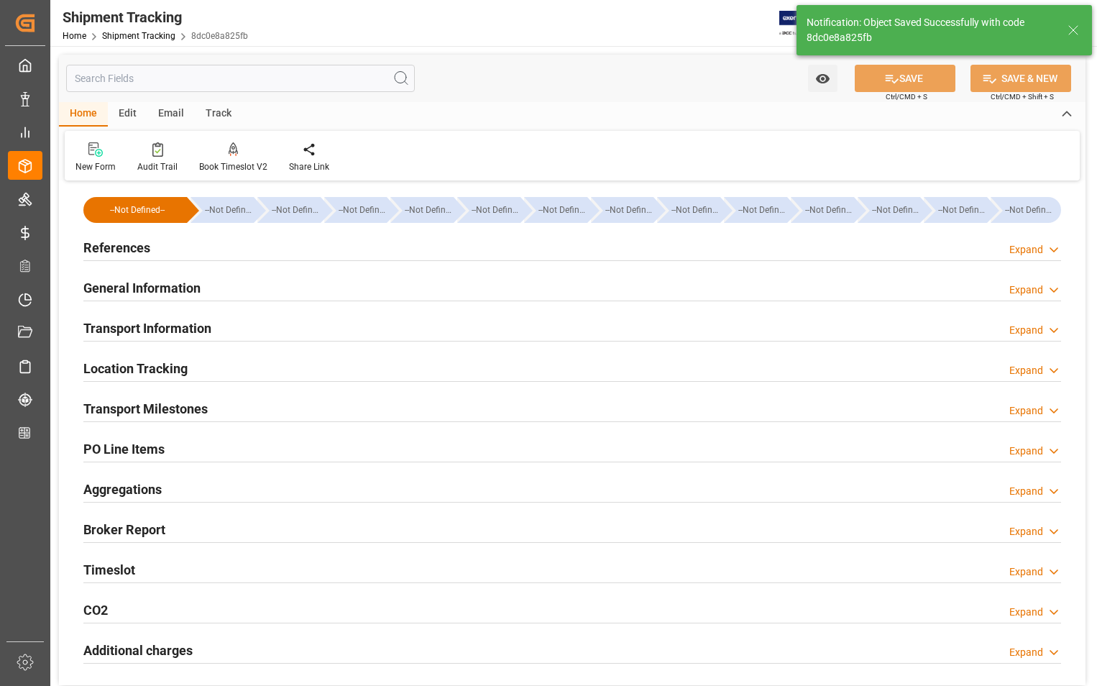
click at [141, 402] on h2 "Transport Milestones" at bounding box center [145, 408] width 124 height 19
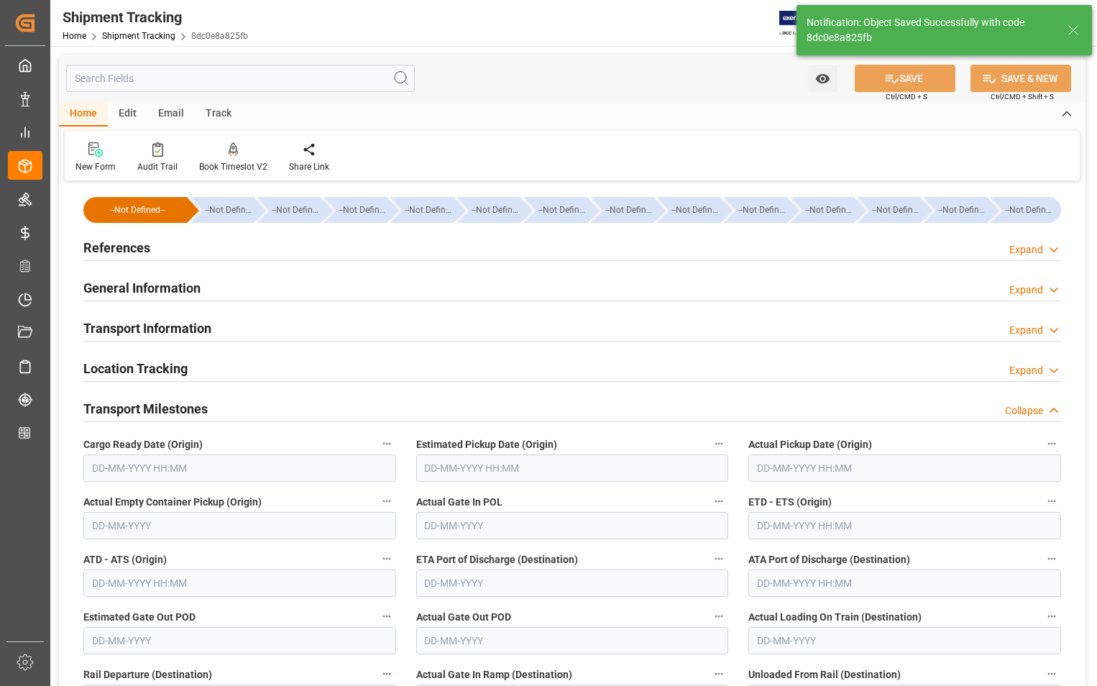
click at [628, 466] on input "text" at bounding box center [572, 467] width 313 height 27
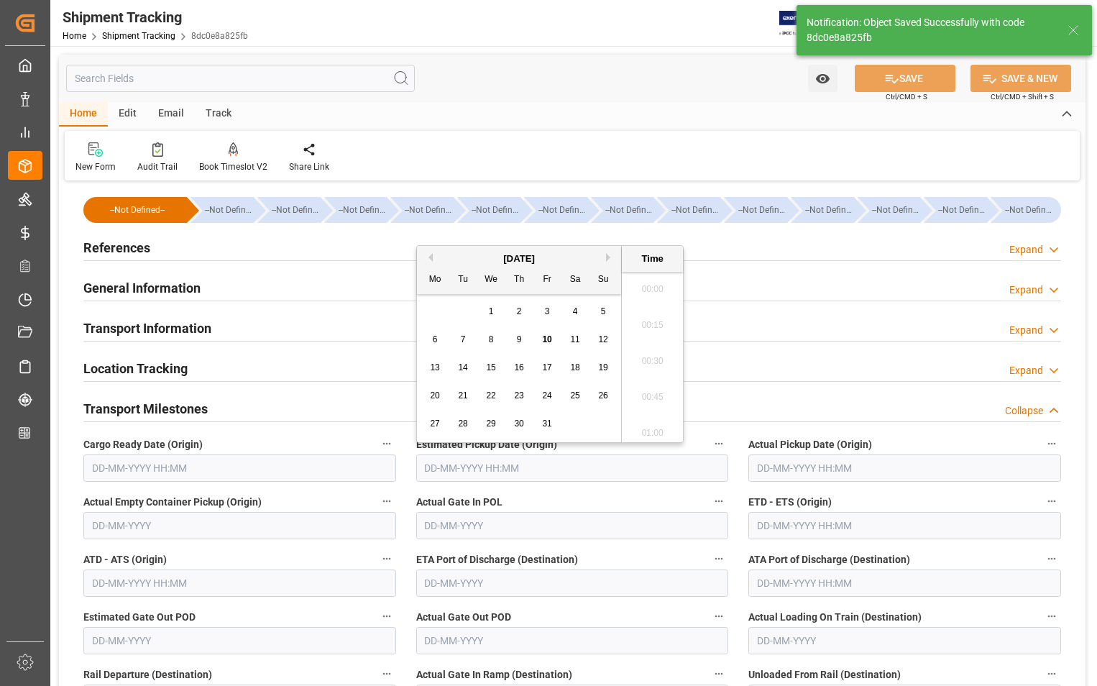
scroll to position [2126, 0]
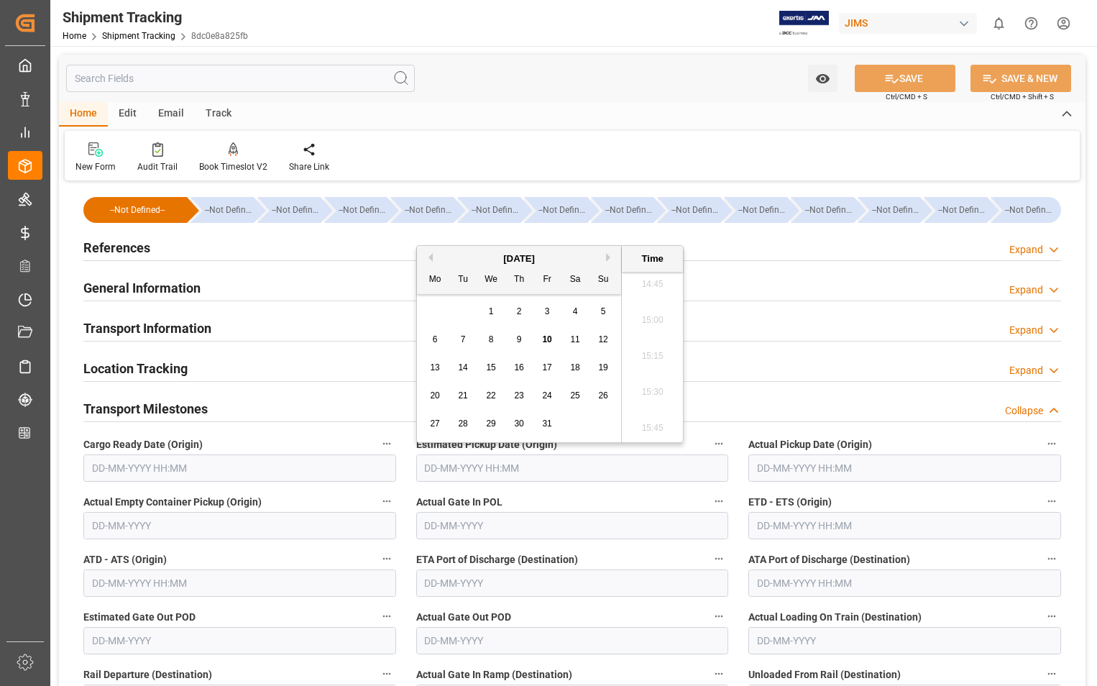
click at [522, 344] on div "9" at bounding box center [520, 340] width 18 height 17
type input "09-10-2025 00:00"
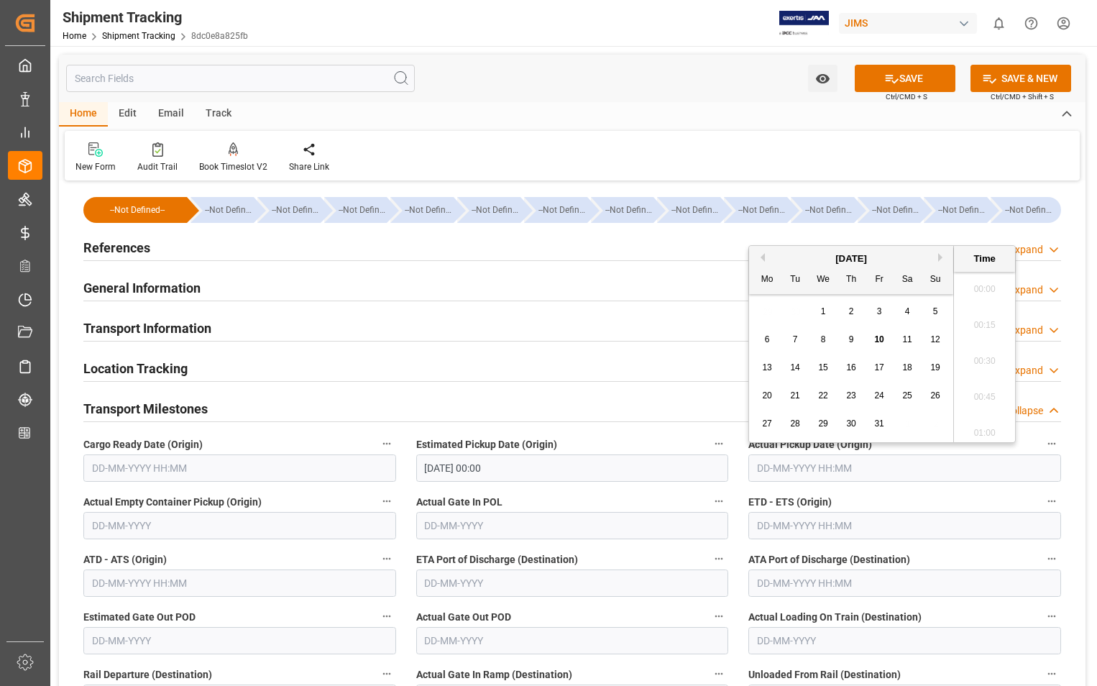
click at [869, 470] on input "text" at bounding box center [905, 467] width 313 height 27
click at [853, 342] on span "9" at bounding box center [851, 339] width 5 height 10
type input "09-10-2025 00:00"
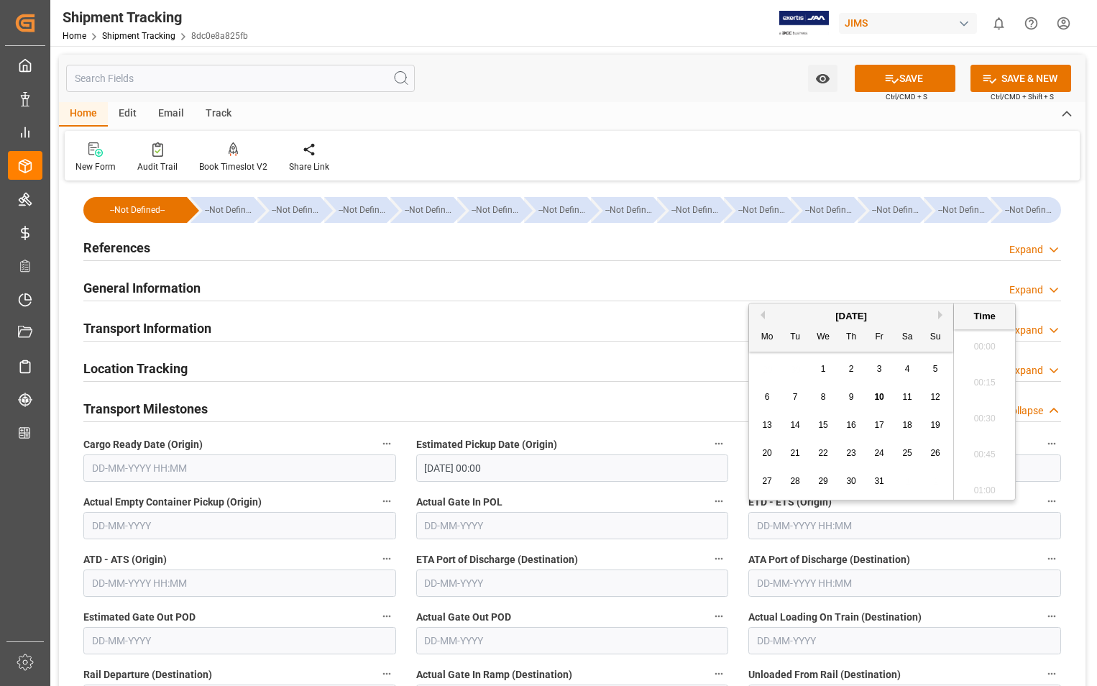
click at [875, 528] on input "text" at bounding box center [905, 525] width 313 height 27
click at [850, 399] on span "9" at bounding box center [851, 397] width 5 height 10
type input "09-10-2025 00:00"
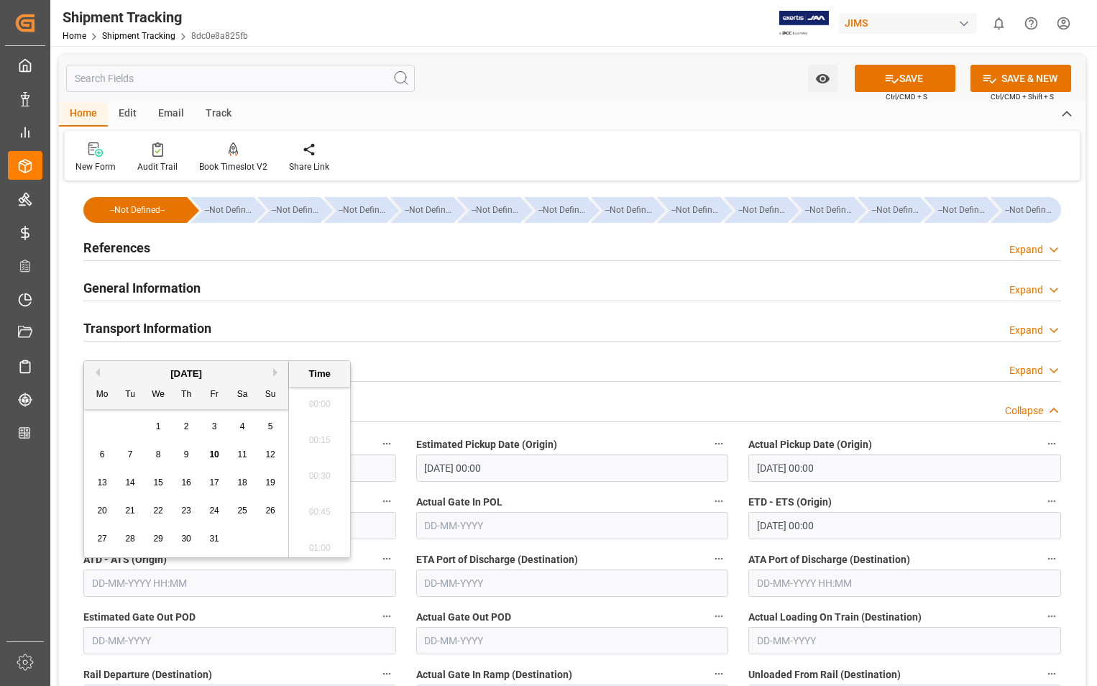
click at [106, 580] on input "text" at bounding box center [239, 583] width 313 height 27
click at [183, 451] on div "9" at bounding box center [187, 455] width 18 height 17
type input "09-10-2025 00:00"
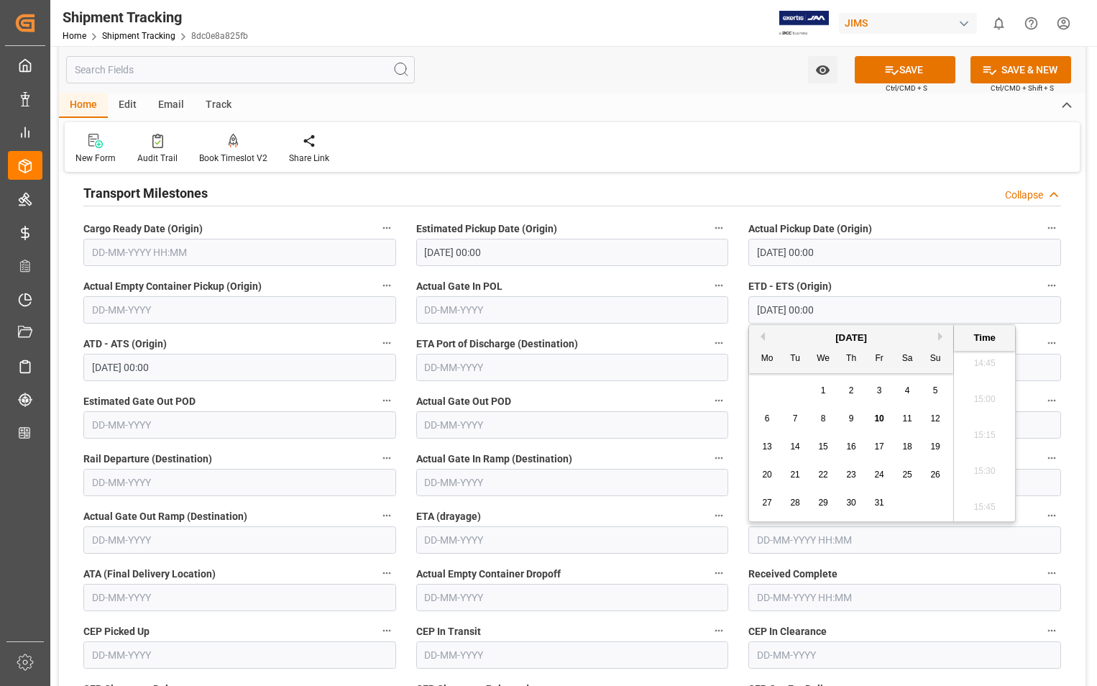
click at [923, 531] on input "text" at bounding box center [905, 539] width 313 height 27
click at [820, 436] on span "15" at bounding box center [822, 439] width 9 height 10
type input "15-10-2025 00:00"
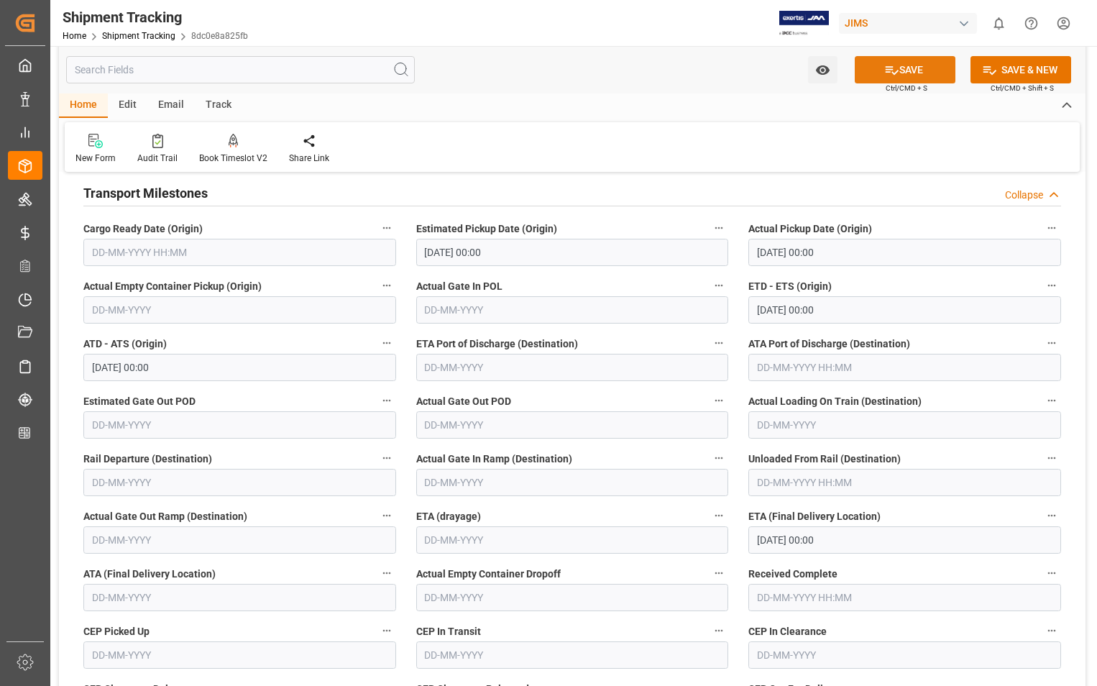
click at [922, 81] on button "SAVE" at bounding box center [905, 69] width 101 height 27
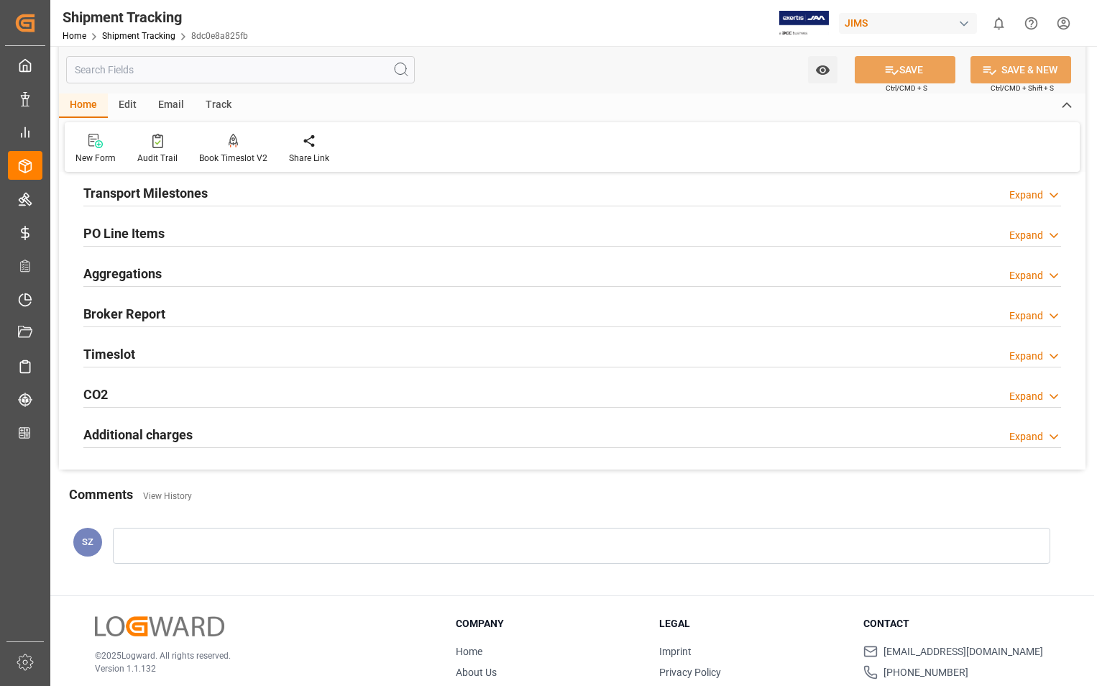
click at [181, 191] on h2 "Transport Milestones" at bounding box center [145, 192] width 124 height 19
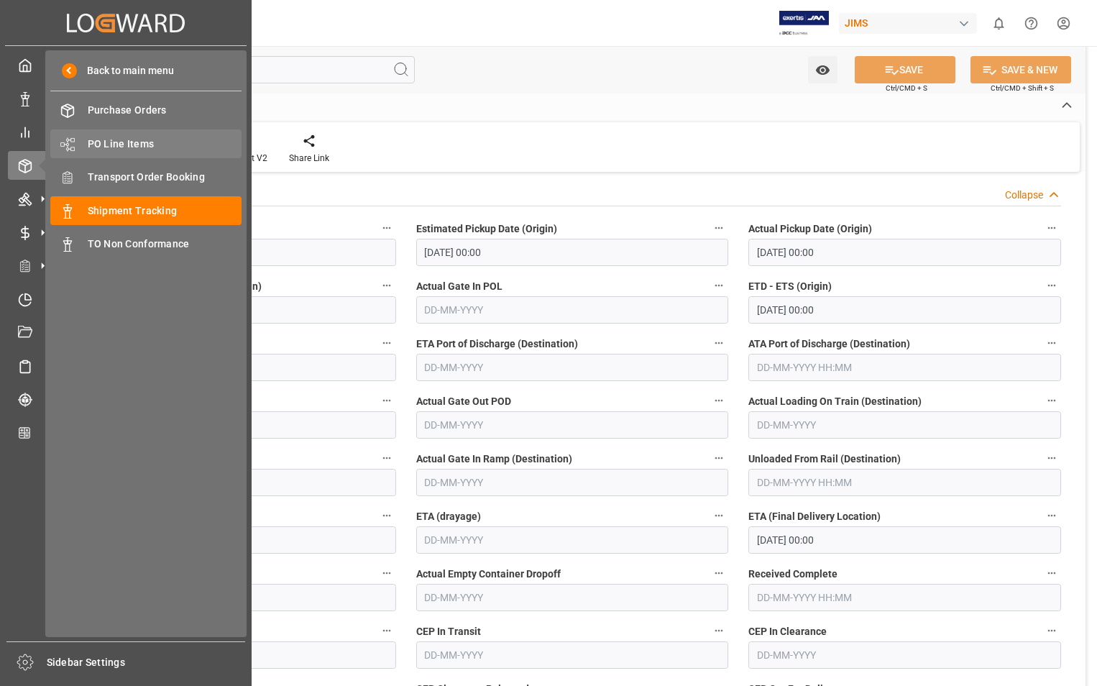
click at [126, 141] on span "PO Line Items" at bounding box center [165, 144] width 155 height 15
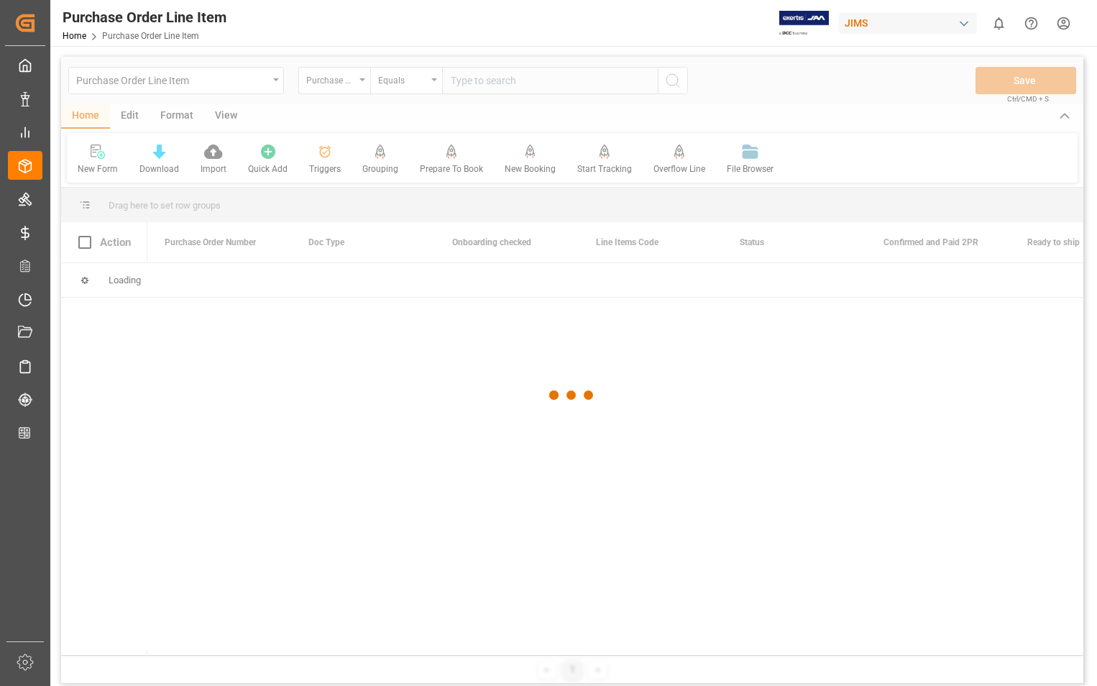
click at [514, 82] on div at bounding box center [572, 395] width 1023 height 677
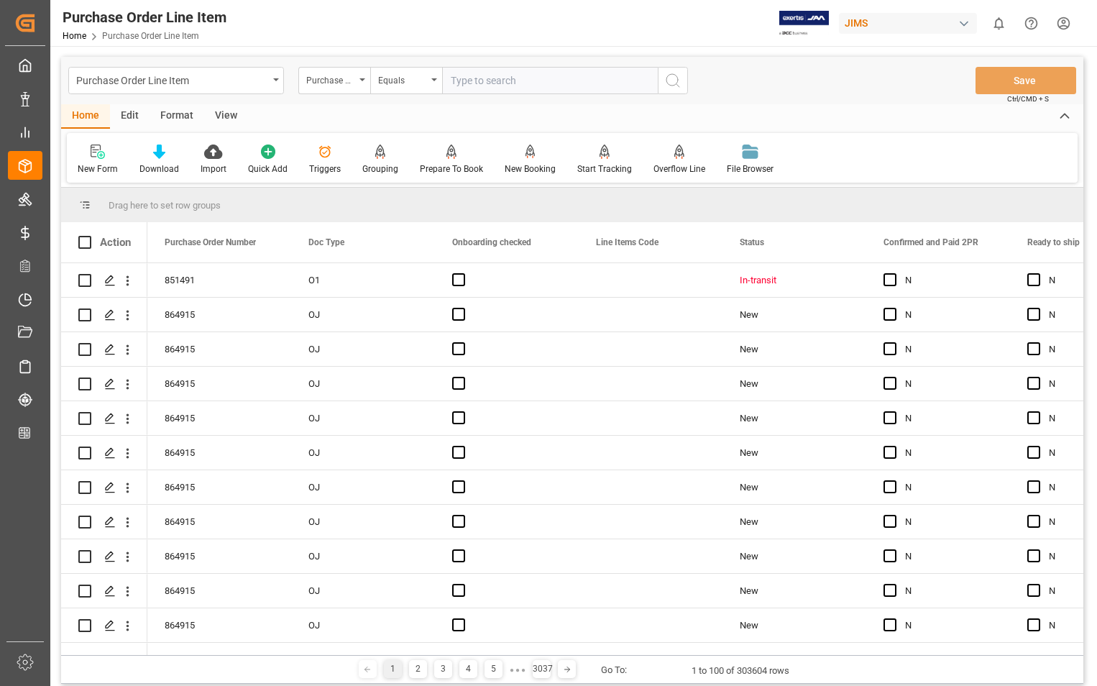
click at [514, 82] on input "text" at bounding box center [550, 80] width 216 height 27
type input "870105"
click at [681, 72] on icon "search button" at bounding box center [672, 80] width 17 height 17
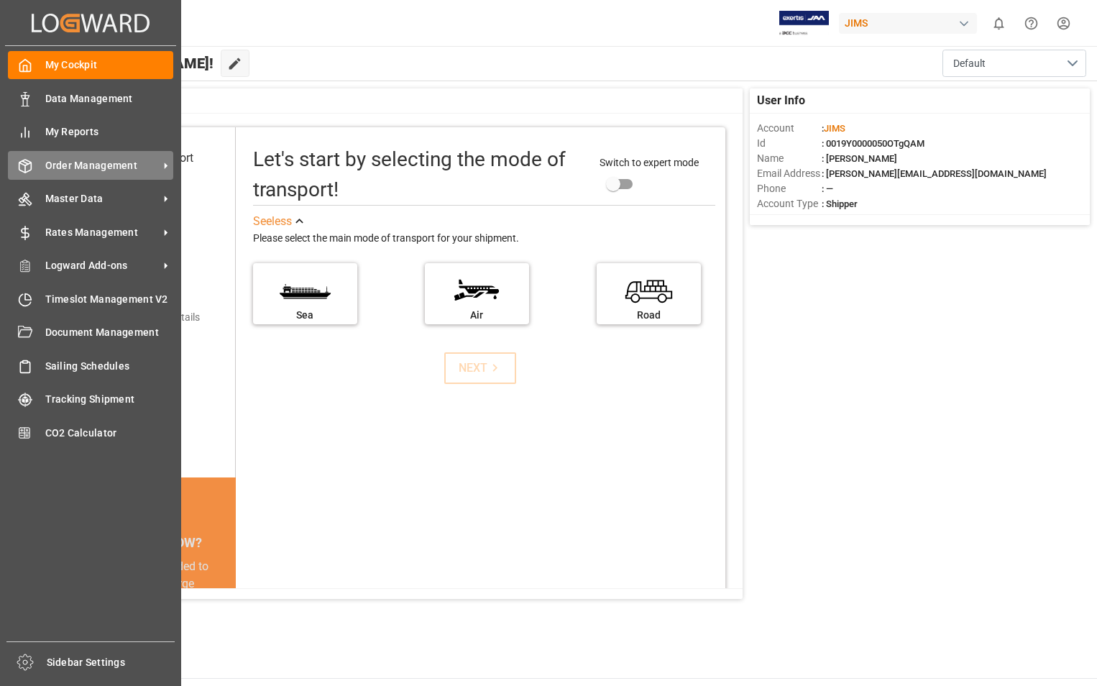
click at [93, 166] on span "Order Management" at bounding box center [102, 165] width 114 height 15
click at [132, 166] on span "Order Management" at bounding box center [102, 165] width 114 height 15
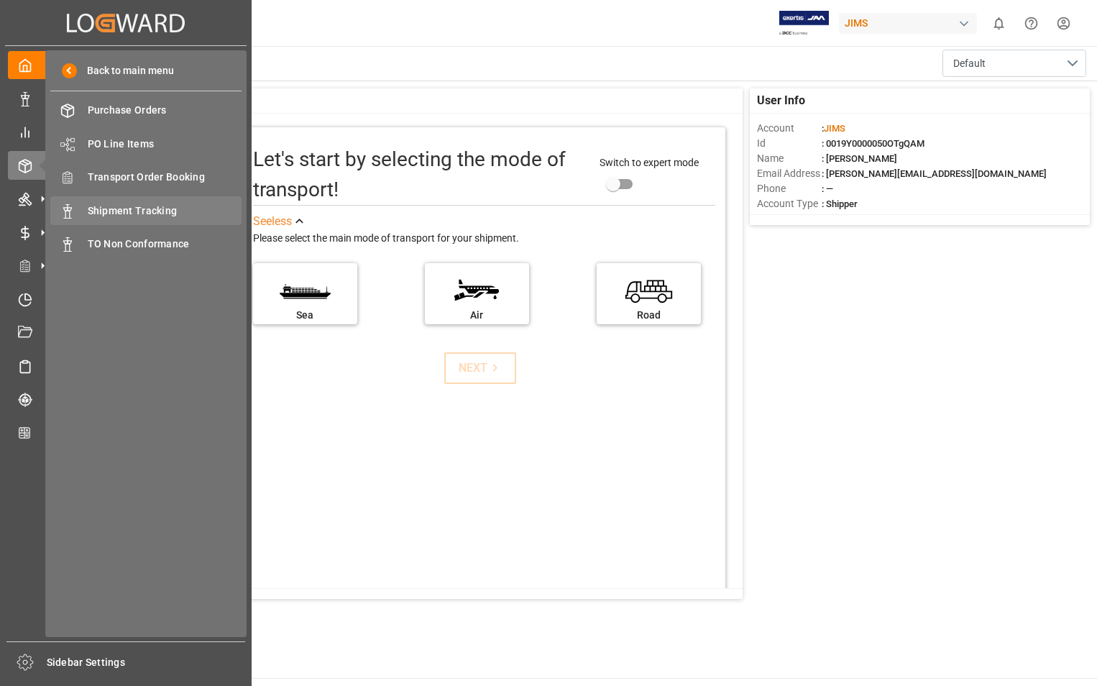
click at [159, 209] on span "Shipment Tracking" at bounding box center [165, 211] width 155 height 15
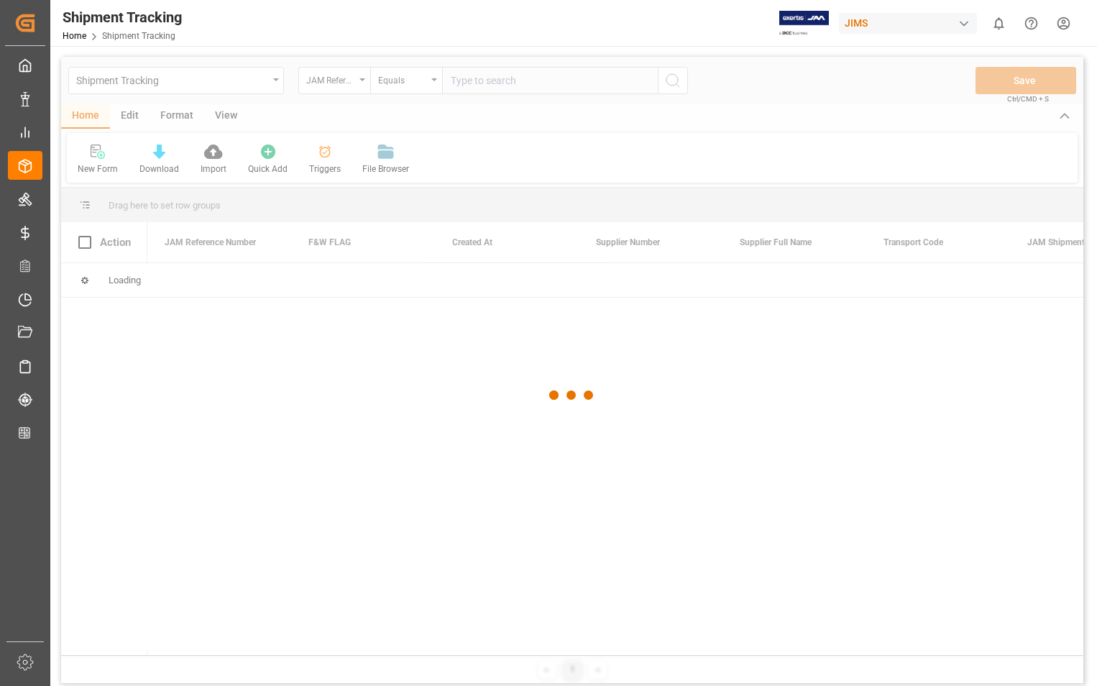
click at [524, 86] on div at bounding box center [572, 395] width 1023 height 677
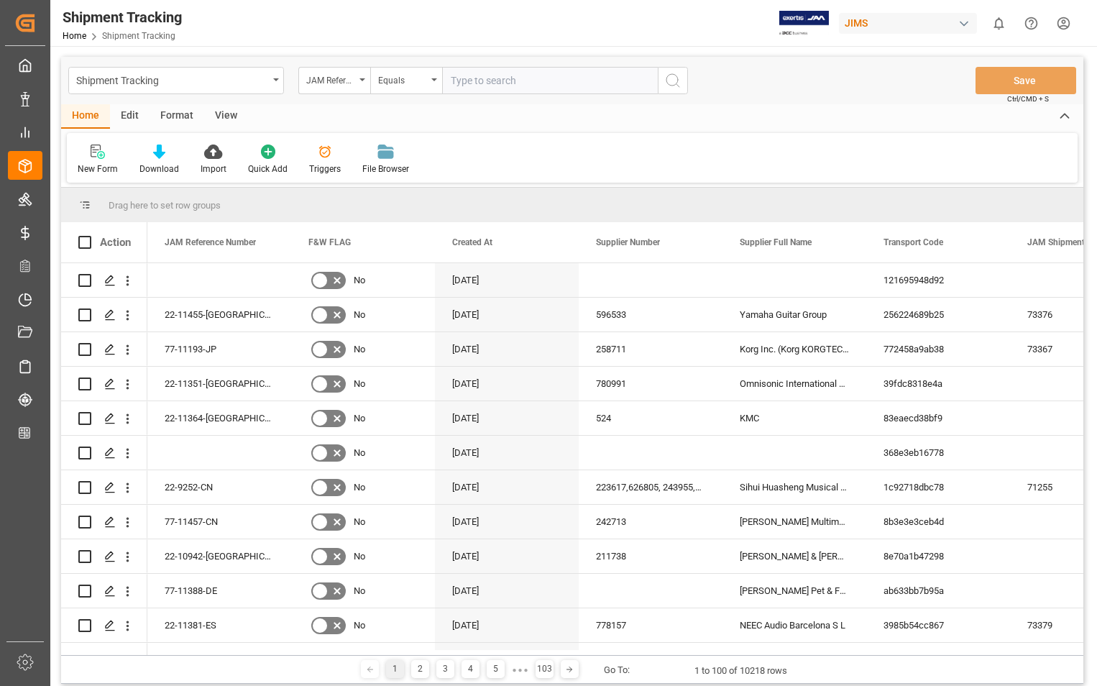
click at [536, 88] on input "text" at bounding box center [550, 80] width 216 height 27
